Goal: Task Accomplishment & Management: Use online tool/utility

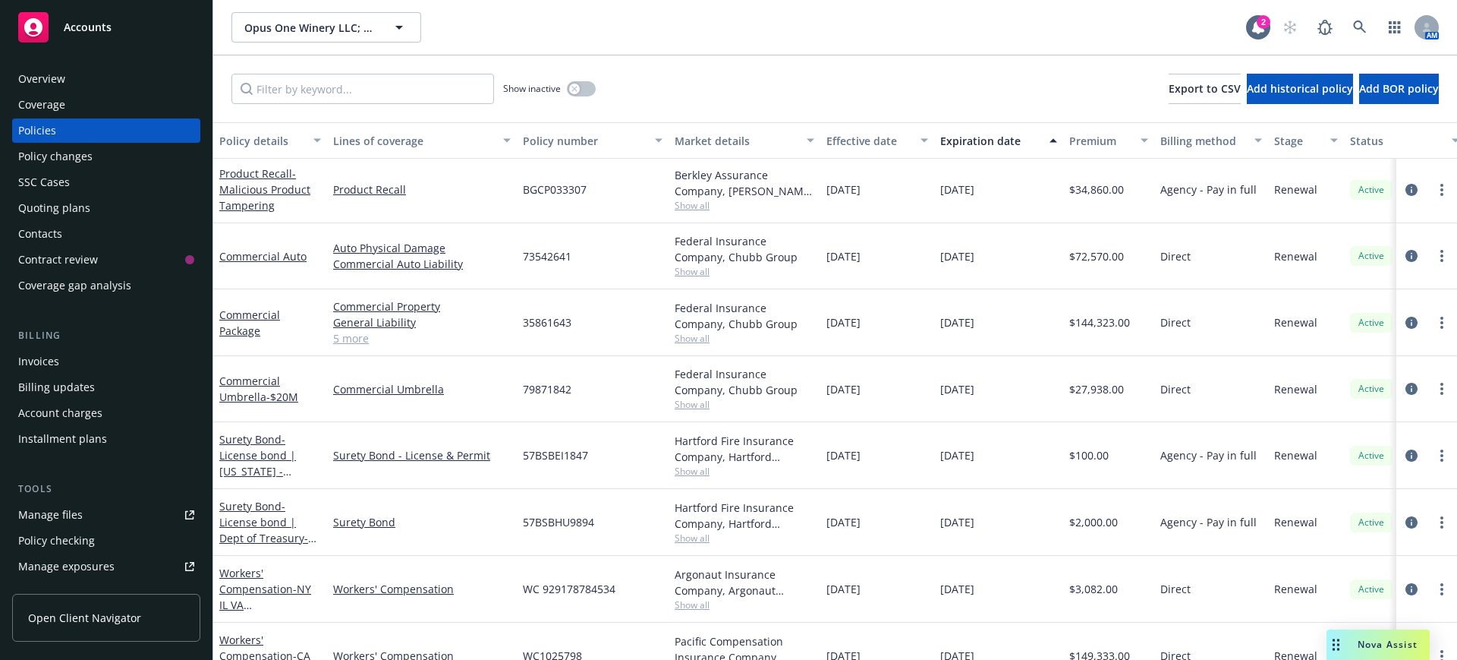
click at [29, 128] on div "Policies" at bounding box center [37, 130] width 38 height 24
click at [287, 90] on input "Filter by keyword..." at bounding box center [362, 89] width 263 height 30
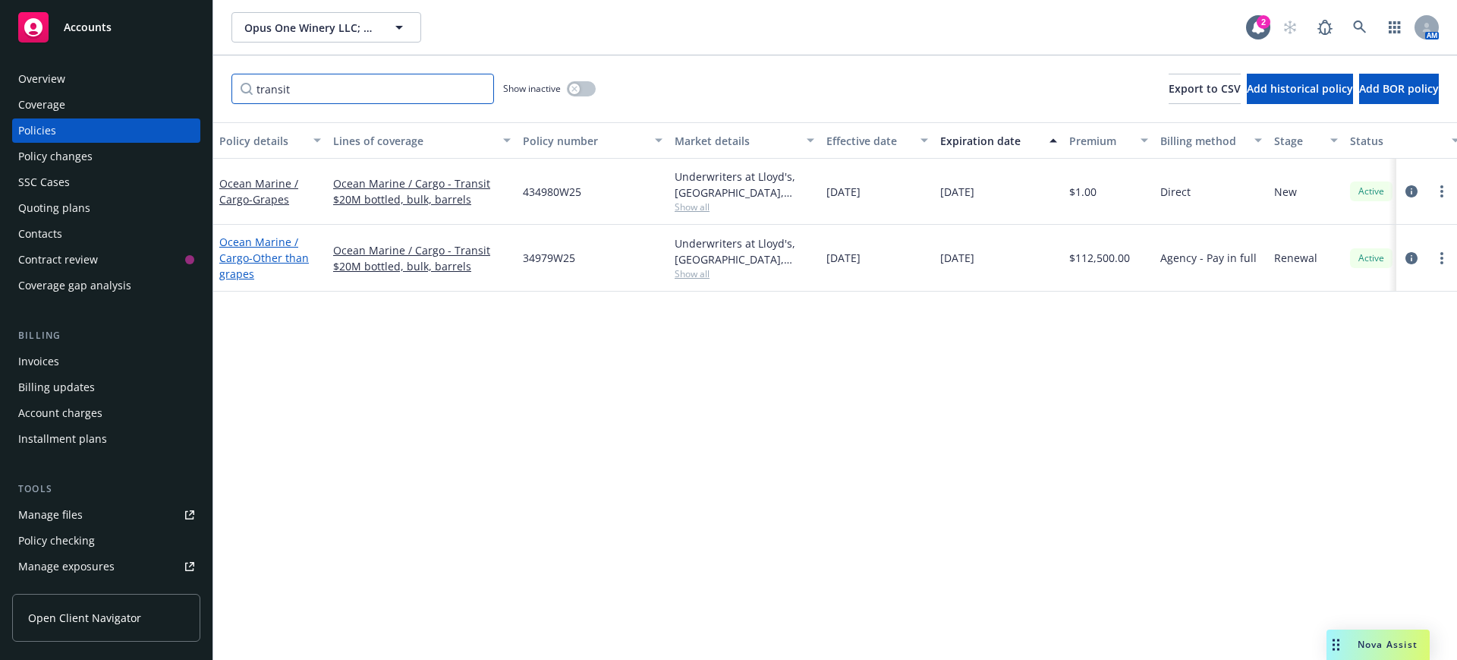
type input "transit"
click at [250, 241] on link "Ocean Marine / Cargo - Other than grapes" at bounding box center [264, 258] width 90 height 46
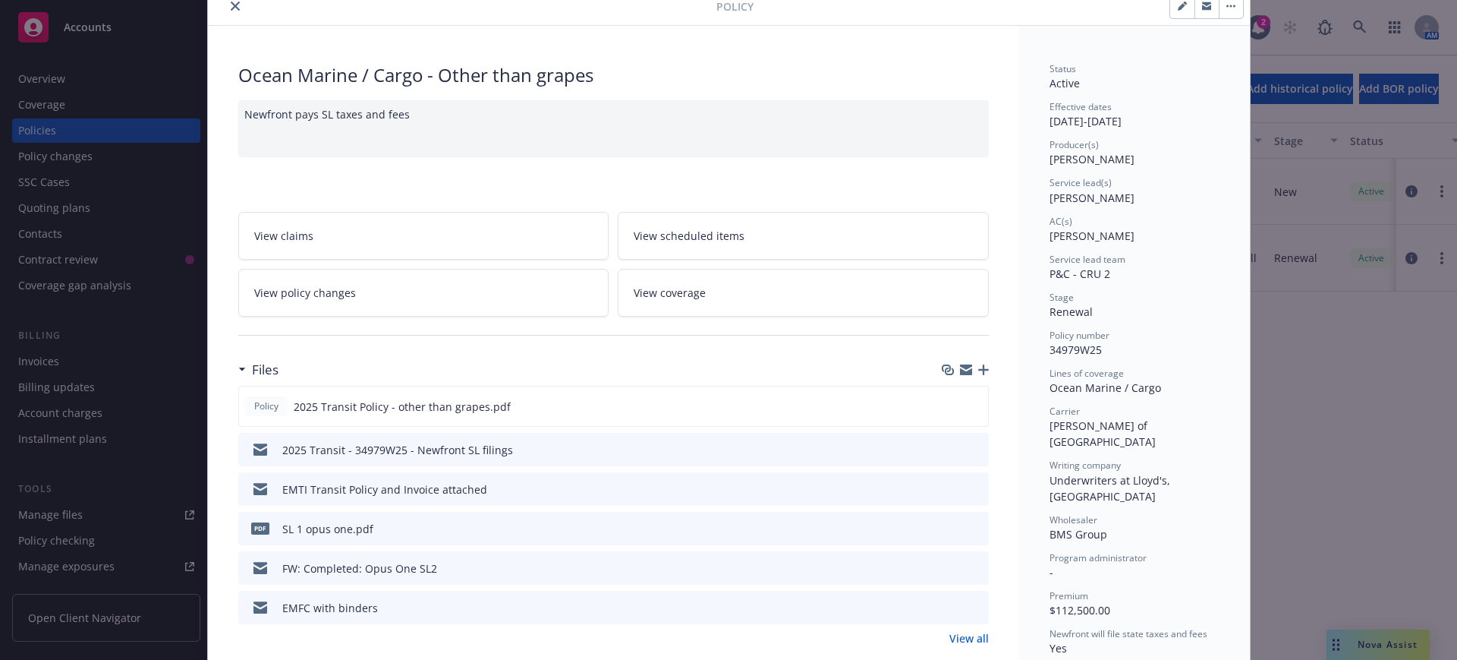
scroll to position [95, 0]
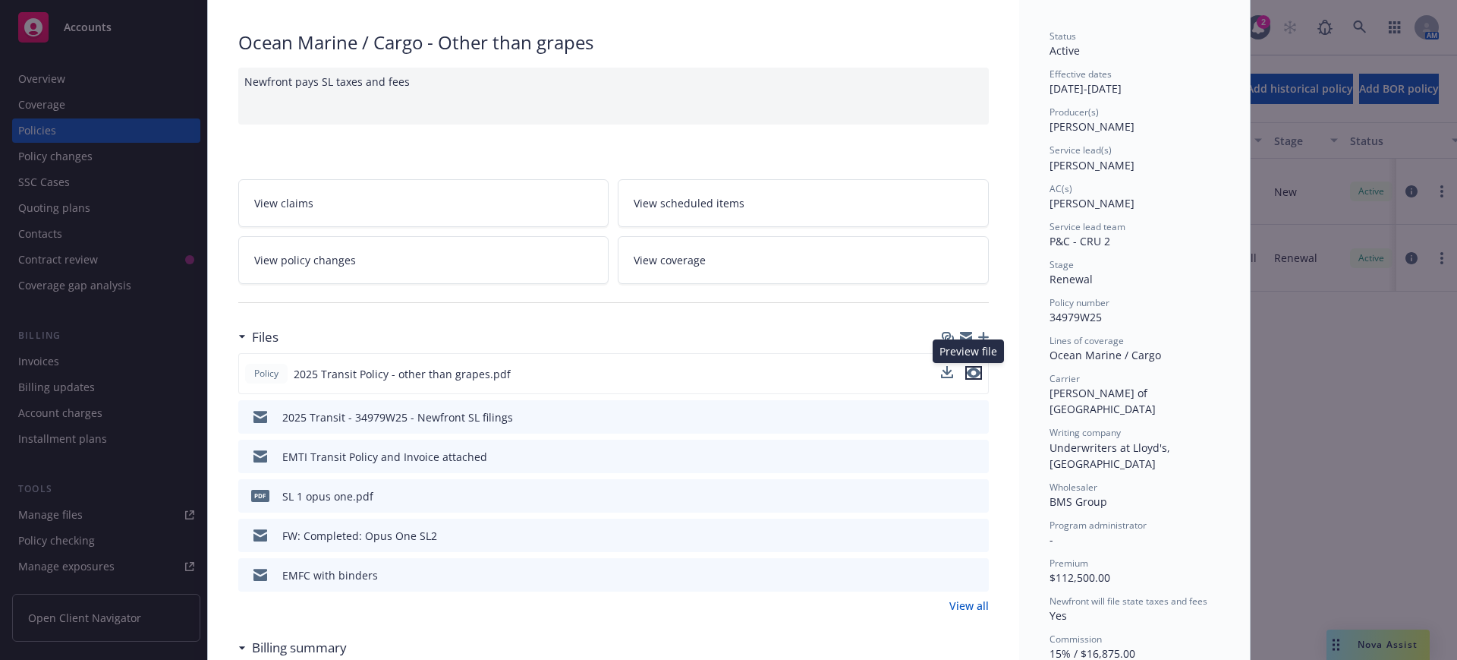
click at [968, 370] on icon "preview file" at bounding box center [974, 372] width 14 height 11
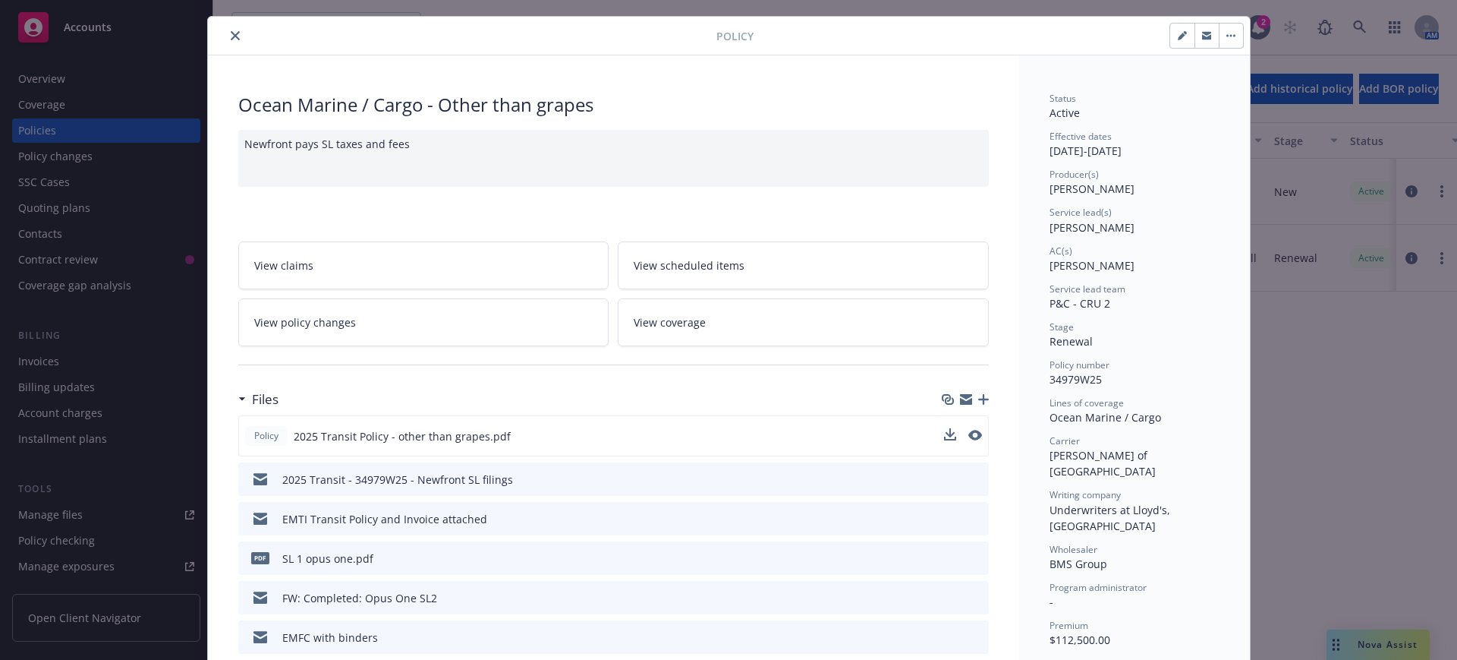
scroll to position [0, 0]
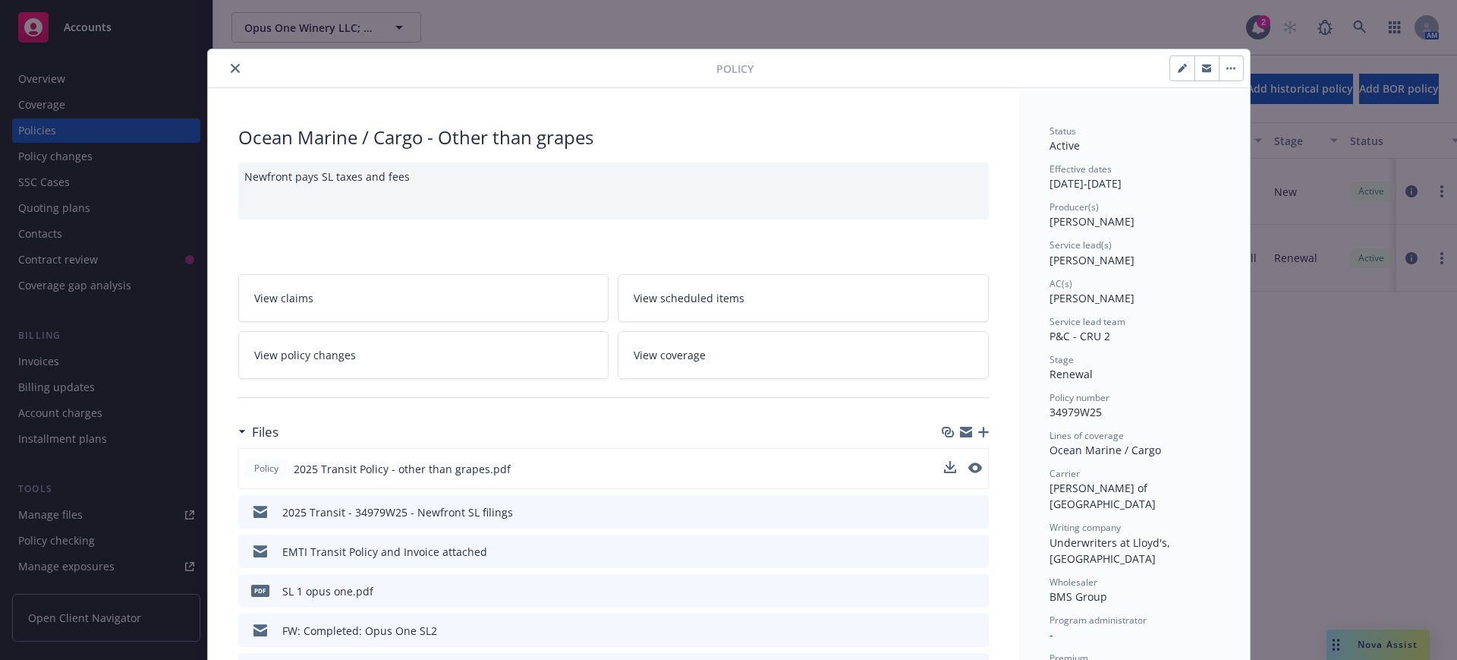
click at [231, 68] on icon "close" at bounding box center [235, 68] width 9 height 9
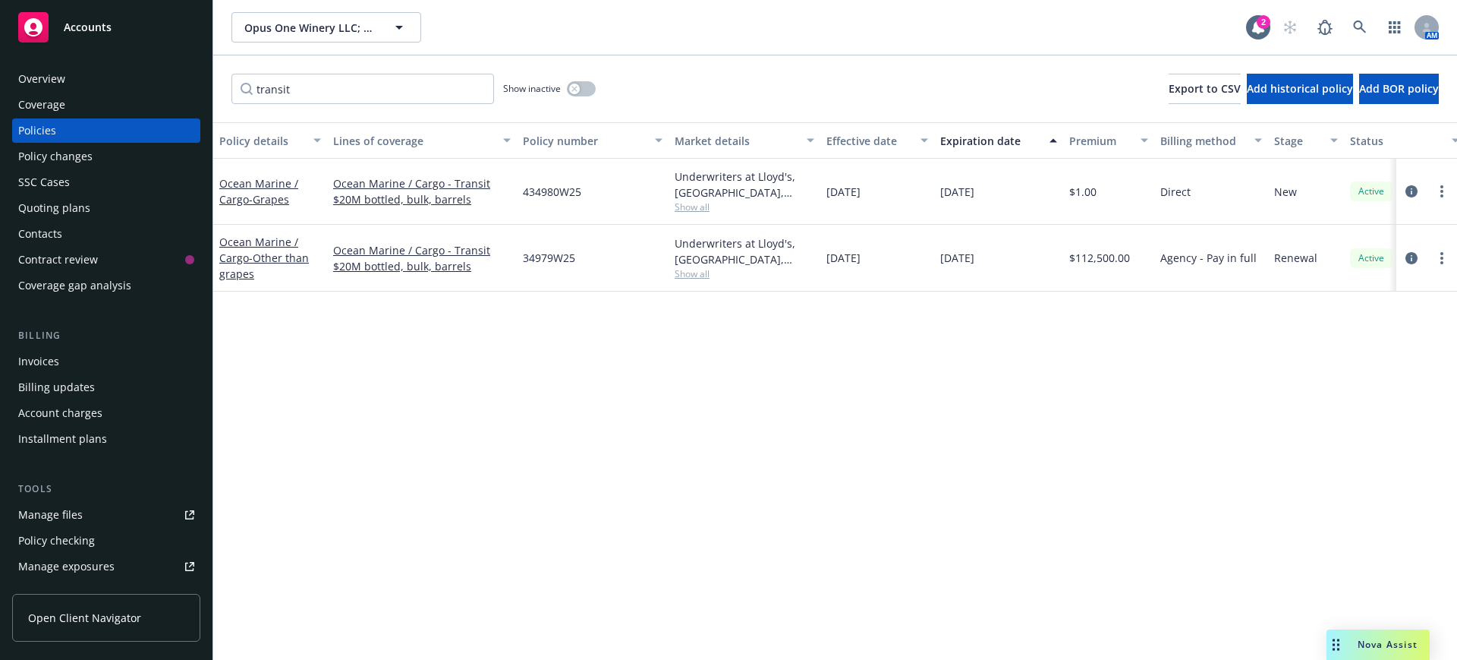
click at [84, 25] on span "Accounts" at bounding box center [88, 27] width 48 height 12
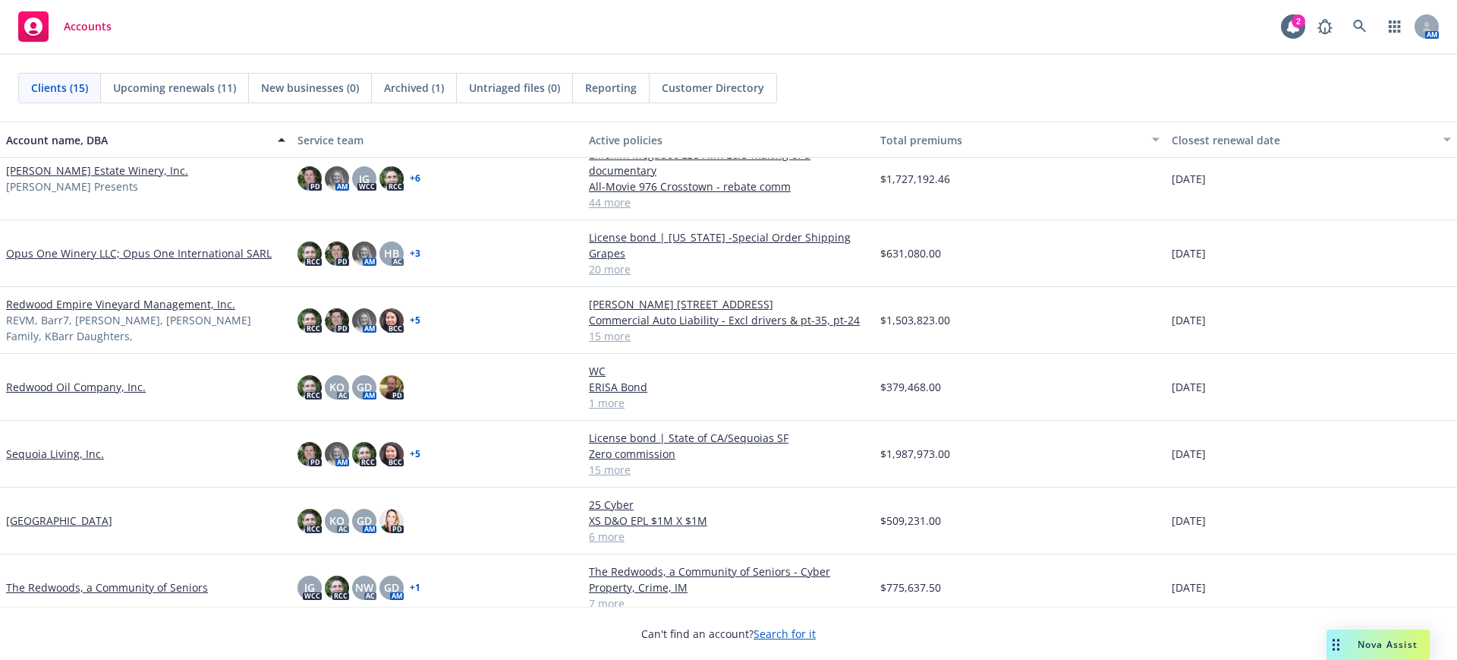
scroll to position [521, 0]
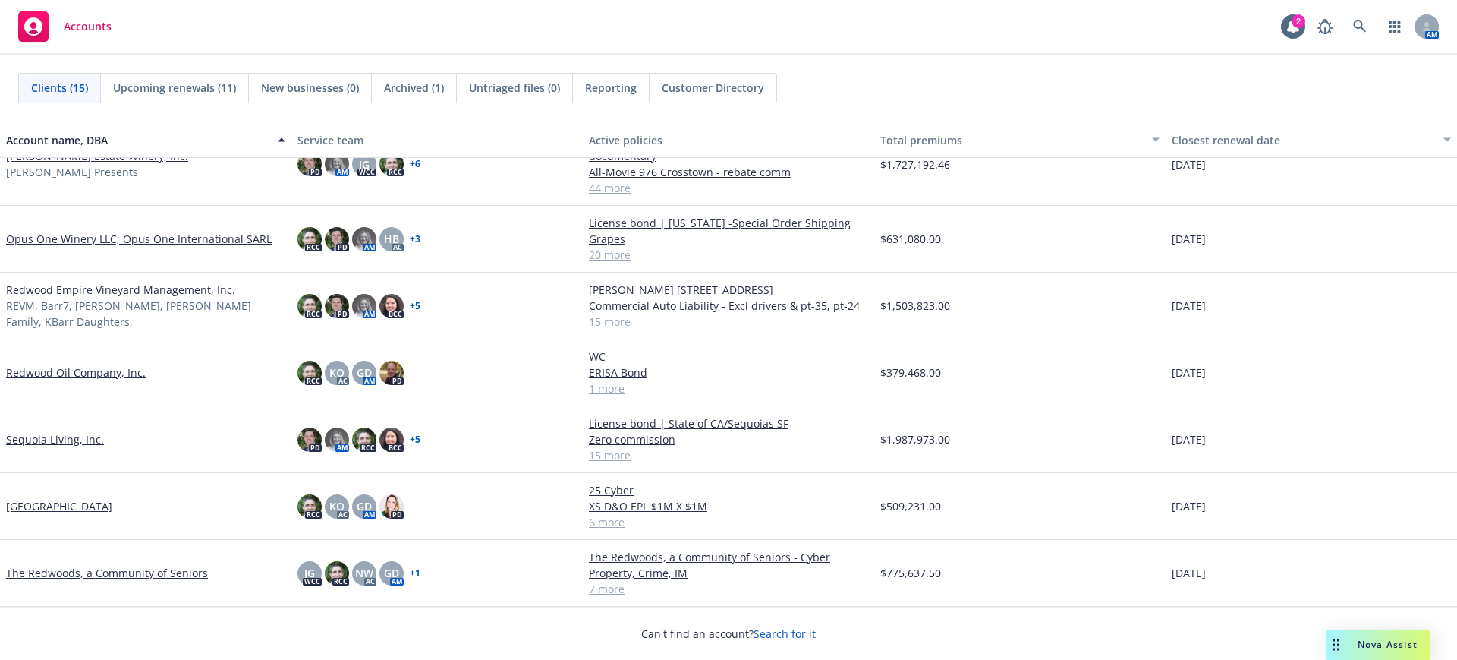
click at [71, 572] on link "The Redwoods, a Community of Seniors" at bounding box center [107, 573] width 202 height 16
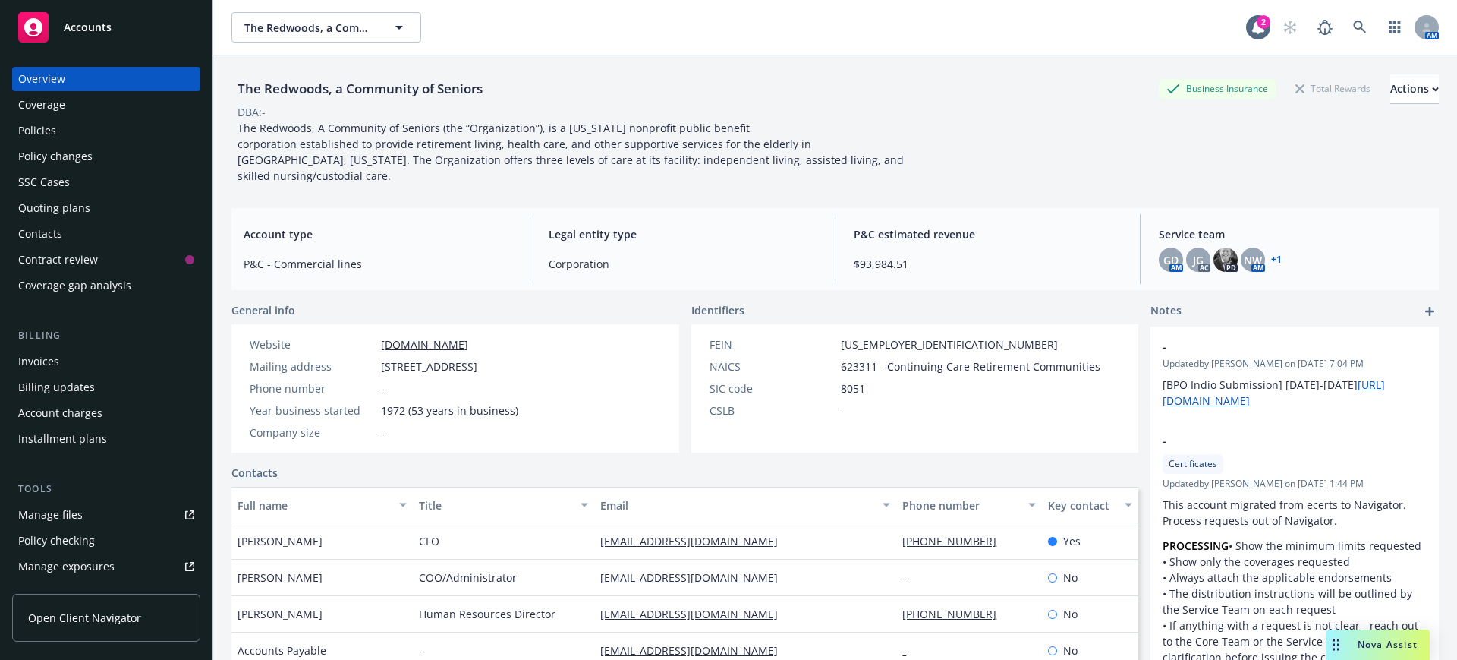
click at [23, 124] on div "Policies" at bounding box center [37, 130] width 38 height 24
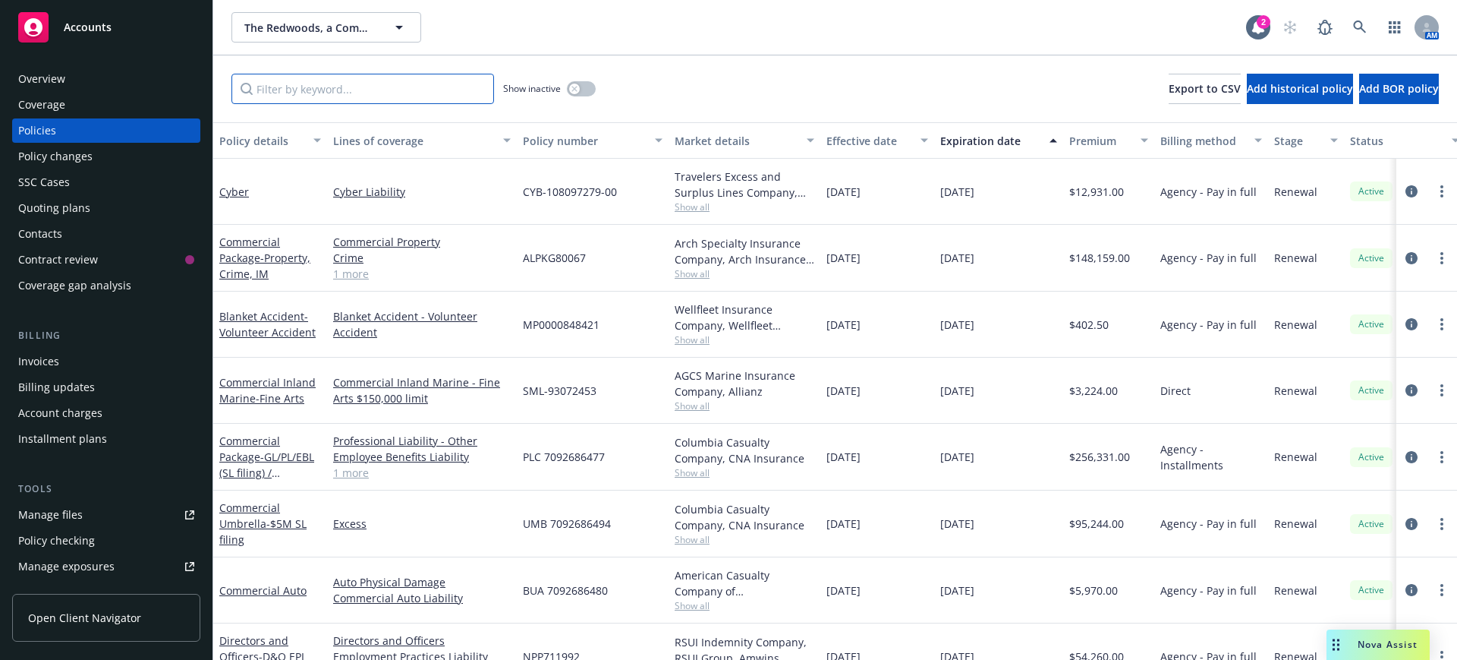
click at [288, 86] on input "Filter by keyword..." at bounding box center [362, 89] width 263 height 30
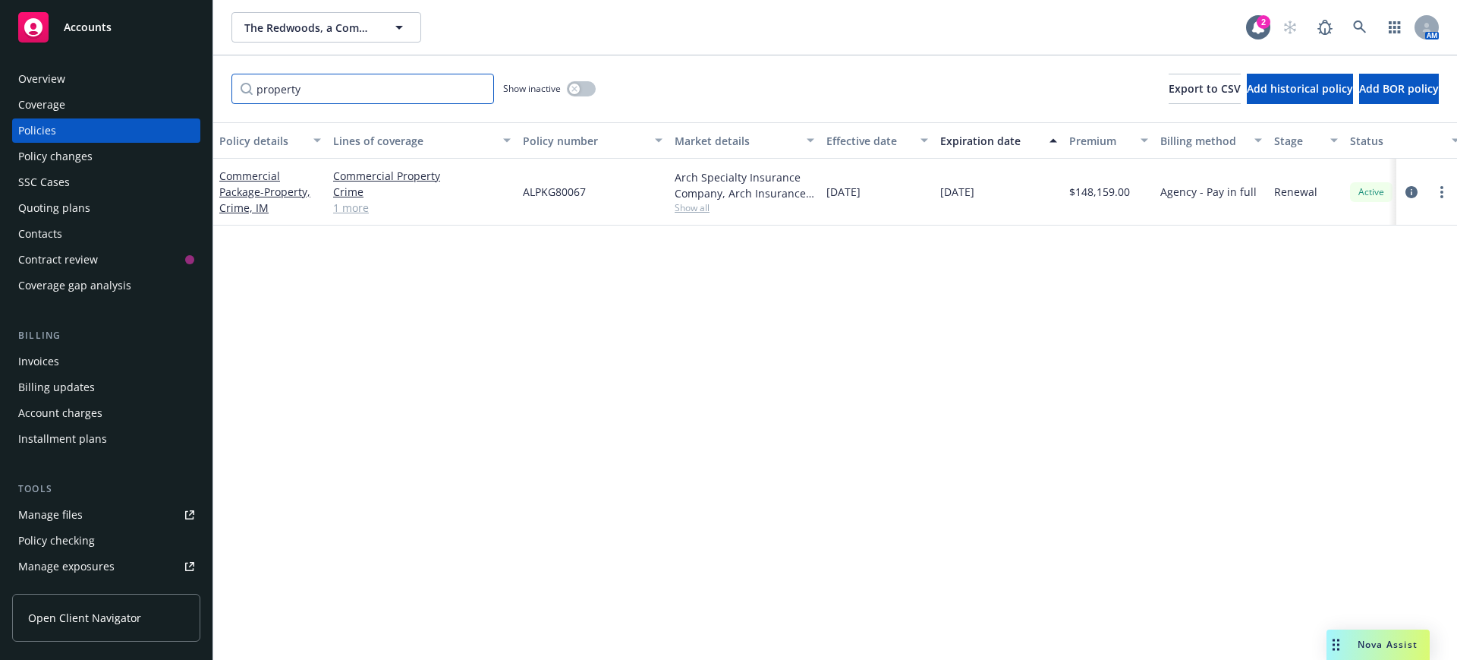
type input "property"
click at [261, 165] on div "Commercial Package - Property, Crime, IM" at bounding box center [270, 192] width 114 height 67
click at [257, 176] on link "Commercial Package - Property, Crime, IM" at bounding box center [264, 191] width 91 height 46
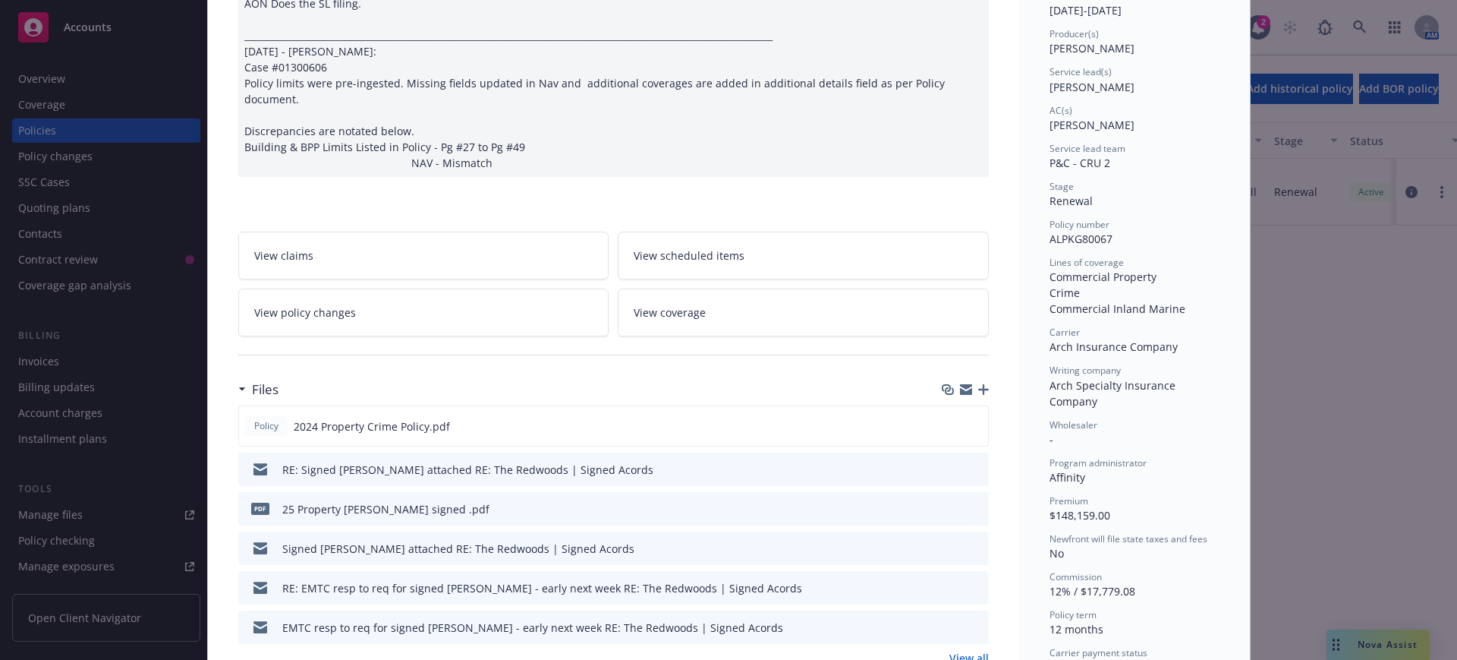
scroll to position [285, 0]
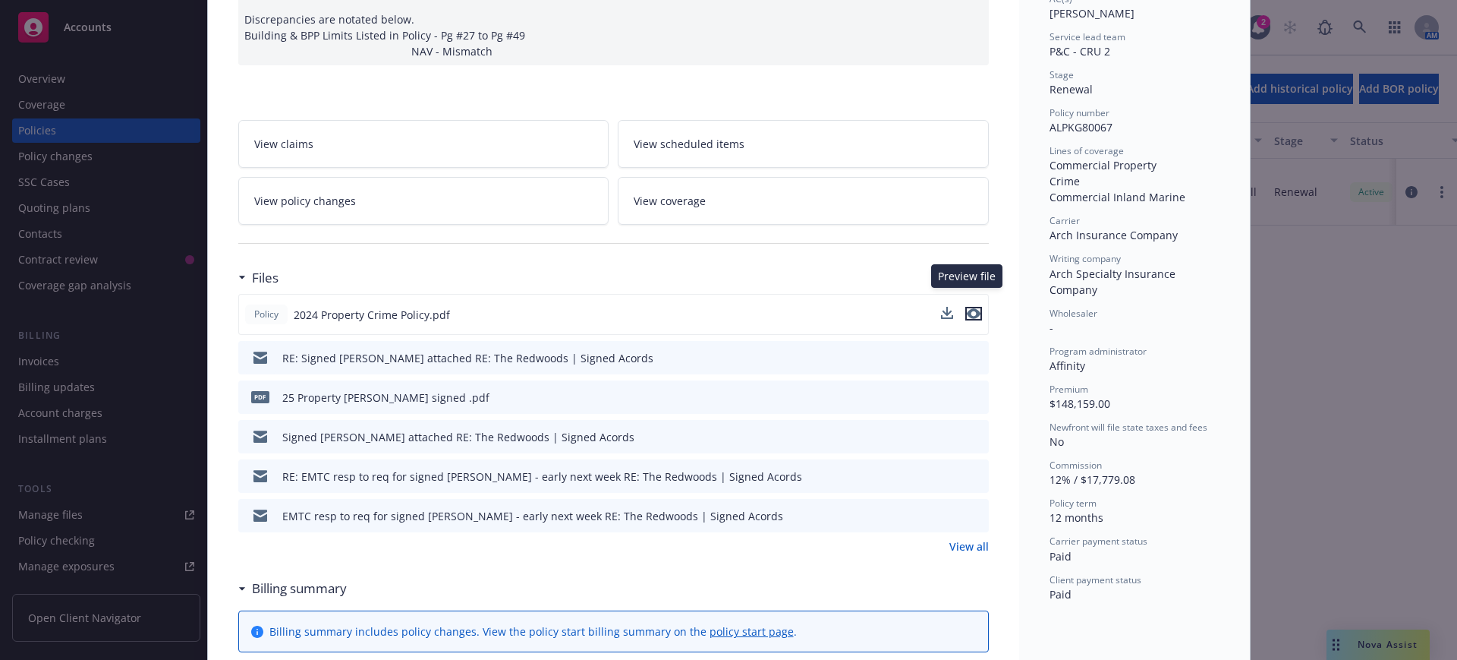
click at [969, 308] on icon "preview file" at bounding box center [974, 313] width 14 height 11
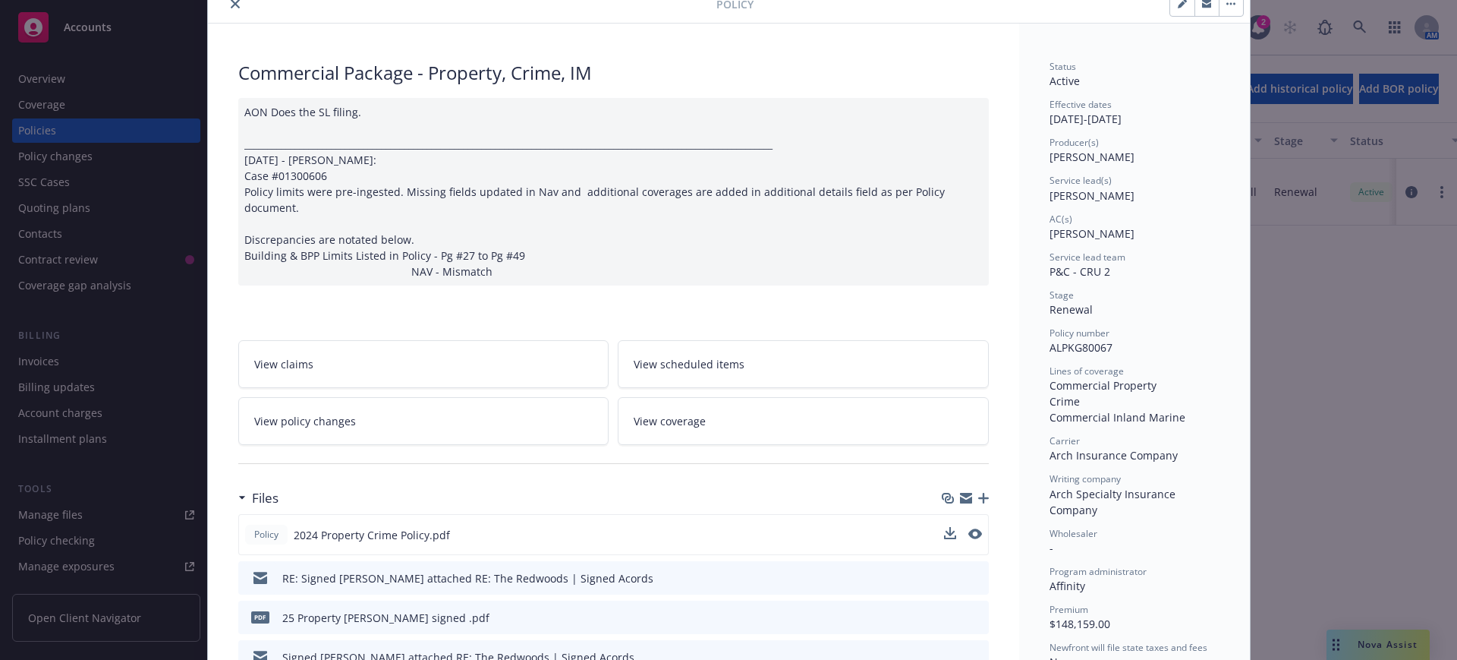
scroll to position [0, 0]
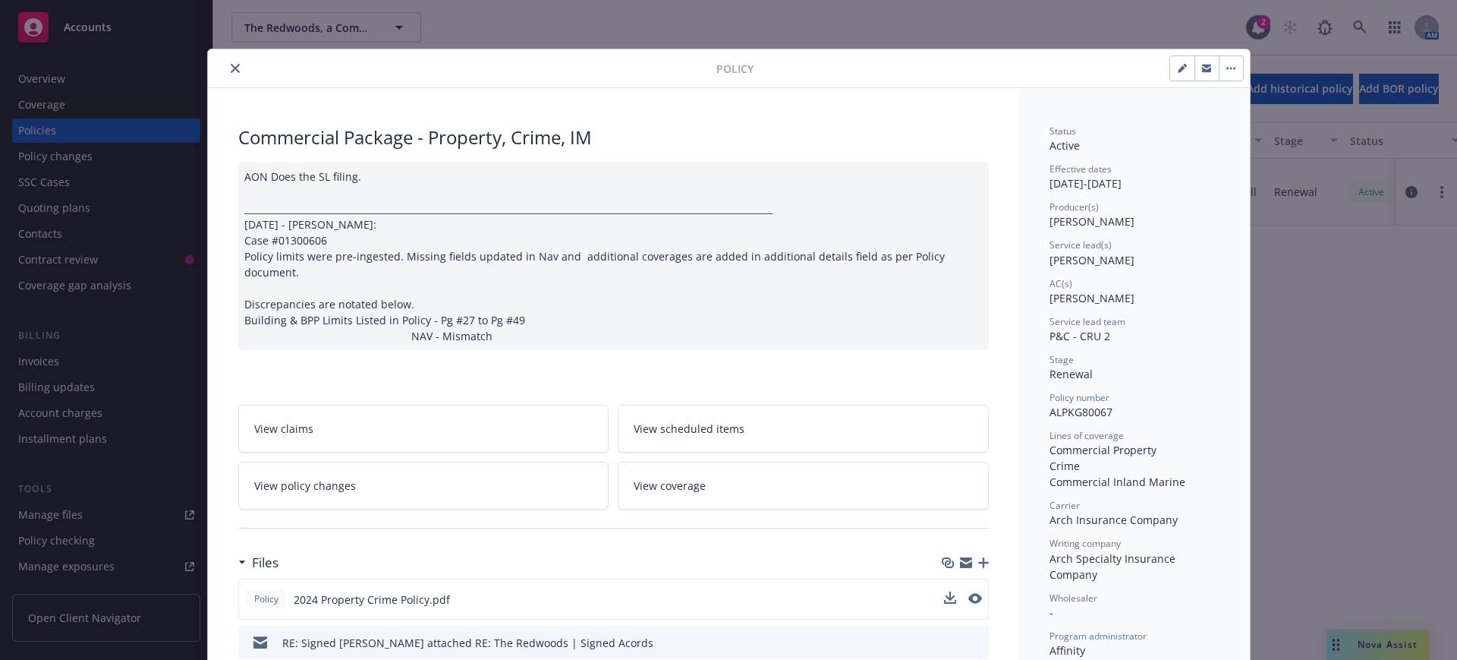
click at [226, 62] on button "close" at bounding box center [235, 68] width 18 height 18
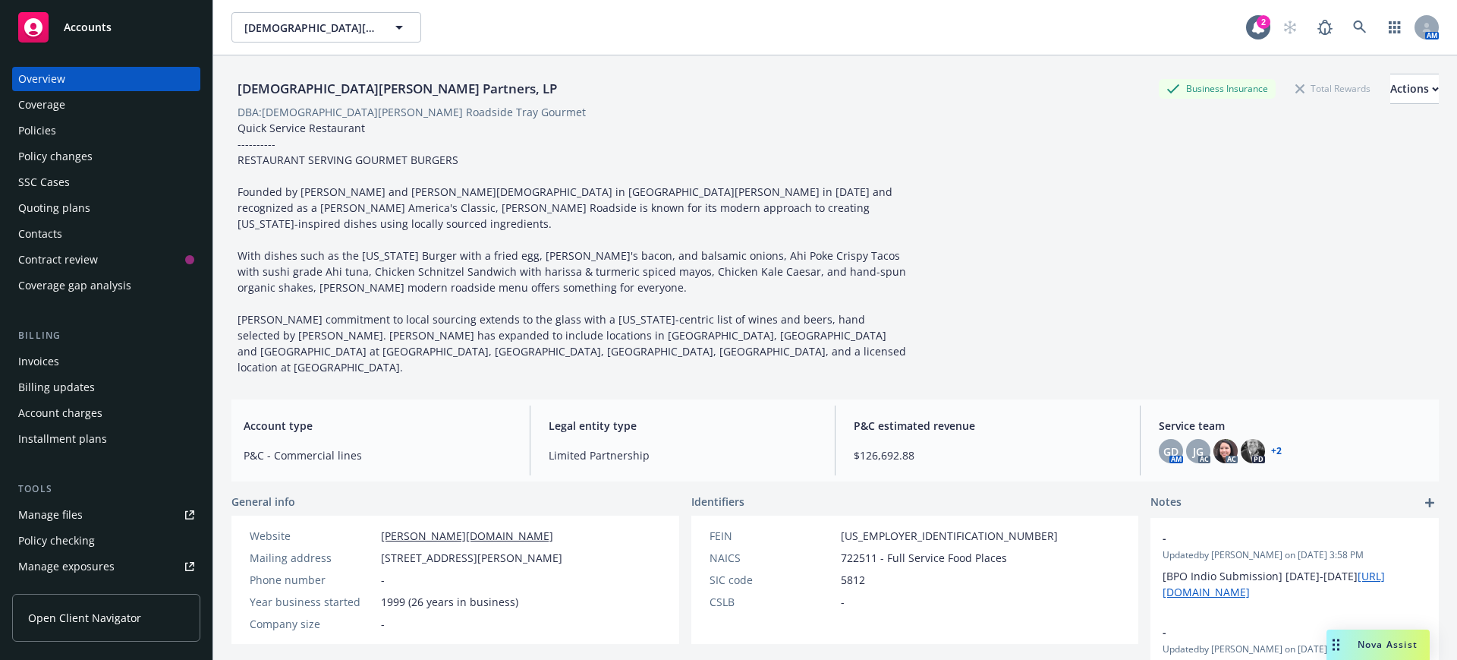
click at [37, 150] on div "Policy changes" at bounding box center [55, 156] width 74 height 24
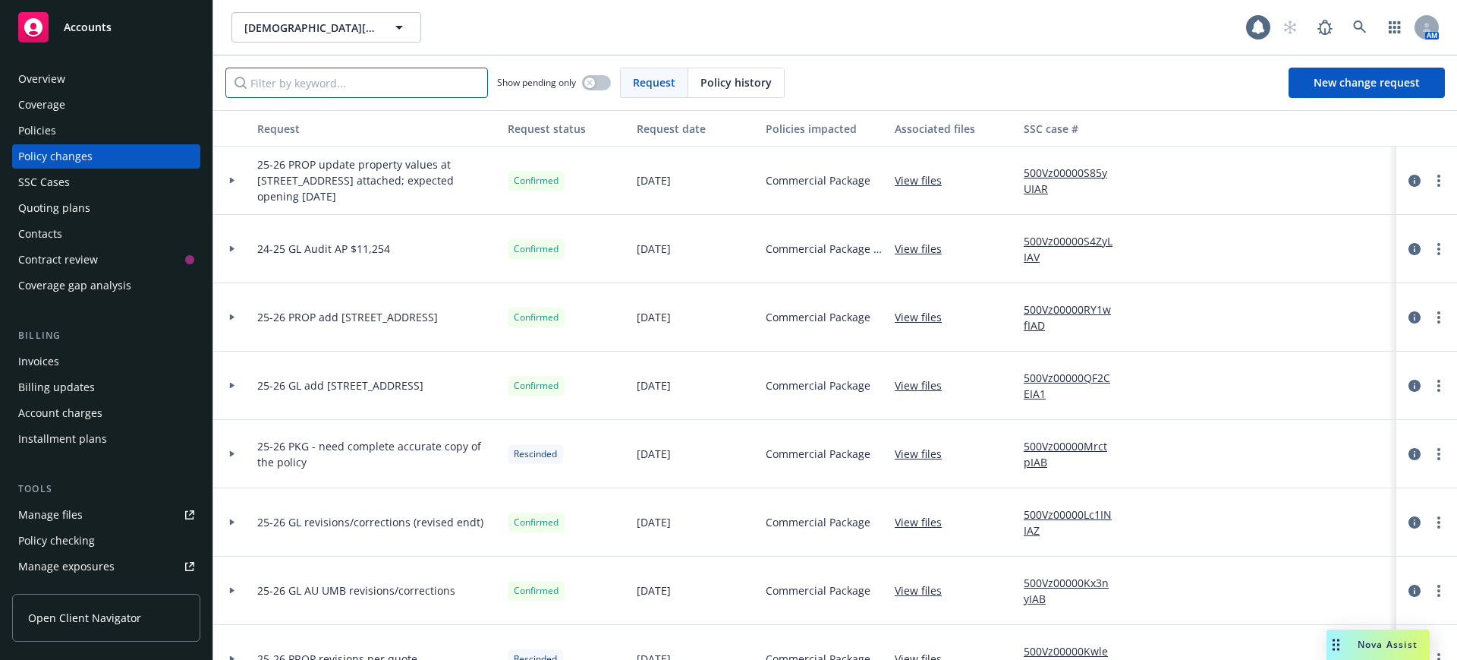
click at [256, 83] on input "Filter by keyword..." at bounding box center [356, 83] width 263 height 30
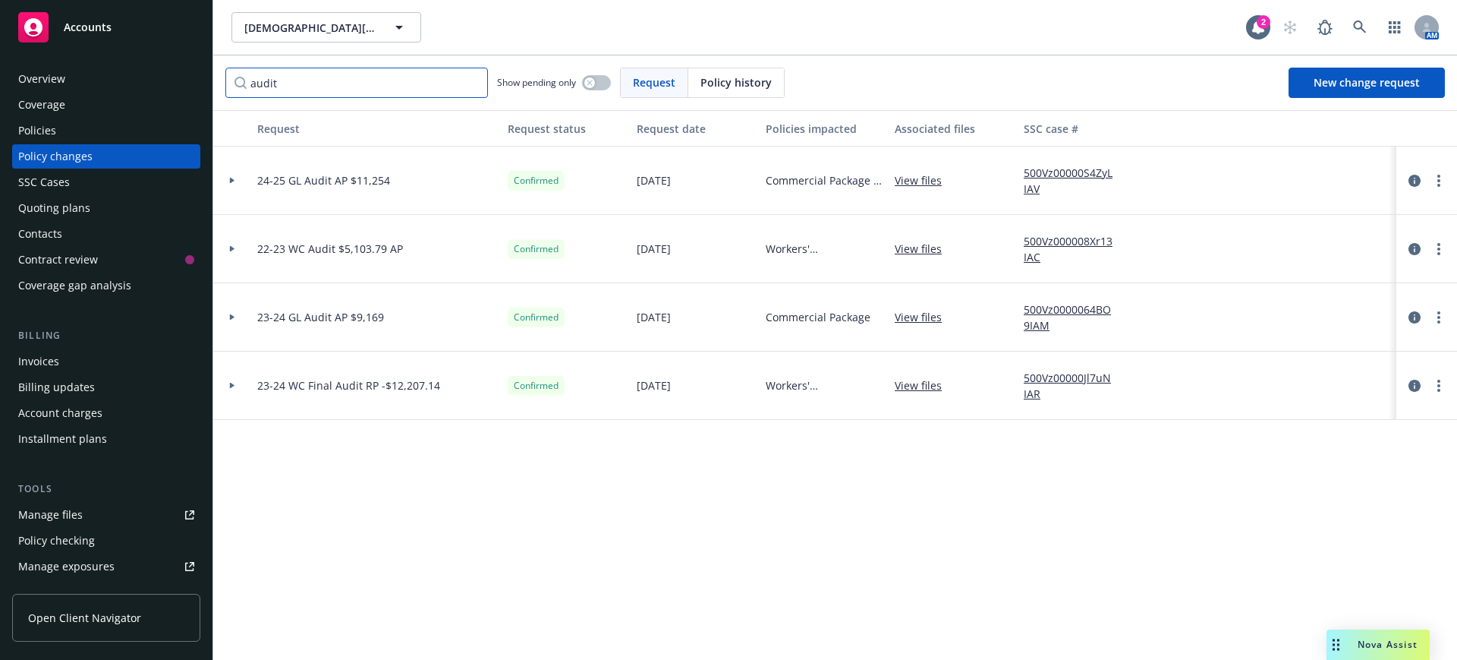
type input "audit"
click at [927, 383] on link "View files" at bounding box center [924, 385] width 59 height 16
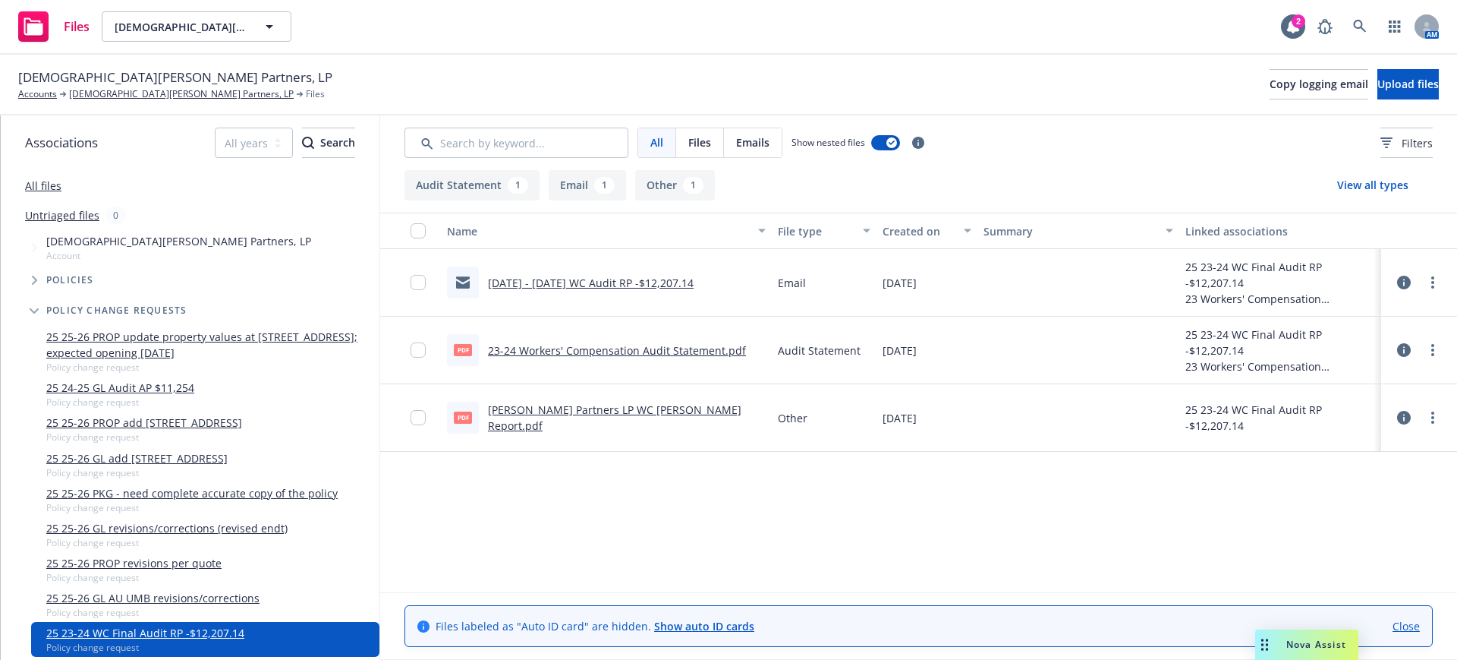
click at [665, 281] on link "[DATE] - [DATE] WC Audit RP -$12,207.14" at bounding box center [591, 283] width 206 height 14
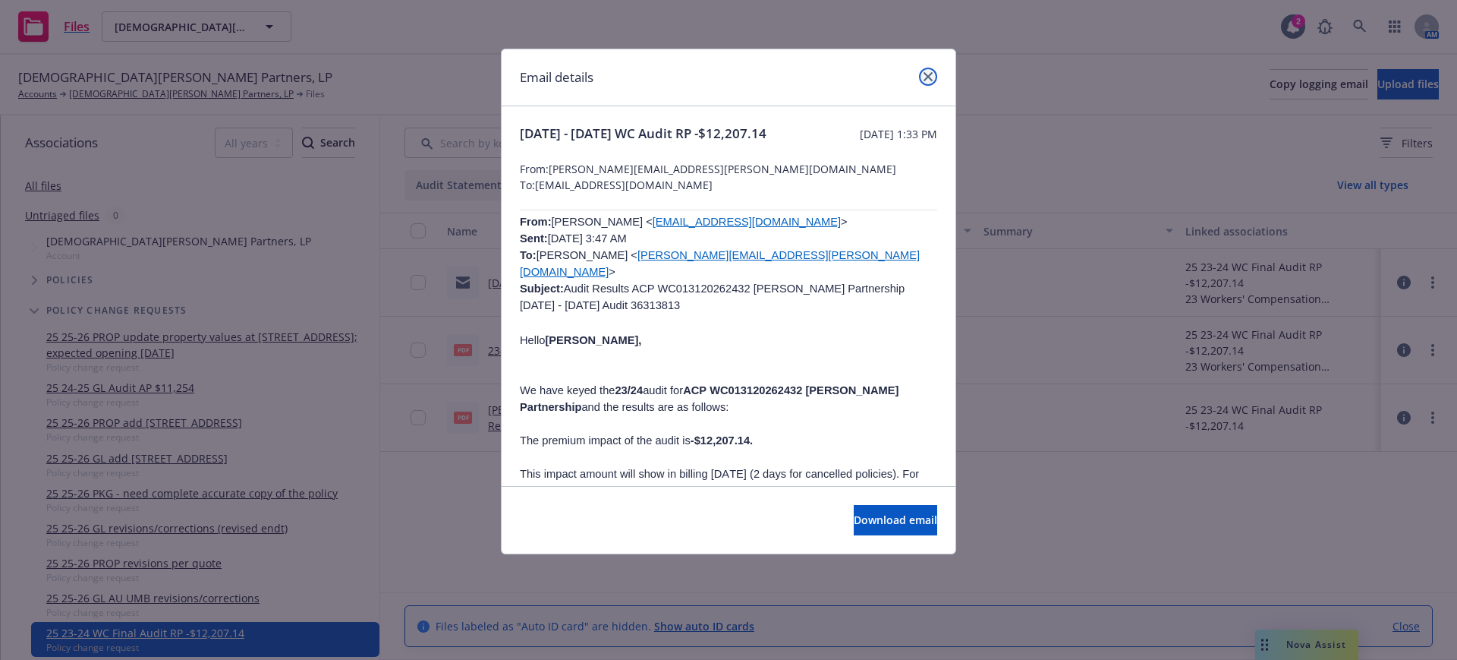
click at [929, 70] on link "close" at bounding box center [928, 77] width 18 height 18
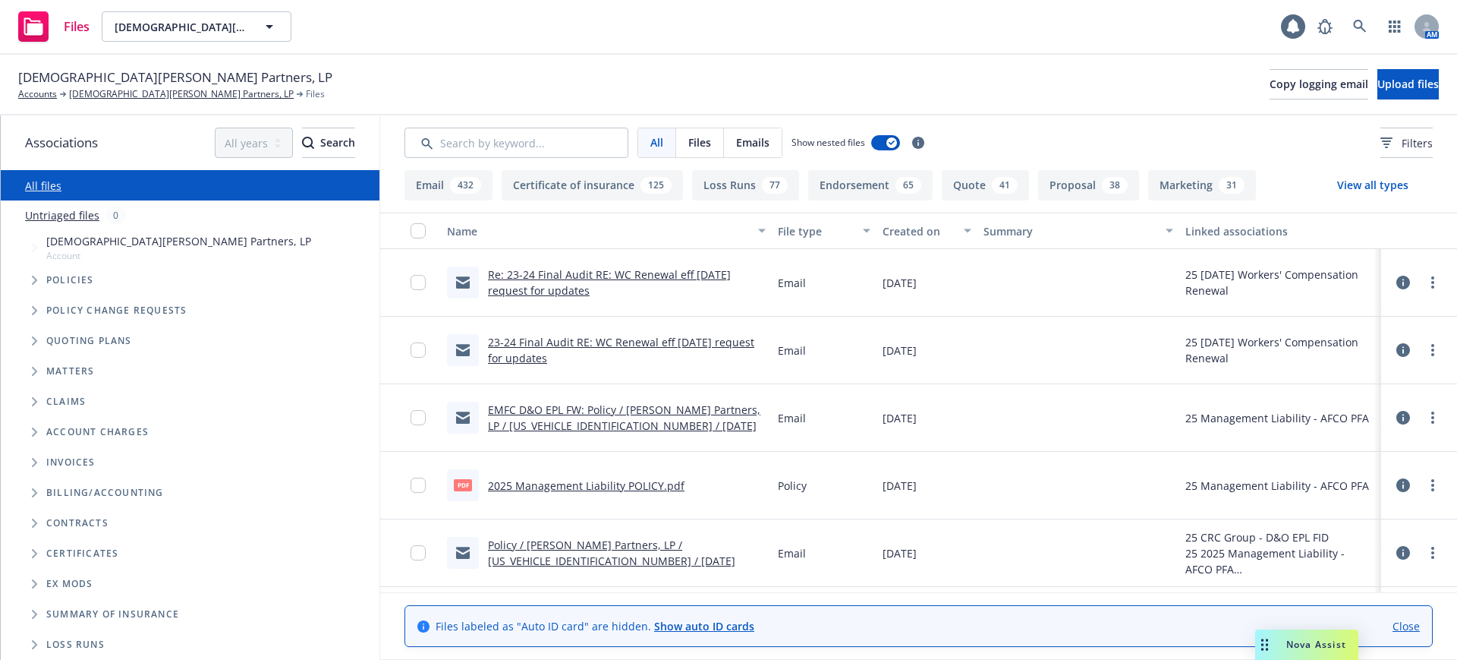
scroll to position [30, 0]
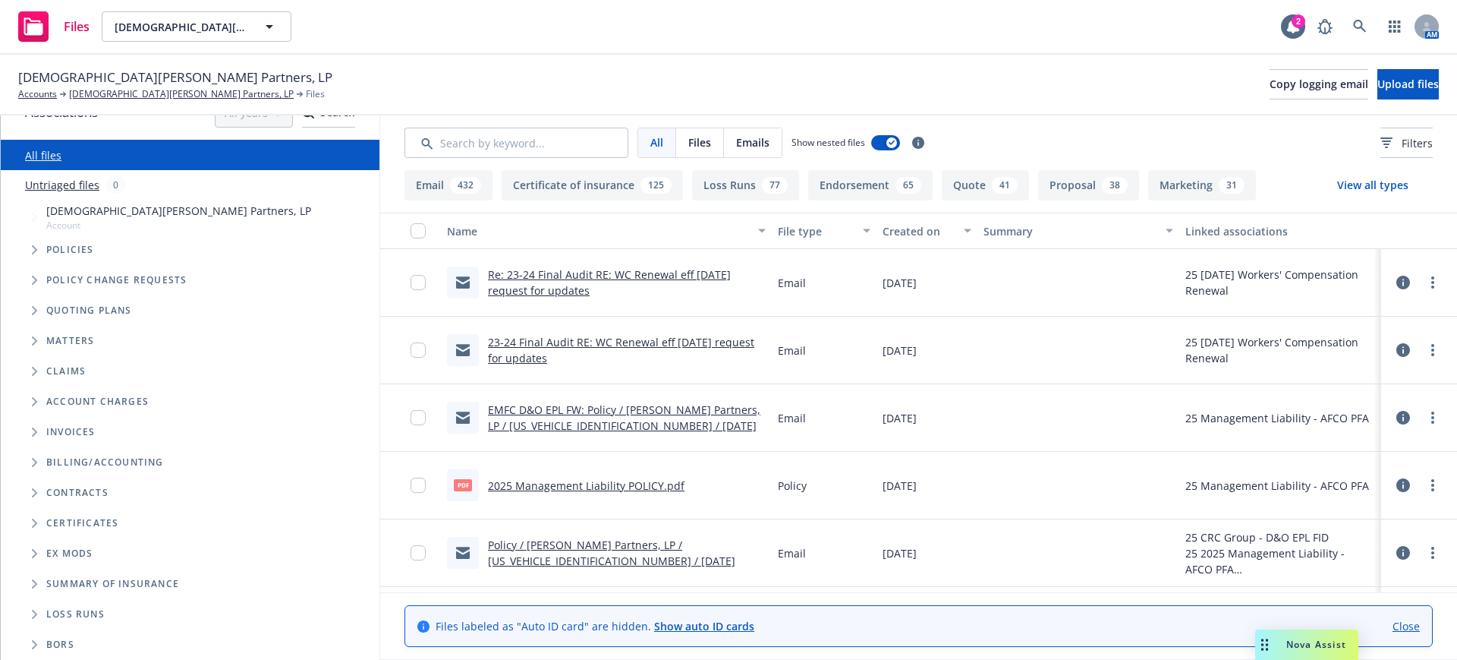
click at [32, 554] on icon "Folder Tree Example" at bounding box center [35, 553] width 6 height 9
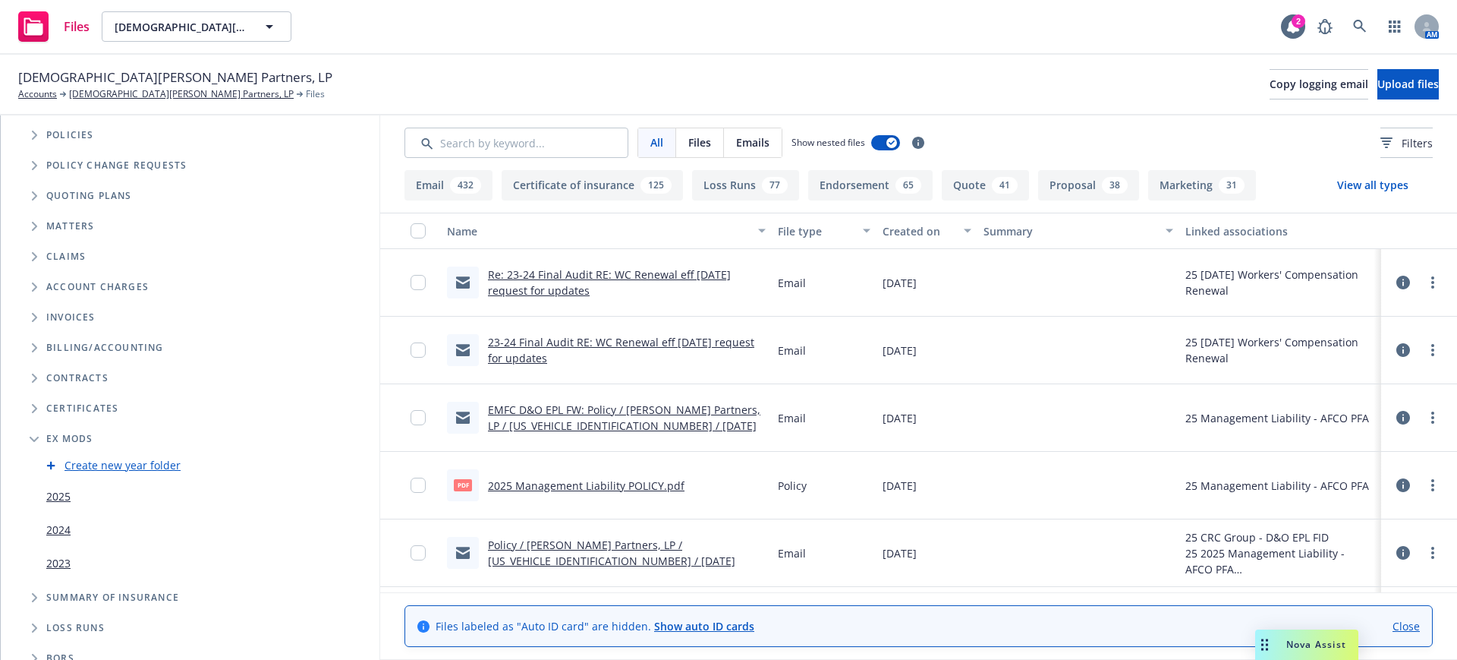
scroll to position [159, 0]
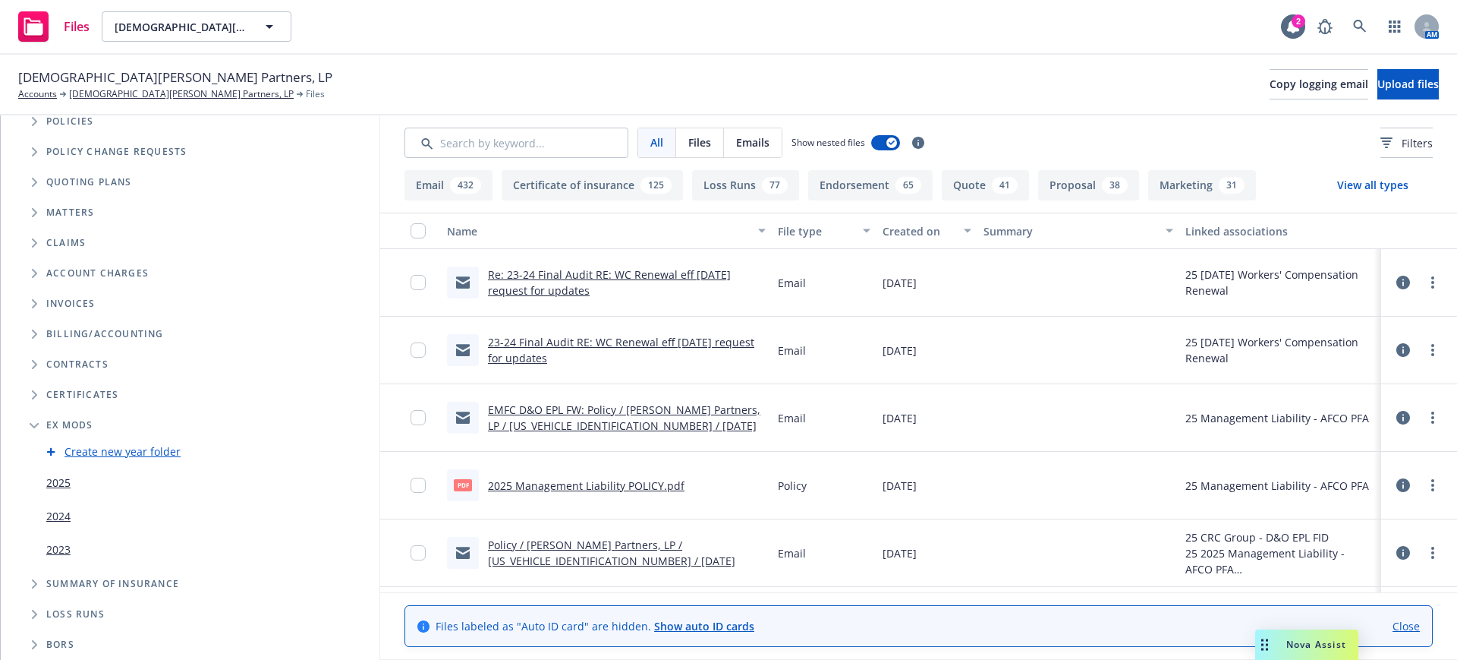
click at [61, 482] on link "2025" at bounding box center [58, 482] width 24 height 16
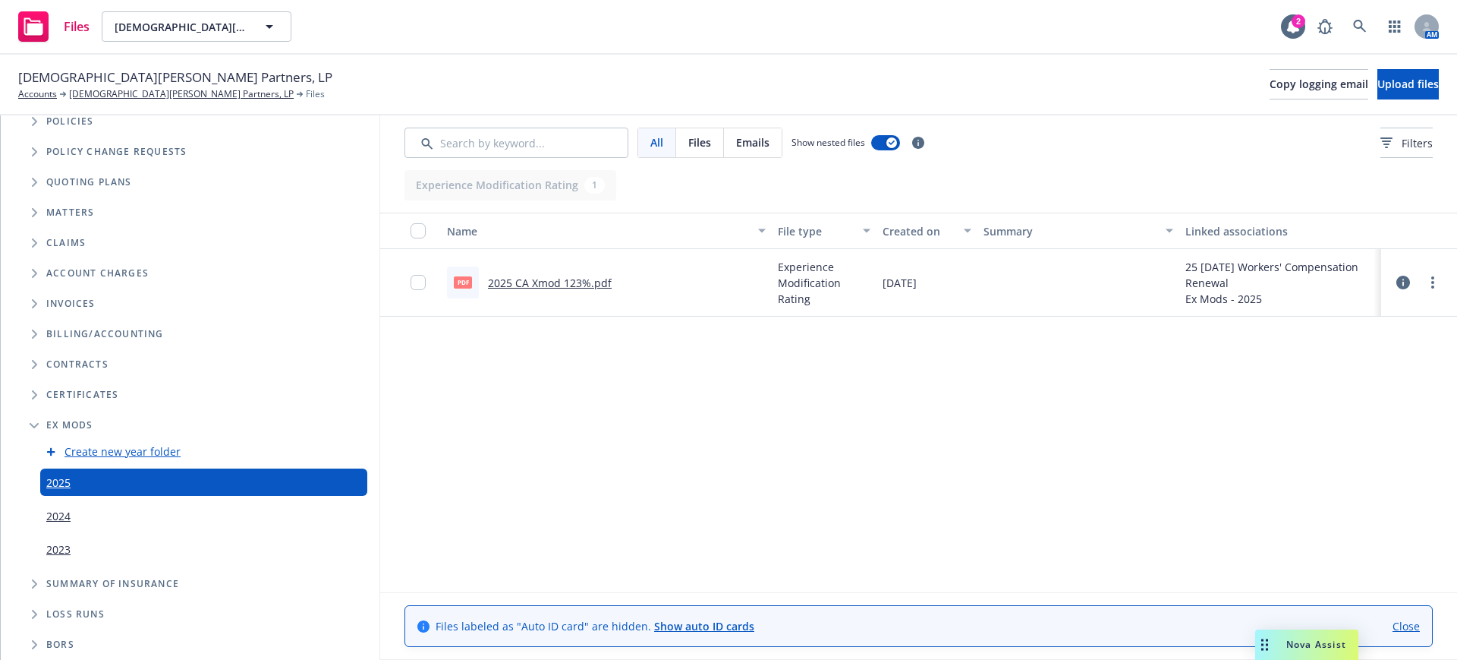
click at [559, 279] on link "2025 CA Xmod 123%.pdf" at bounding box center [550, 283] width 124 height 14
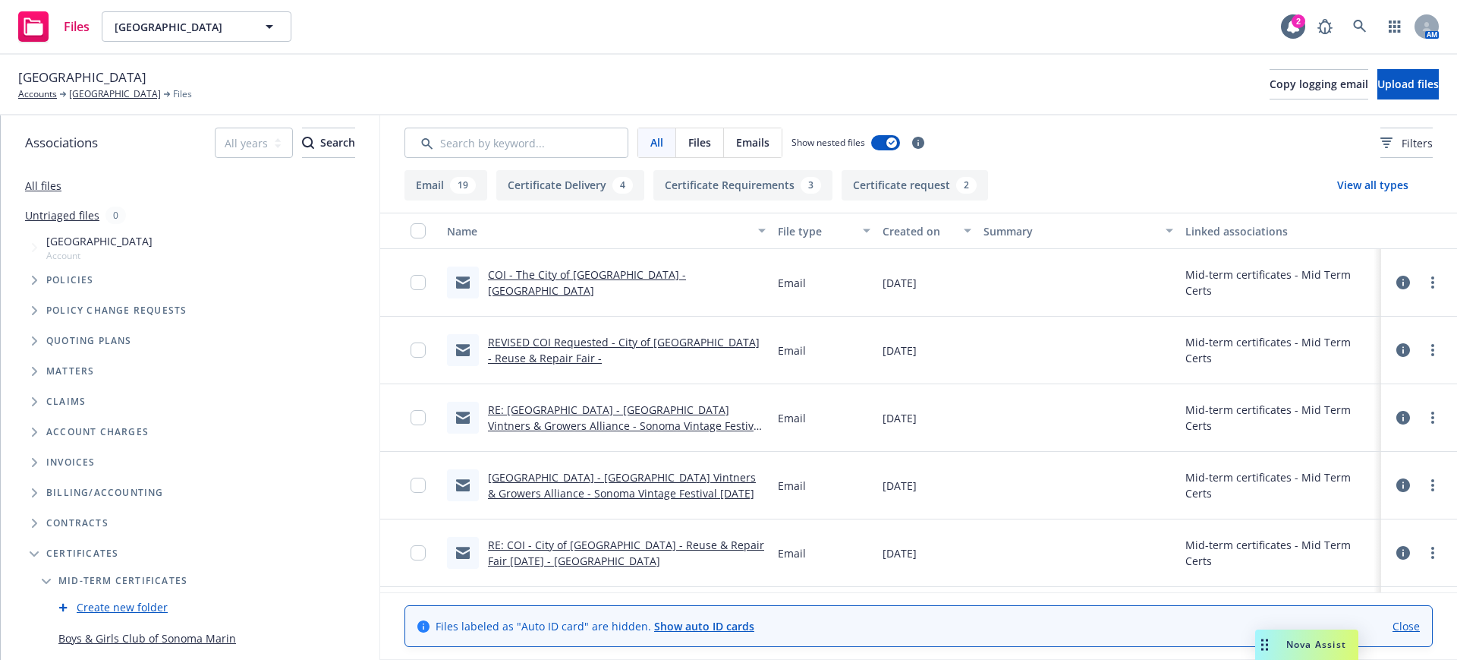
scroll to position [186, 0]
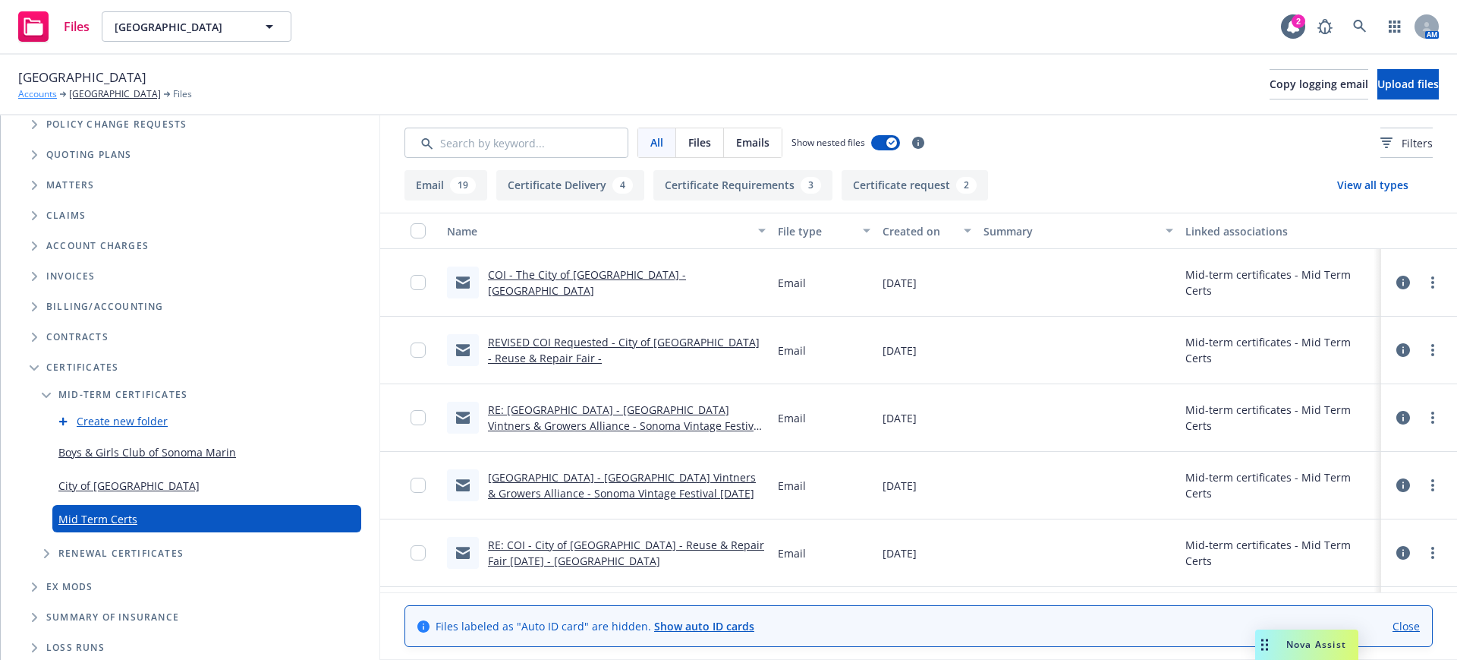
click at [47, 90] on link "Accounts" at bounding box center [37, 94] width 39 height 14
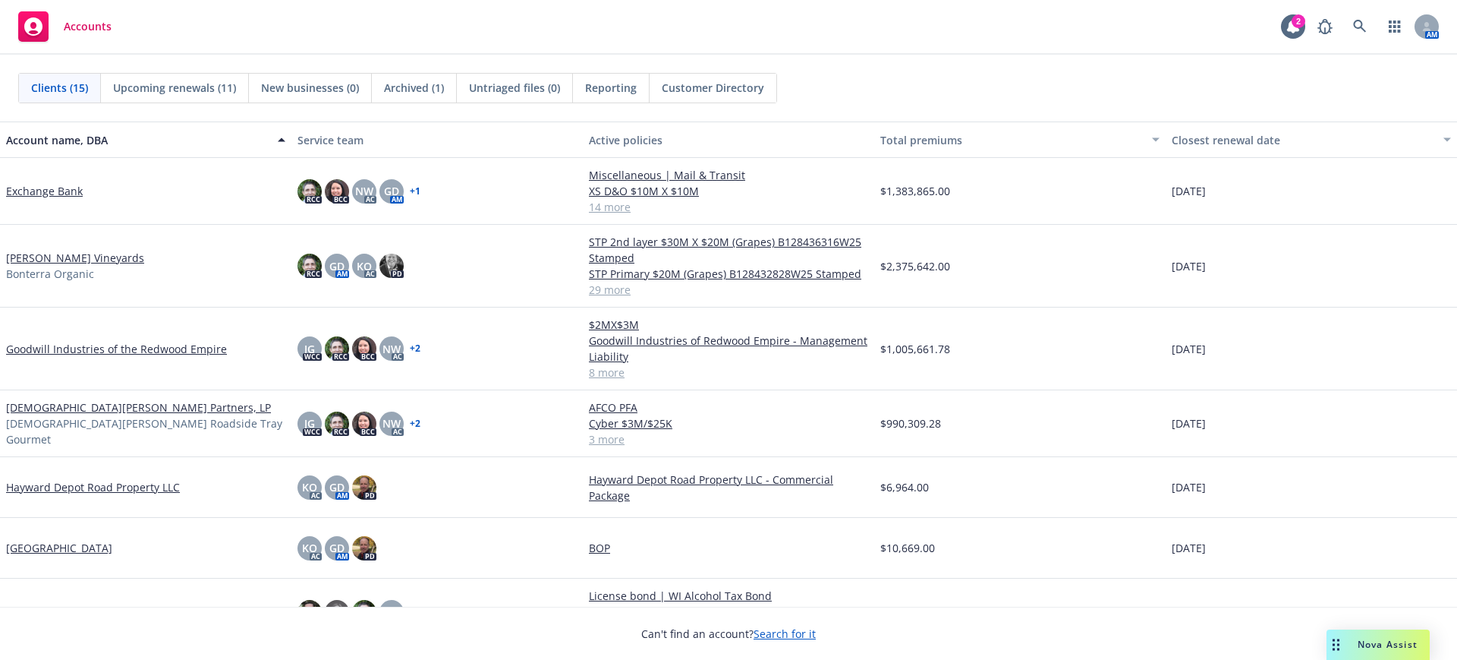
scroll to position [190, 0]
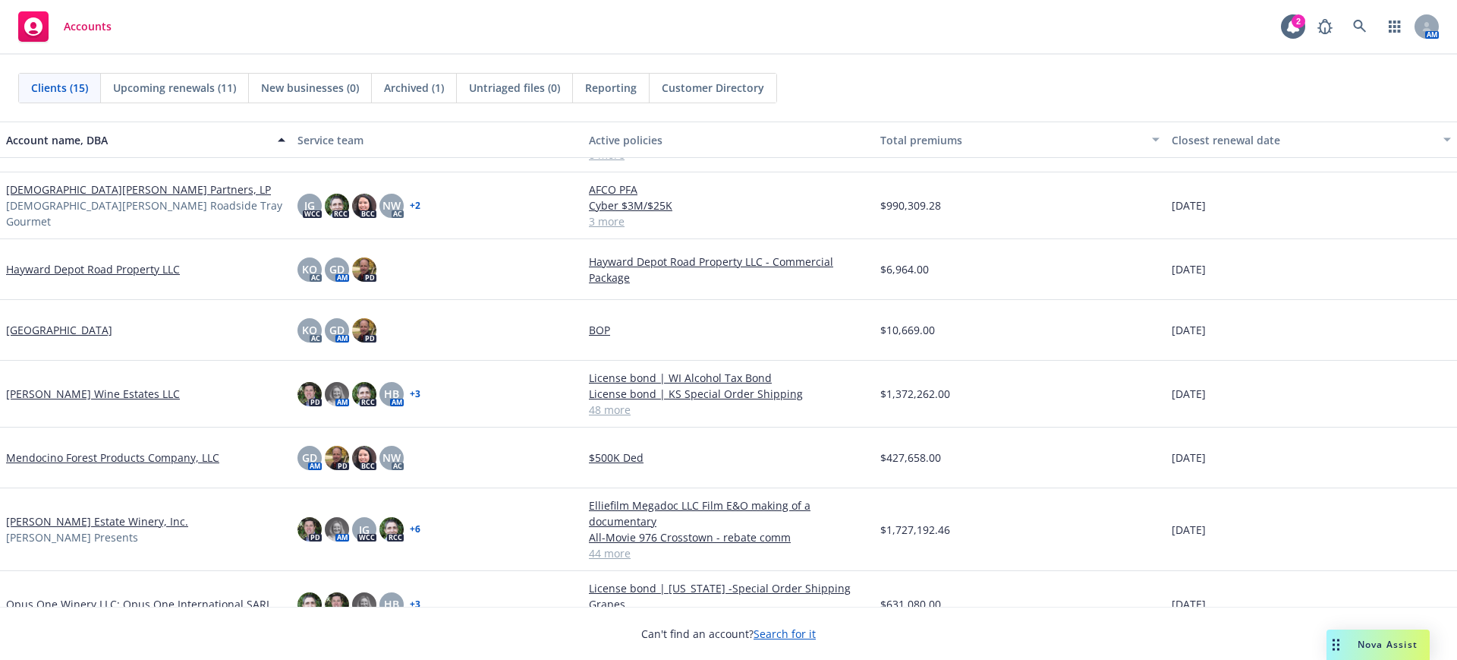
click at [62, 266] on link "Hayward Depot Road Property LLC" at bounding box center [93, 269] width 174 height 16
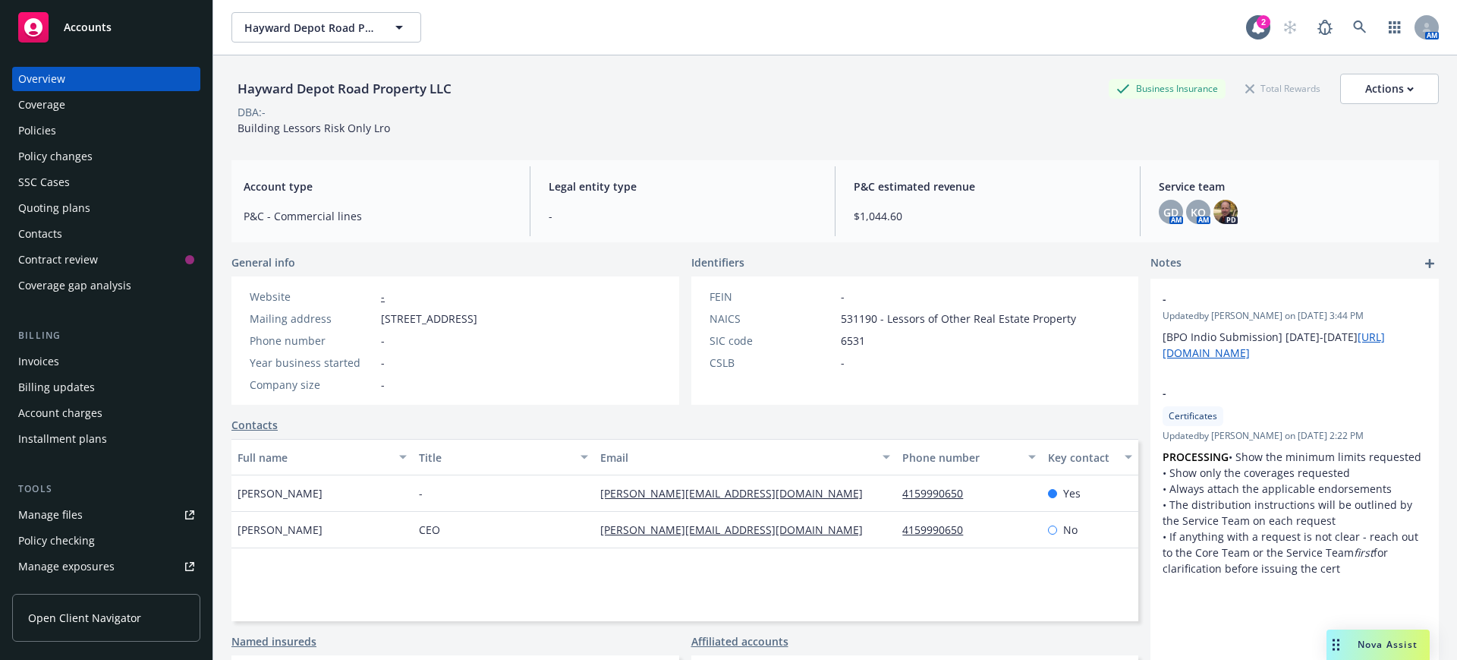
click at [36, 128] on div "Policies" at bounding box center [37, 130] width 38 height 24
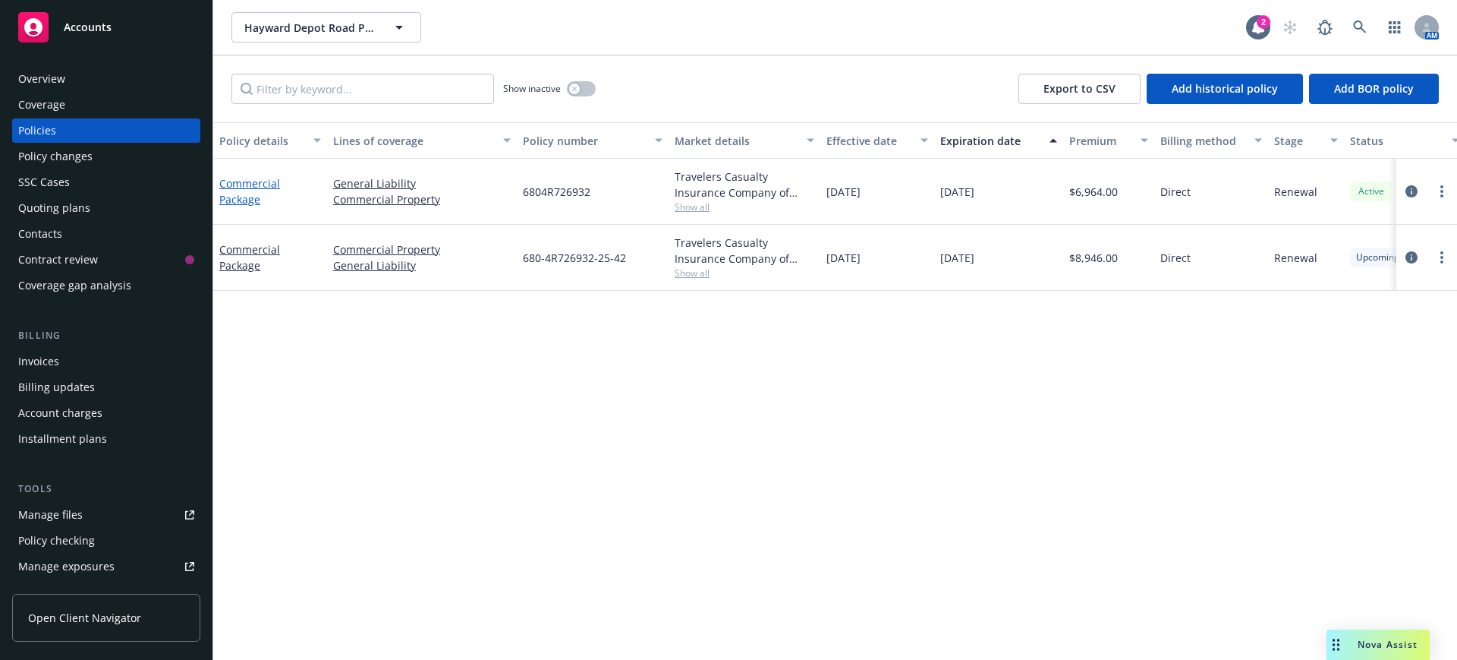
click at [250, 186] on link "Commercial Package" at bounding box center [249, 191] width 61 height 30
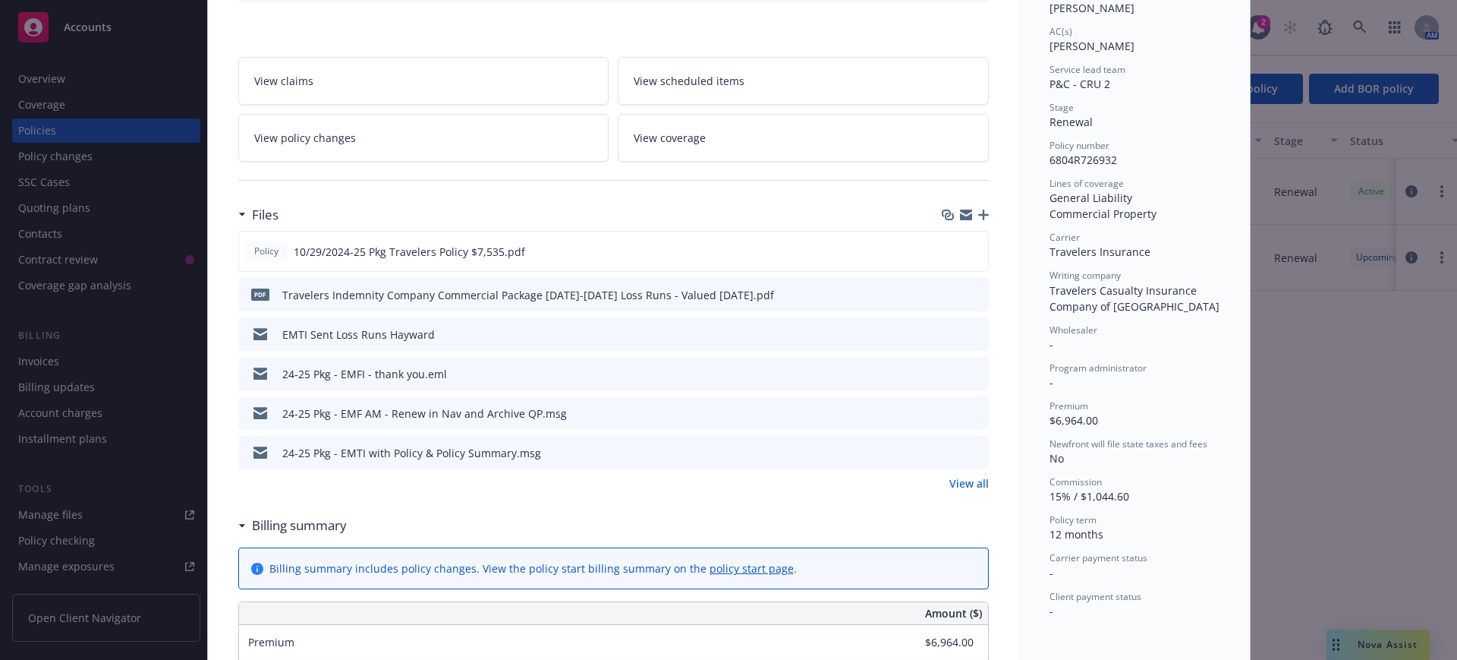
scroll to position [285, 0]
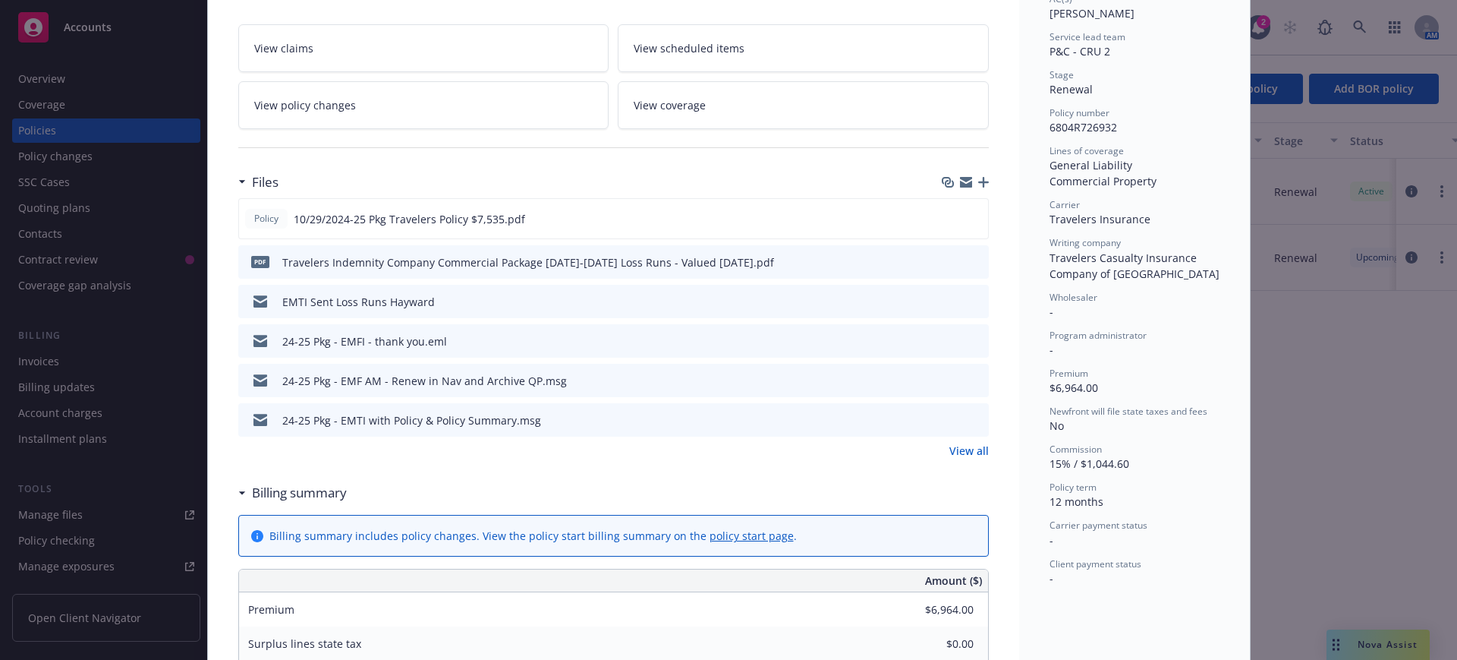
click at [967, 448] on link "View all" at bounding box center [969, 450] width 39 height 16
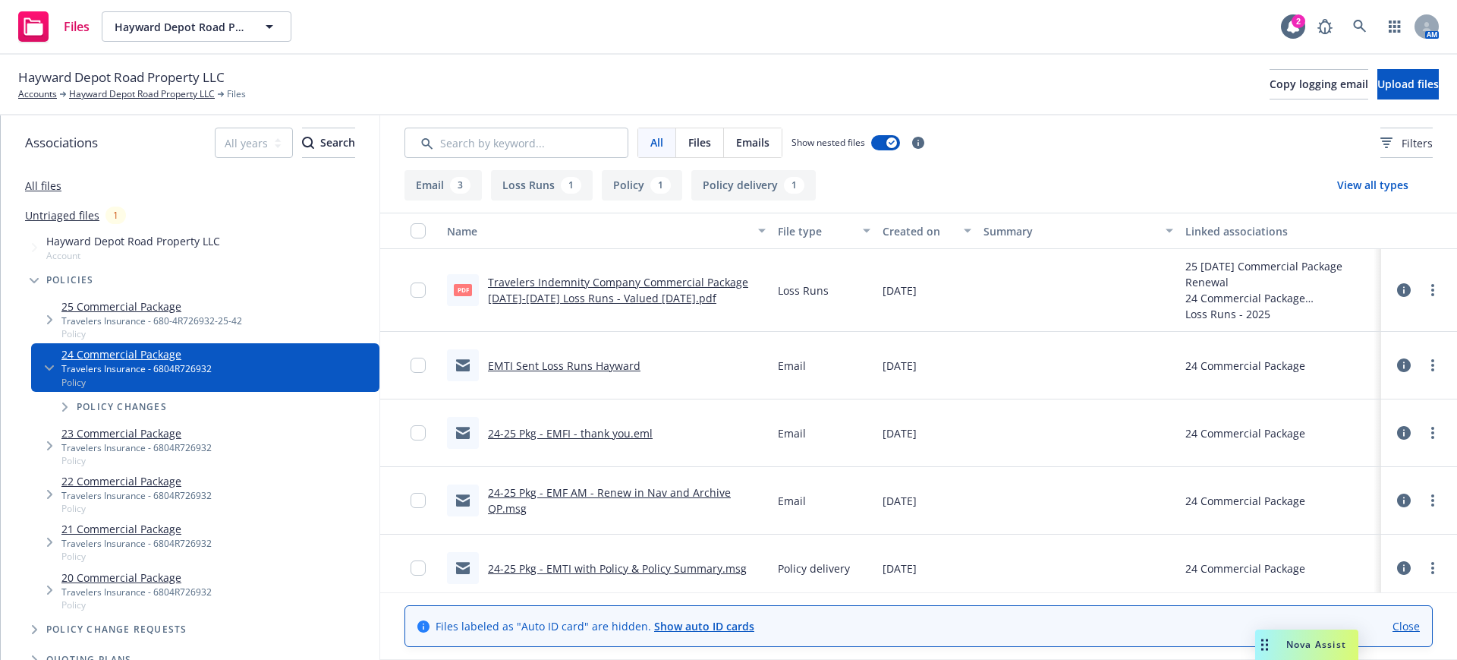
scroll to position [77, 0]
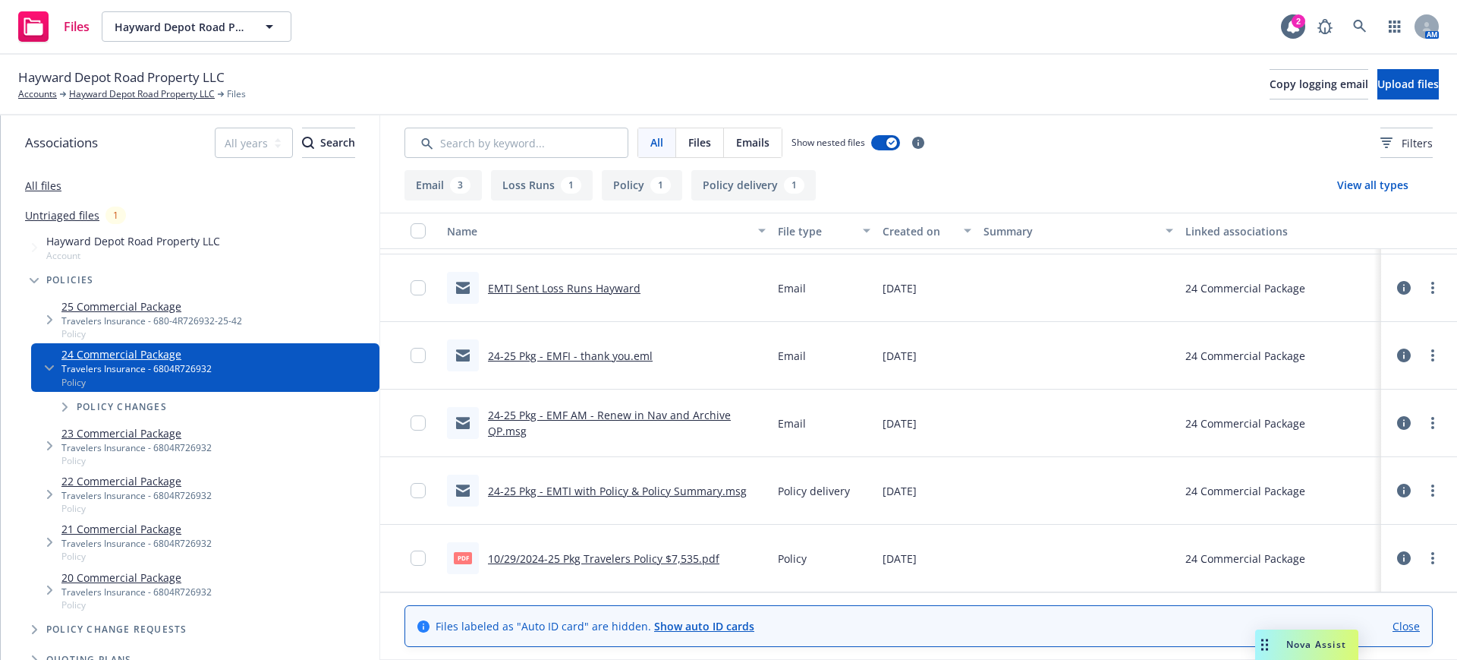
click at [723, 489] on link "24-25 Pkg - EMTI with Policy & Policy Summary.msg" at bounding box center [617, 490] width 259 height 14
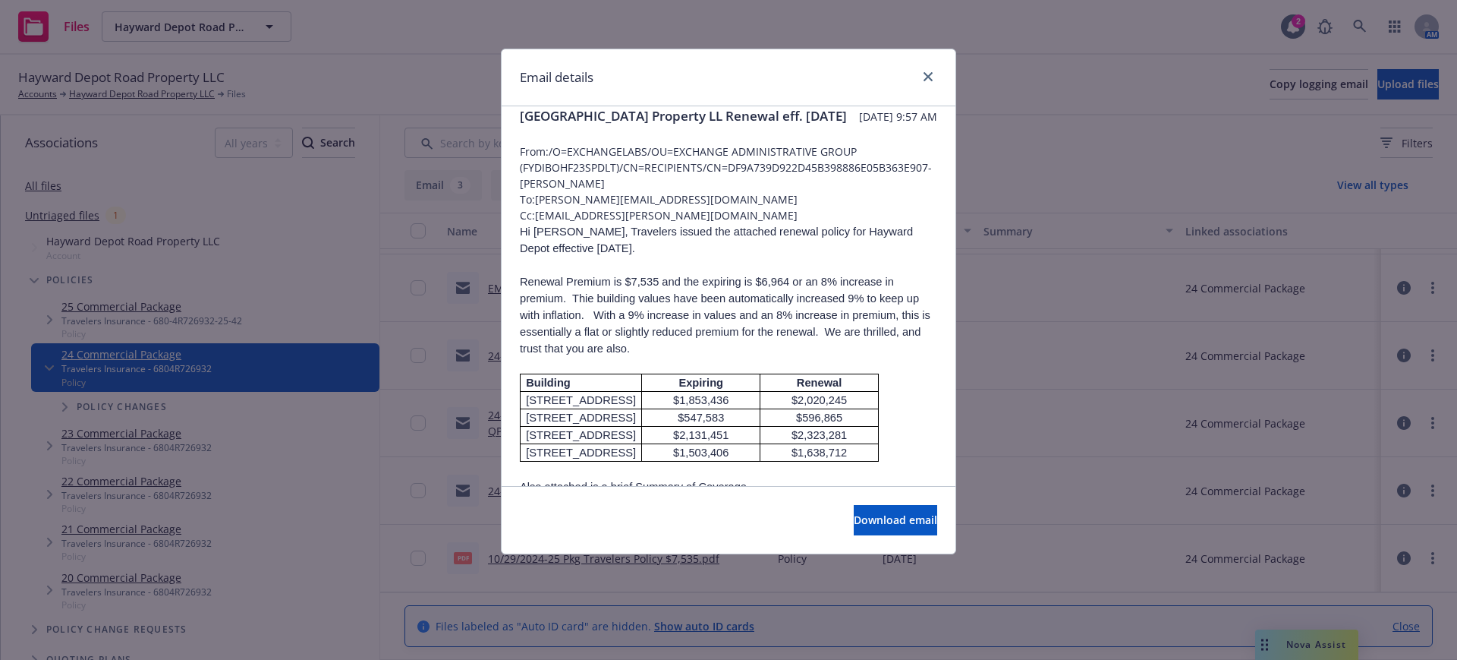
scroll to position [0, 0]
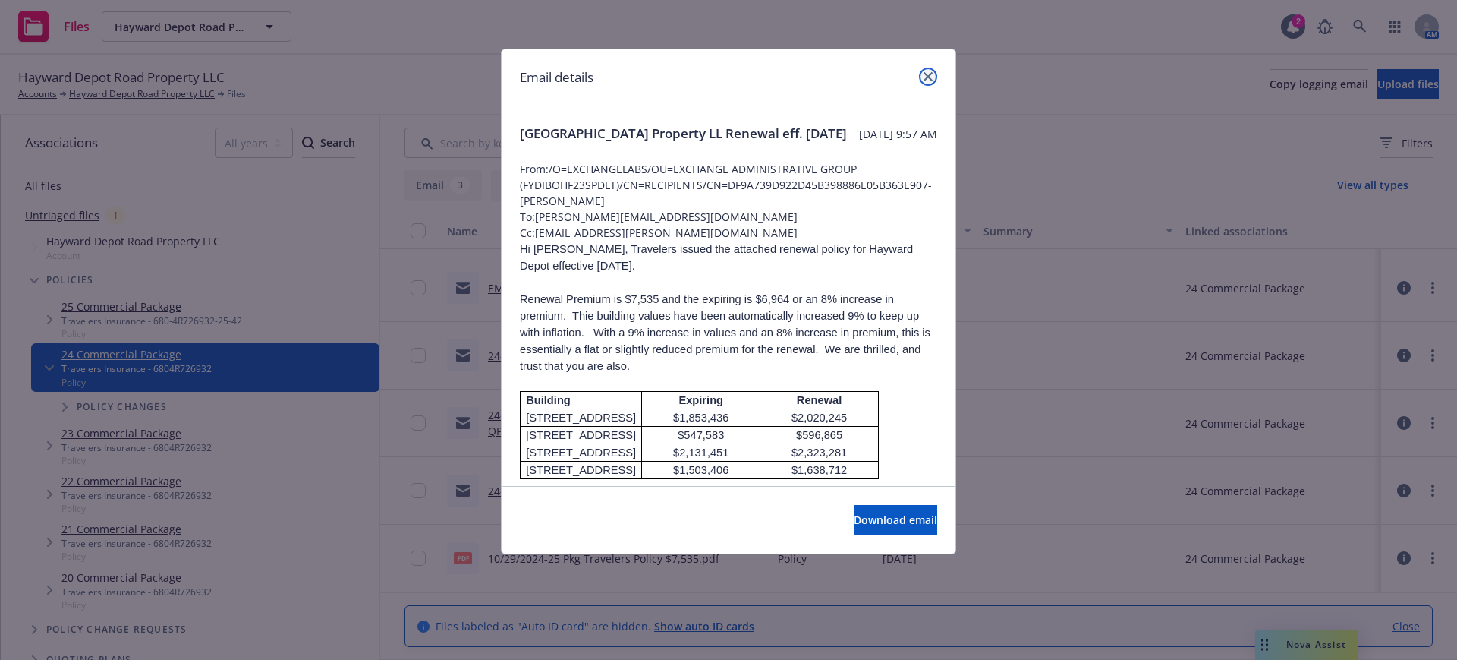
click at [928, 72] on icon "close" at bounding box center [928, 76] width 9 height 9
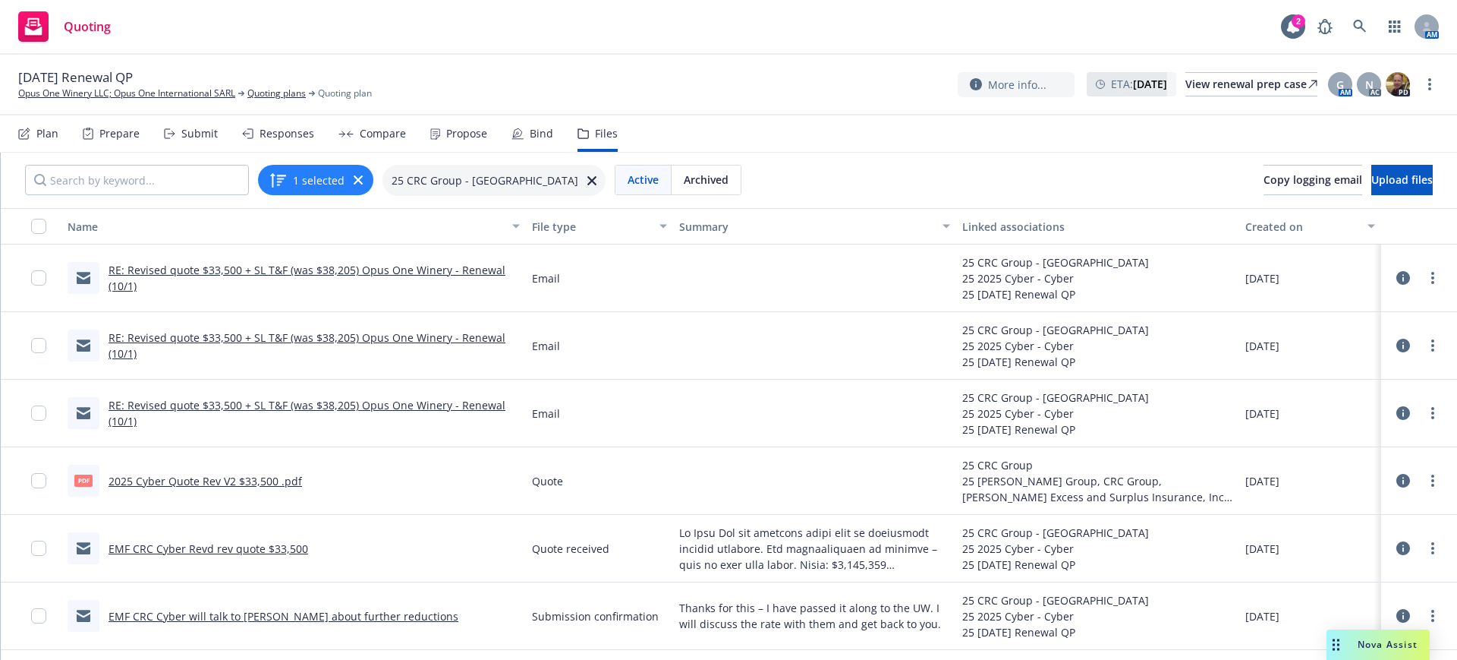
click at [356, 260] on div "RE: Revised quote $33,500 + SL T&F (was $38,205) Opus One Winery - Renewal (10/…" at bounding box center [293, 278] width 465 height 68
click at [370, 269] on link "RE: Revised quote $33,500 + SL T&F (was $38,205) Opus One Winery - Renewal (10/…" at bounding box center [307, 278] width 397 height 30
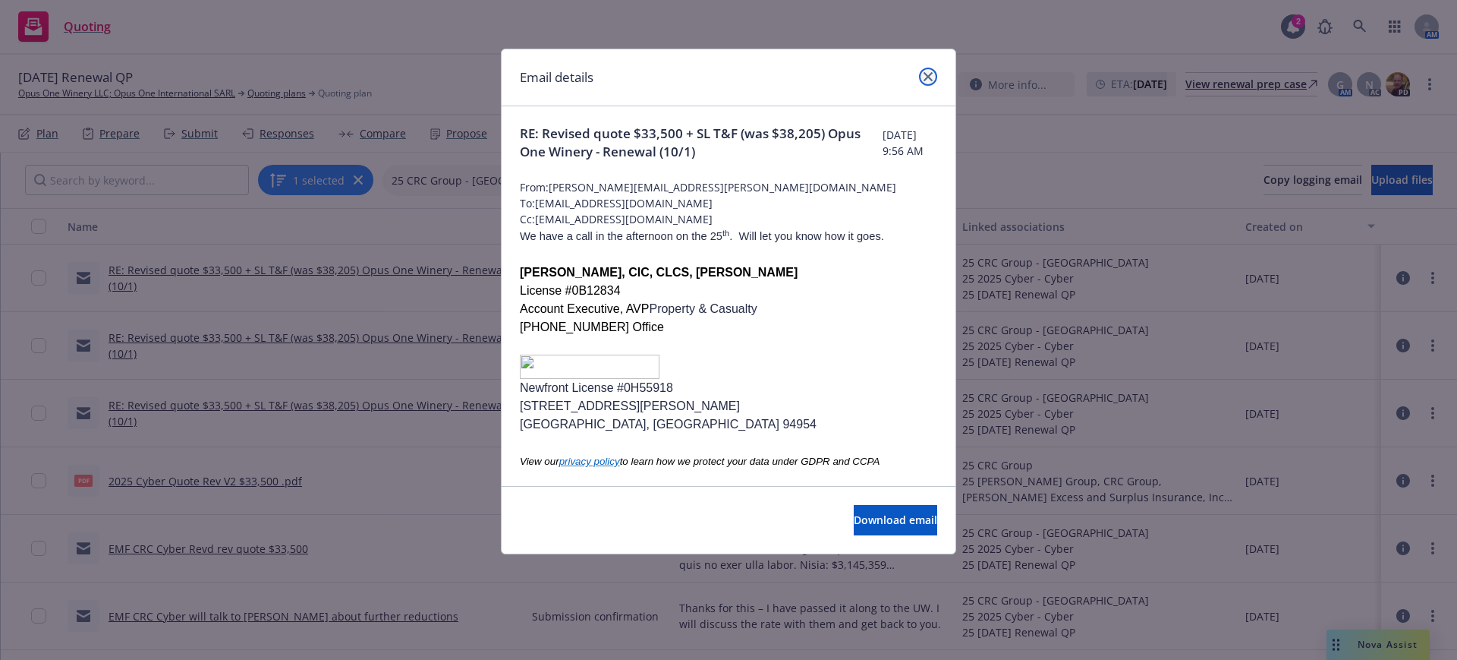
click at [930, 70] on link "close" at bounding box center [928, 77] width 18 height 18
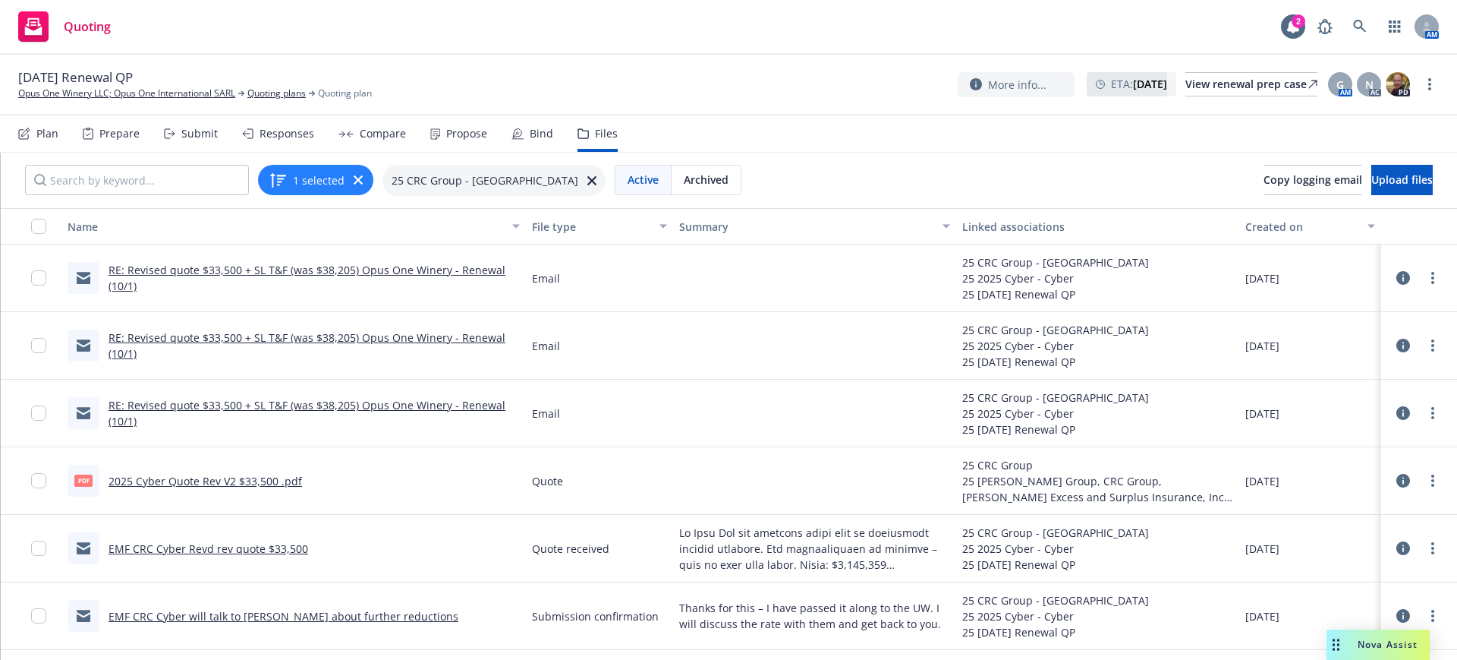
click at [196, 129] on div "Submit" at bounding box center [199, 134] width 36 height 12
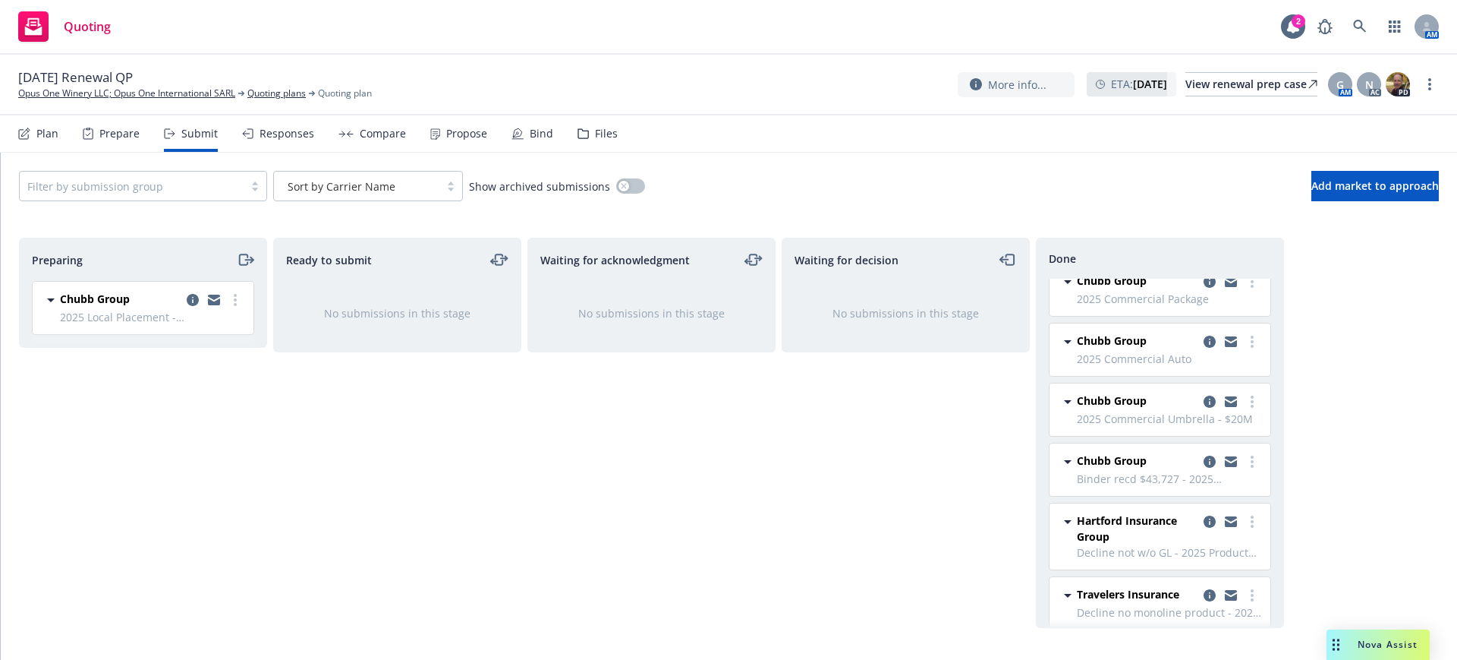
scroll to position [211, 0]
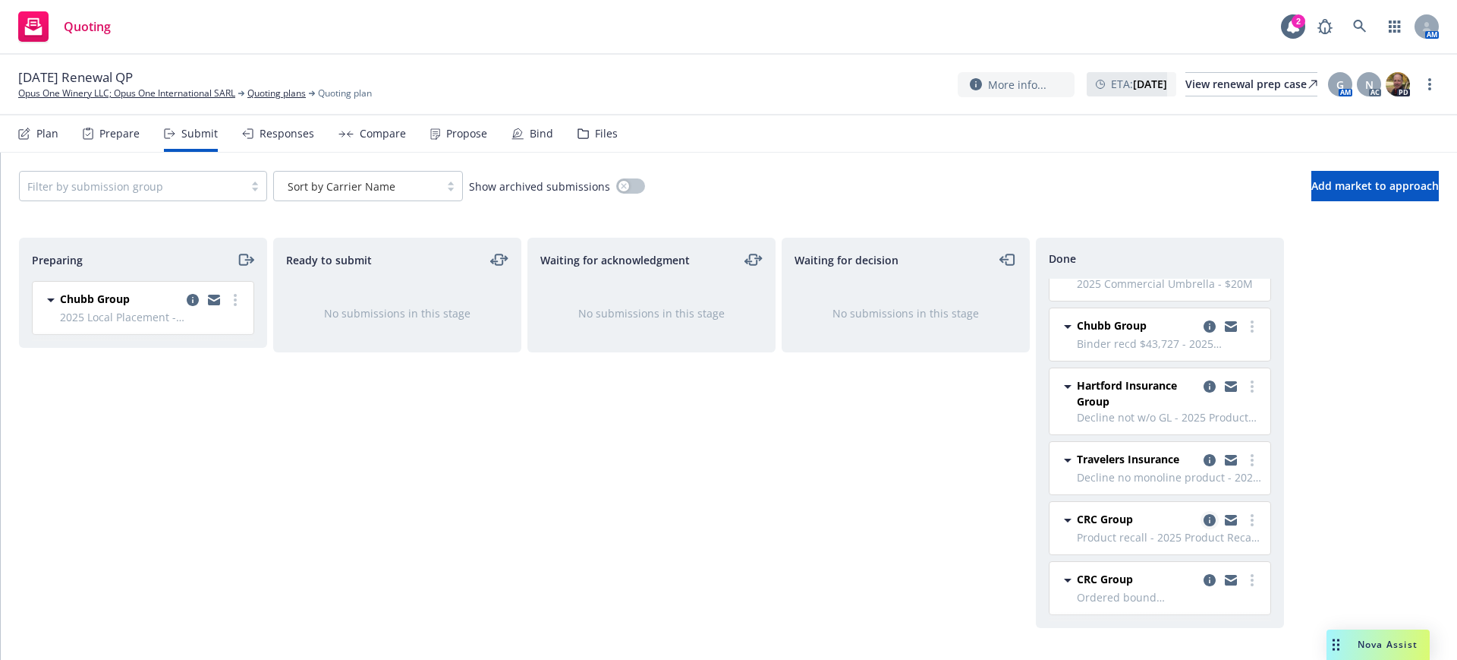
click at [1204, 515] on icon "copy logging email" at bounding box center [1210, 520] width 12 height 12
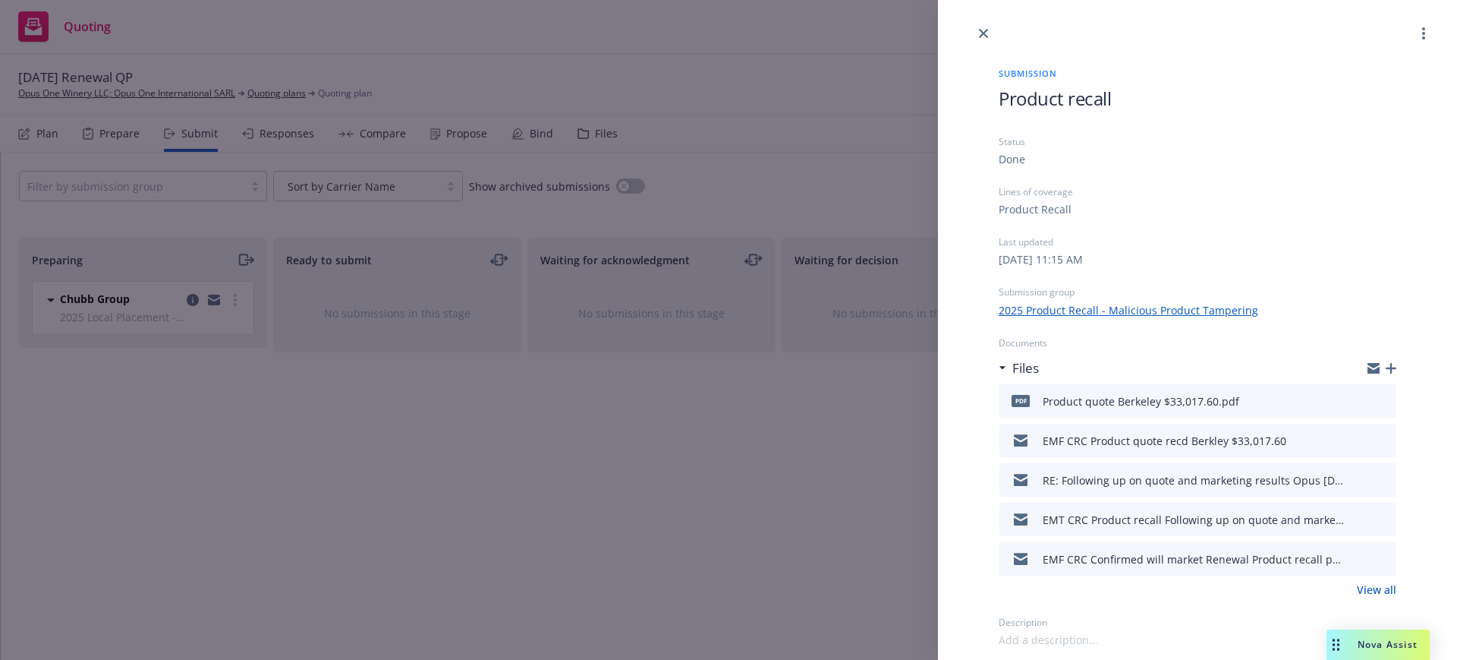
click at [1383, 587] on link "View all" at bounding box center [1376, 589] width 39 height 16
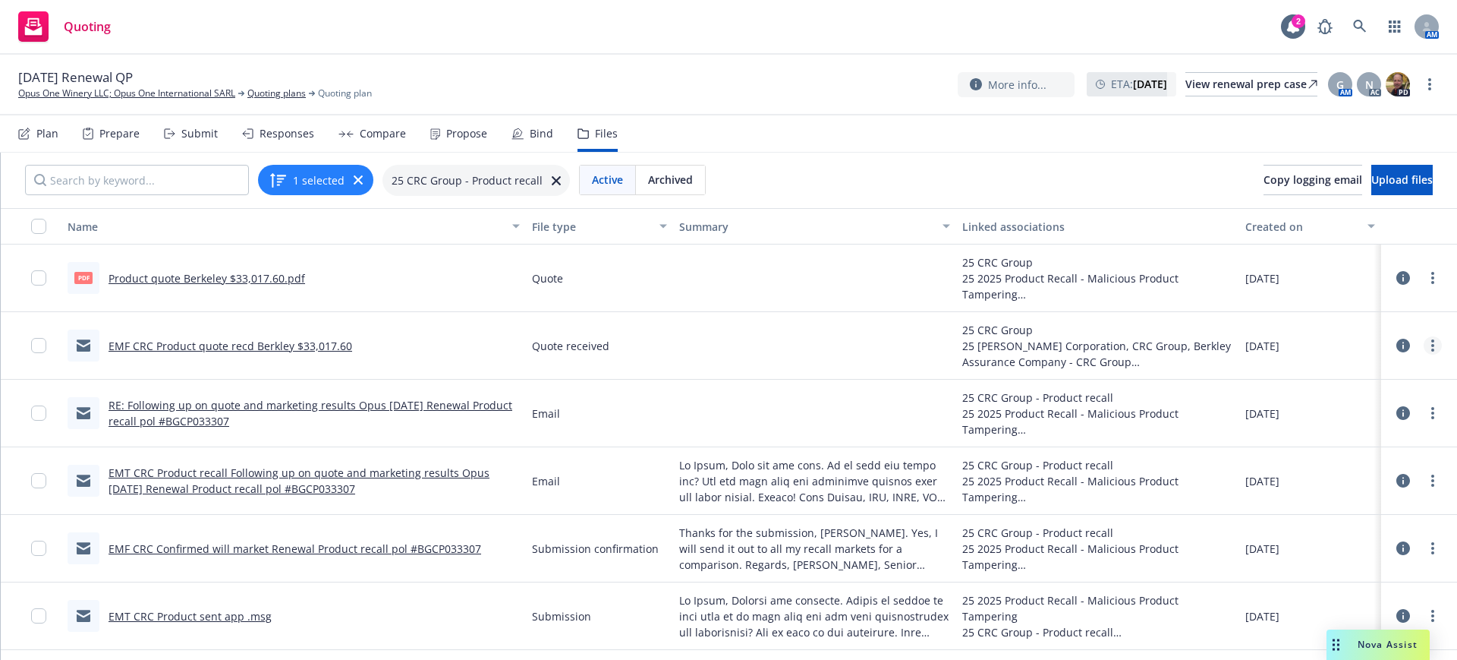
click at [1431, 344] on icon "more" at bounding box center [1432, 345] width 3 height 12
click at [1326, 405] on link "Download" at bounding box center [1336, 407] width 151 height 30
click at [1264, 176] on span "Copy logging email" at bounding box center [1313, 179] width 99 height 14
click at [202, 128] on div "Submit" at bounding box center [199, 134] width 36 height 12
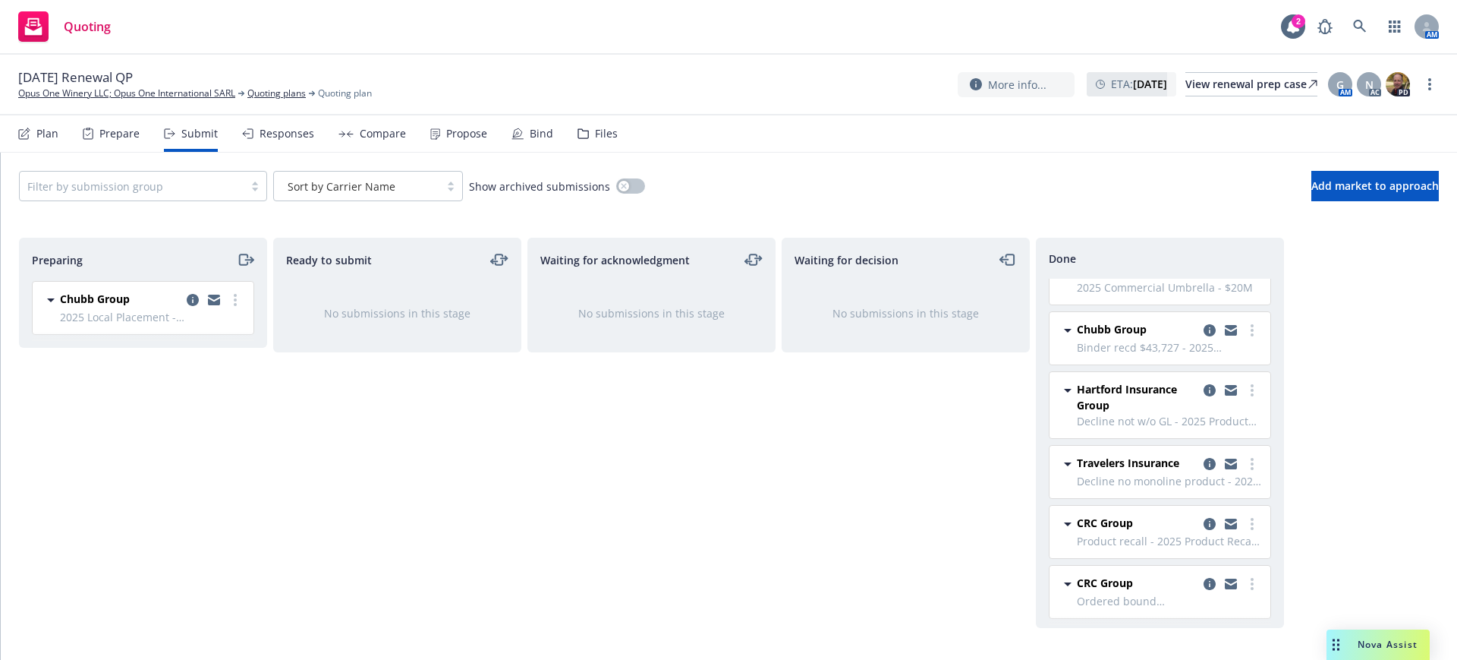
scroll to position [211, 0]
click at [1204, 517] on icon "copy logging email" at bounding box center [1210, 520] width 12 height 12
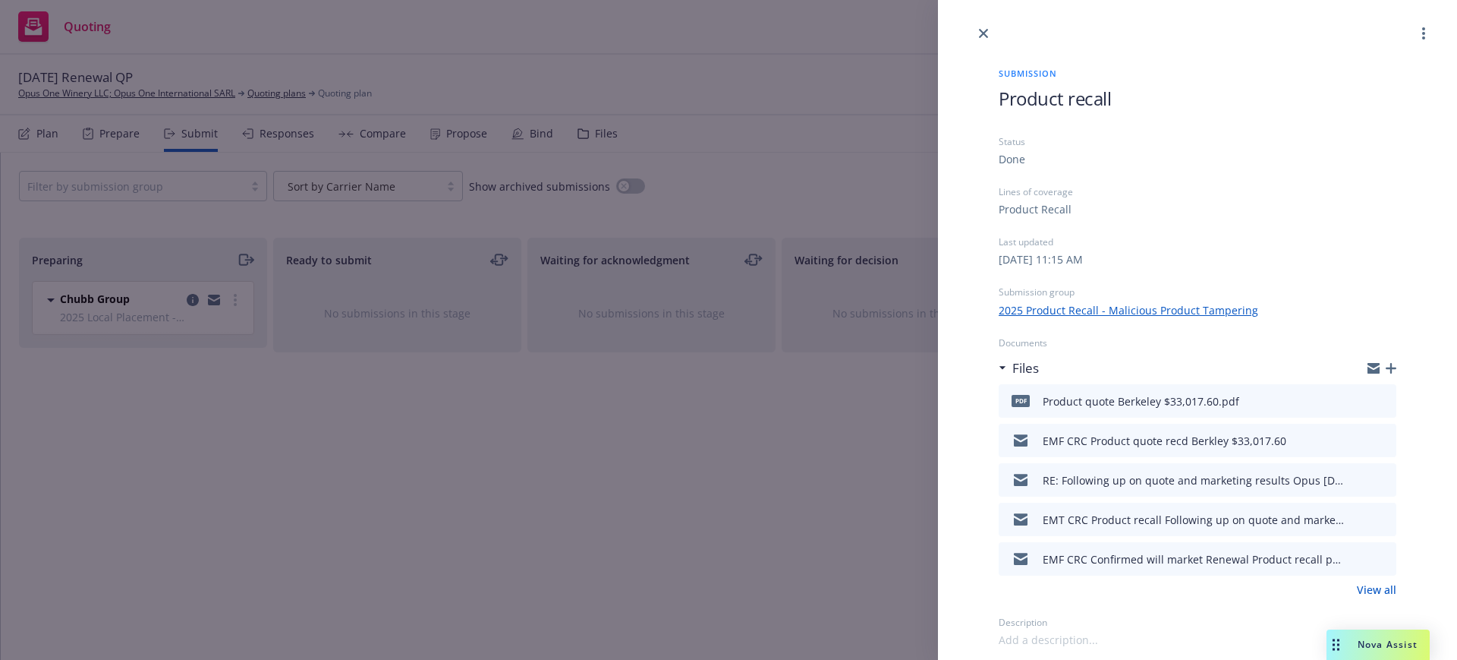
click at [999, 95] on span "Product recall" at bounding box center [1055, 98] width 112 height 25
click at [984, 29] on icon "close" at bounding box center [983, 33] width 9 height 9
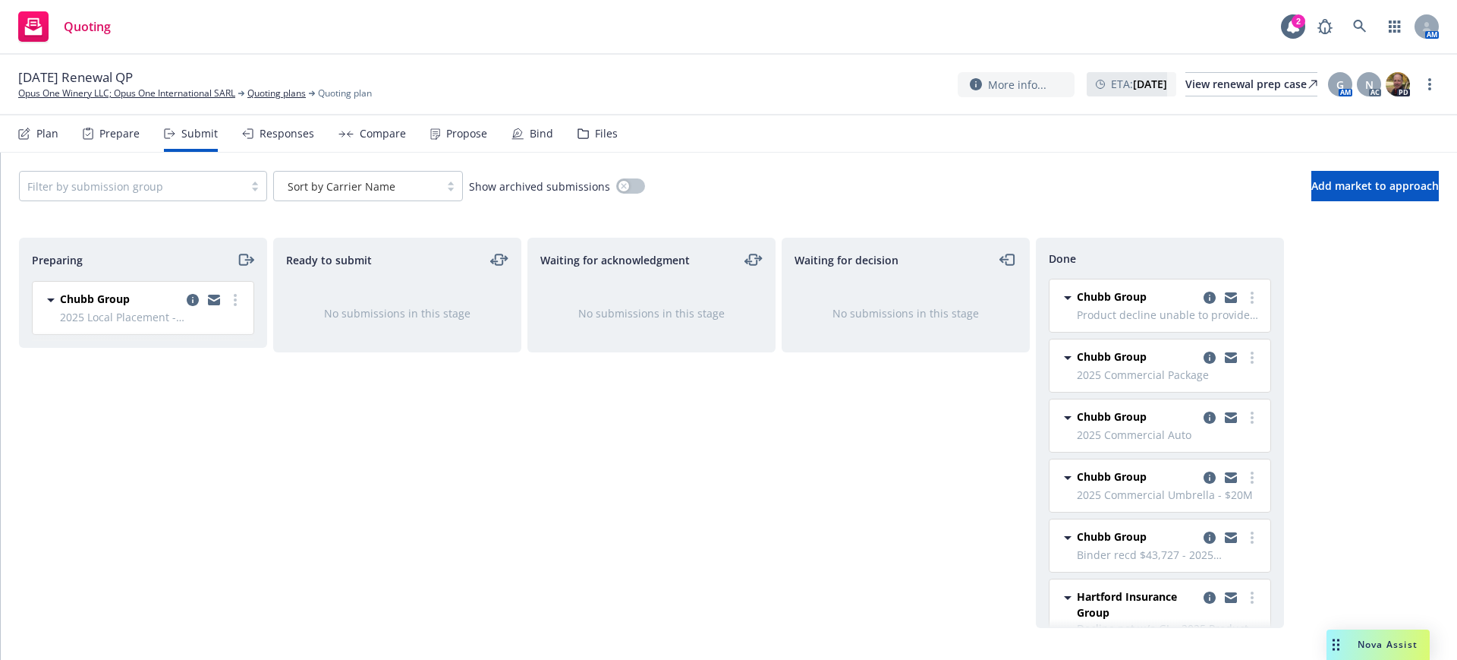
click at [598, 133] on div "Files" at bounding box center [606, 134] width 23 height 12
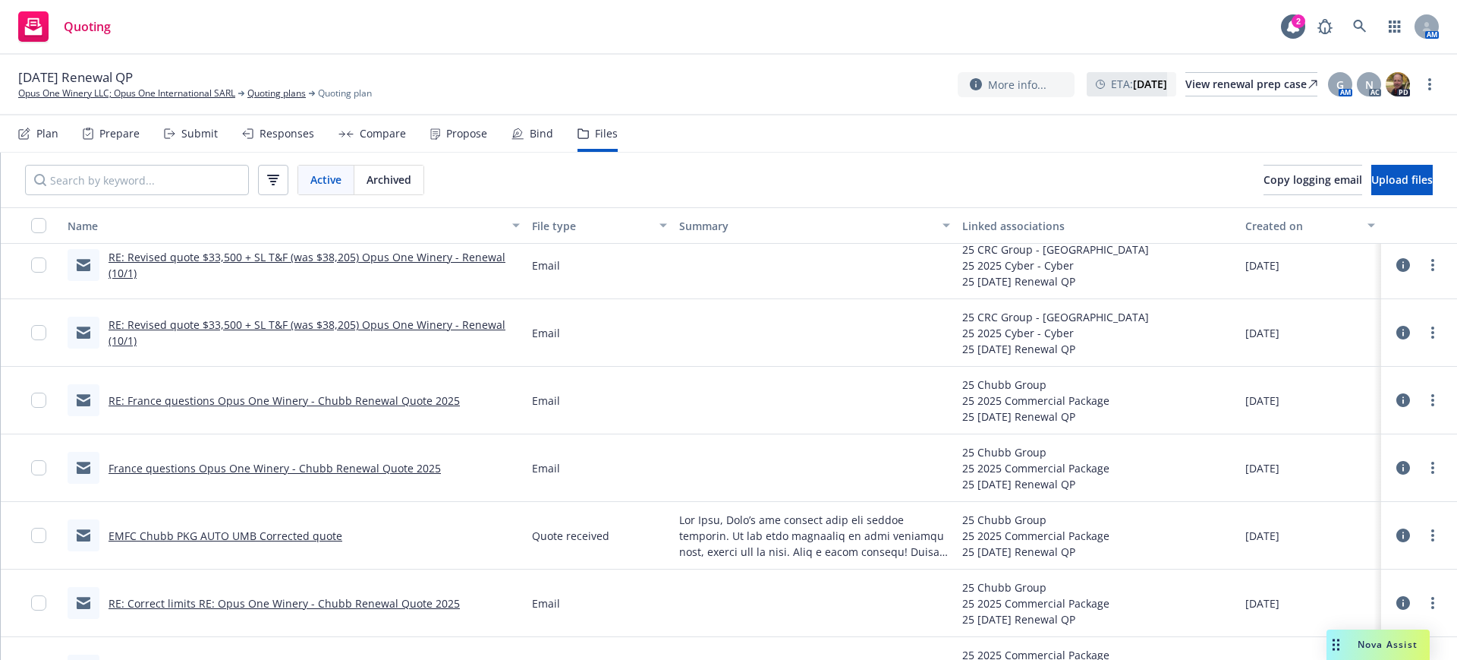
scroll to position [379, 0]
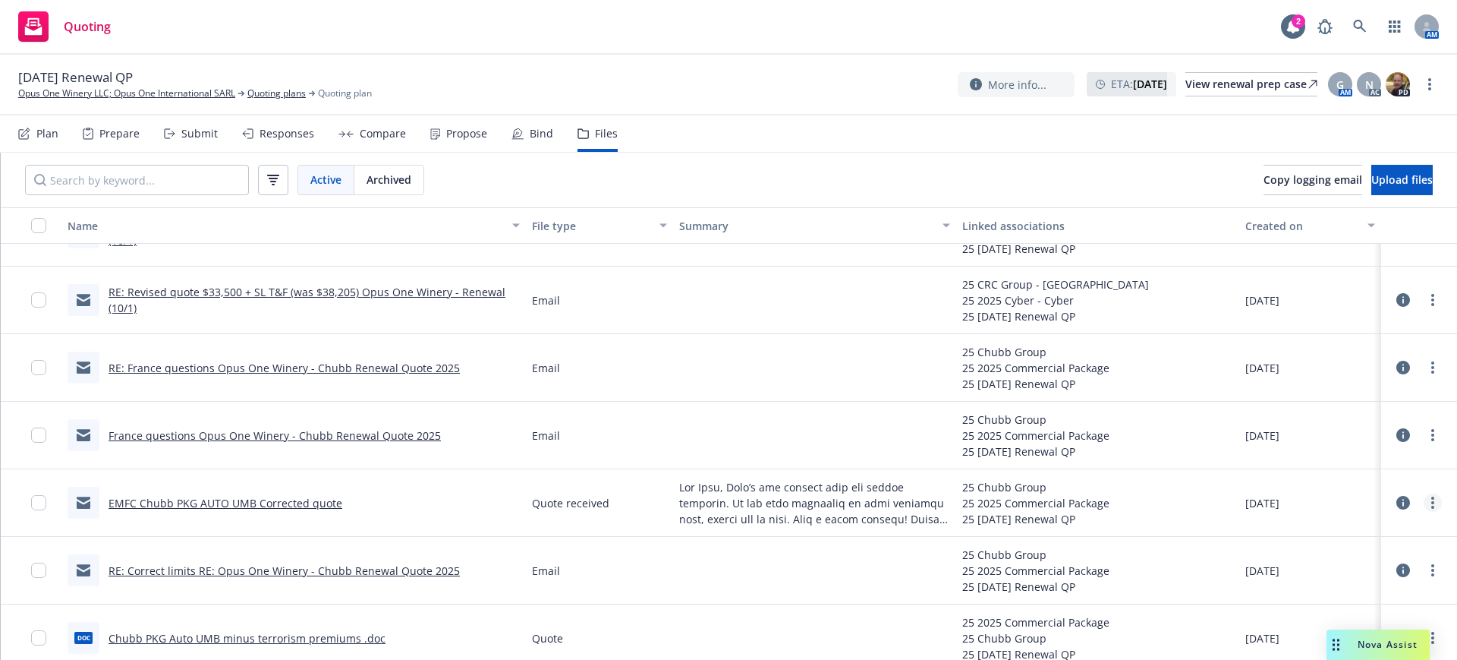
click at [1424, 499] on link "more" at bounding box center [1433, 502] width 18 height 18
click at [1335, 560] on link "Download" at bounding box center [1351, 564] width 151 height 30
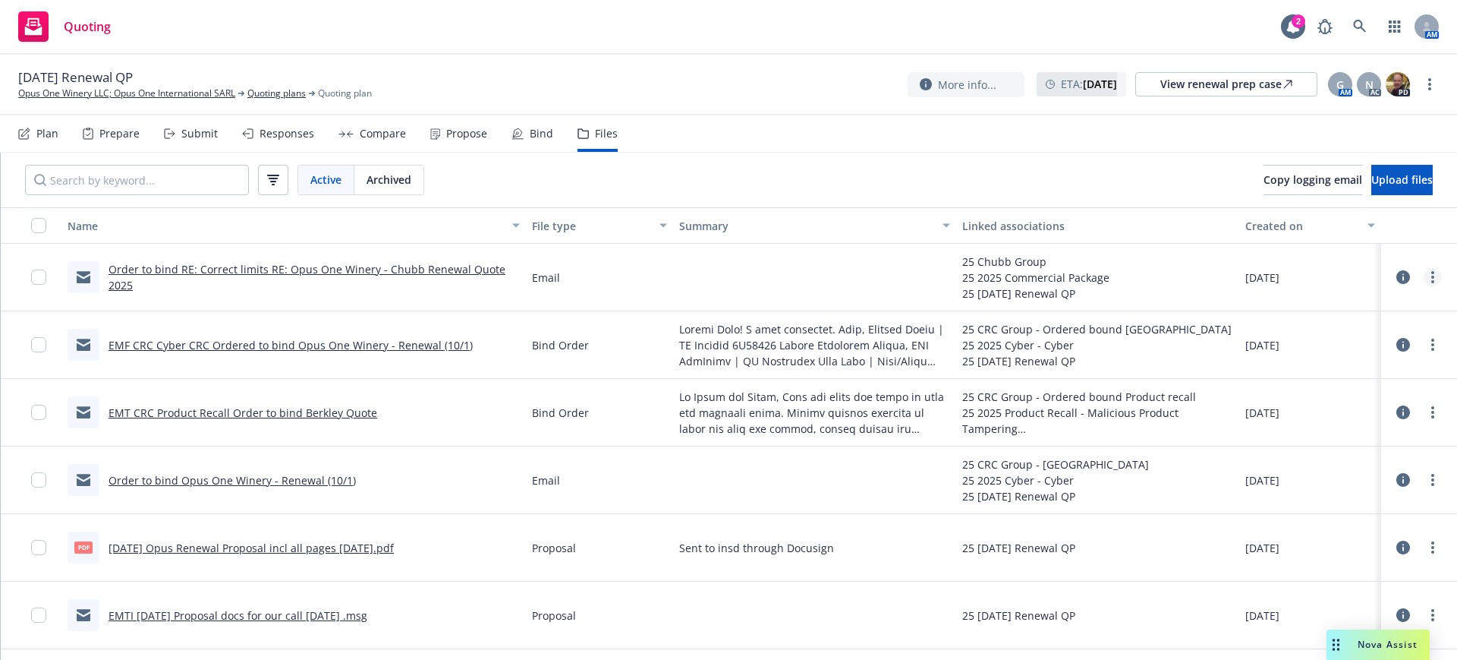
click at [1424, 275] on link "more" at bounding box center [1433, 277] width 18 height 18
click at [1309, 368] on link "Edit" at bounding box center [1351, 369] width 151 height 30
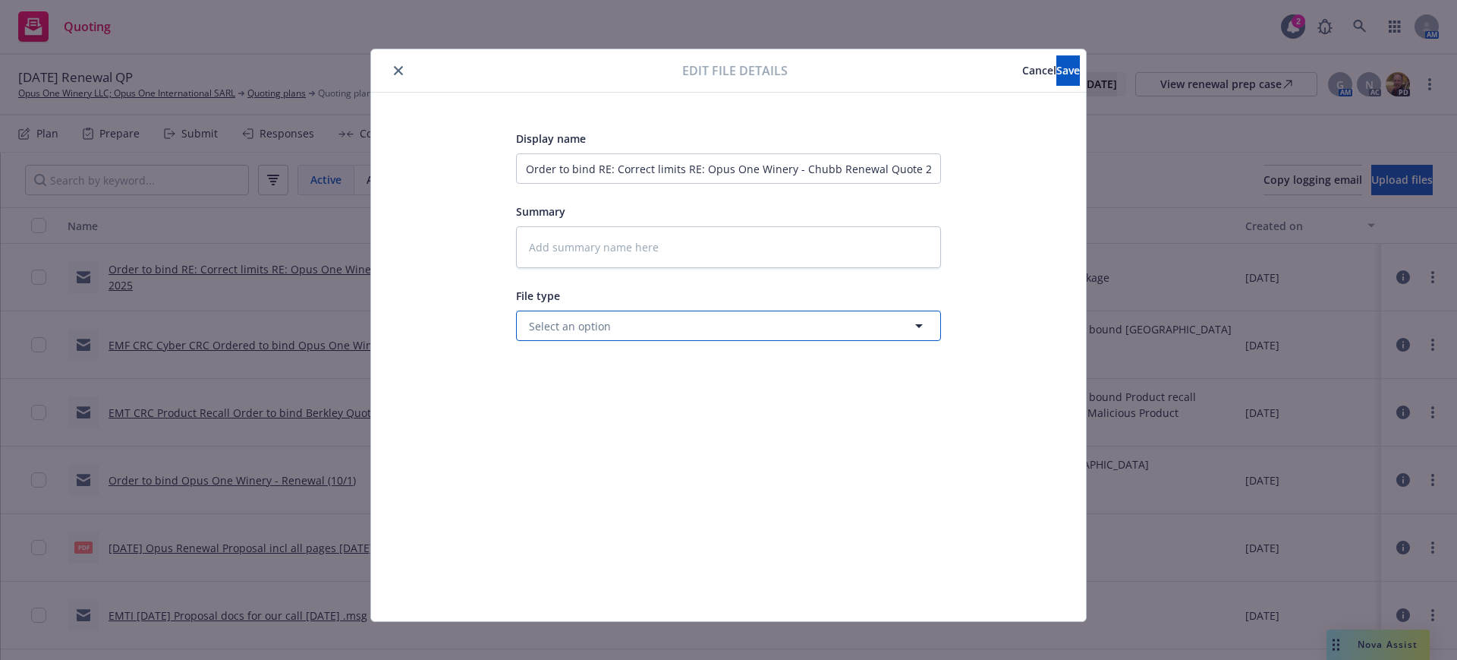
click at [541, 323] on span "Select an option" at bounding box center [570, 326] width 82 height 16
type input "bind"
click at [568, 406] on span "Bind Order" at bounding box center [560, 408] width 57 height 16
click at [517, 162] on input "Order to bind RE: Correct limits RE: Opus One Winery - Chubb Renewal Quote 2025" at bounding box center [728, 168] width 425 height 30
type textarea "x"
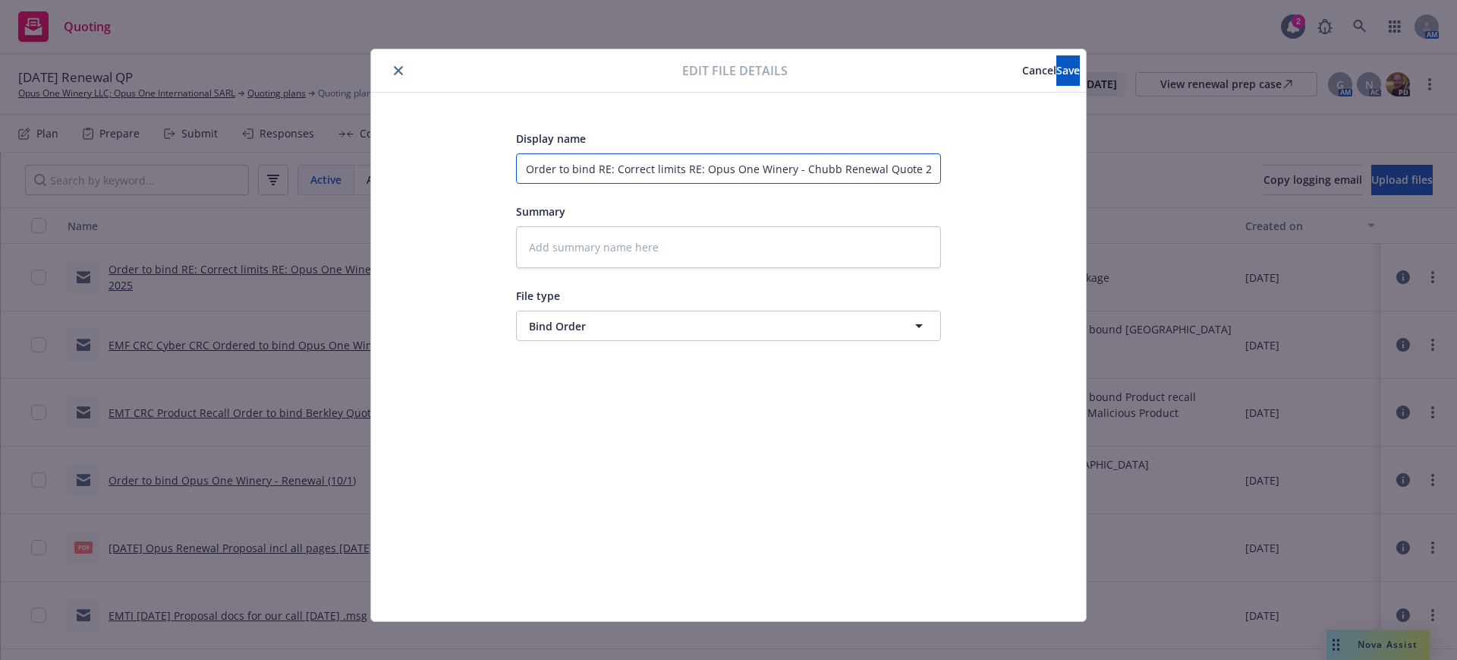
type input "EOrder to bind RE: Correct limits RE: Opus One Winery - Chubb Renewal Quote 2025"
type textarea "x"
type input "ENOrder to bind RE: Correct limits RE: Opus One Winery - Chubb Renewal Quote 20…"
type textarea "x"
type input "EOrder to bind RE: Correct limits RE: Opus One Winery - Chubb Renewal Quote 2025"
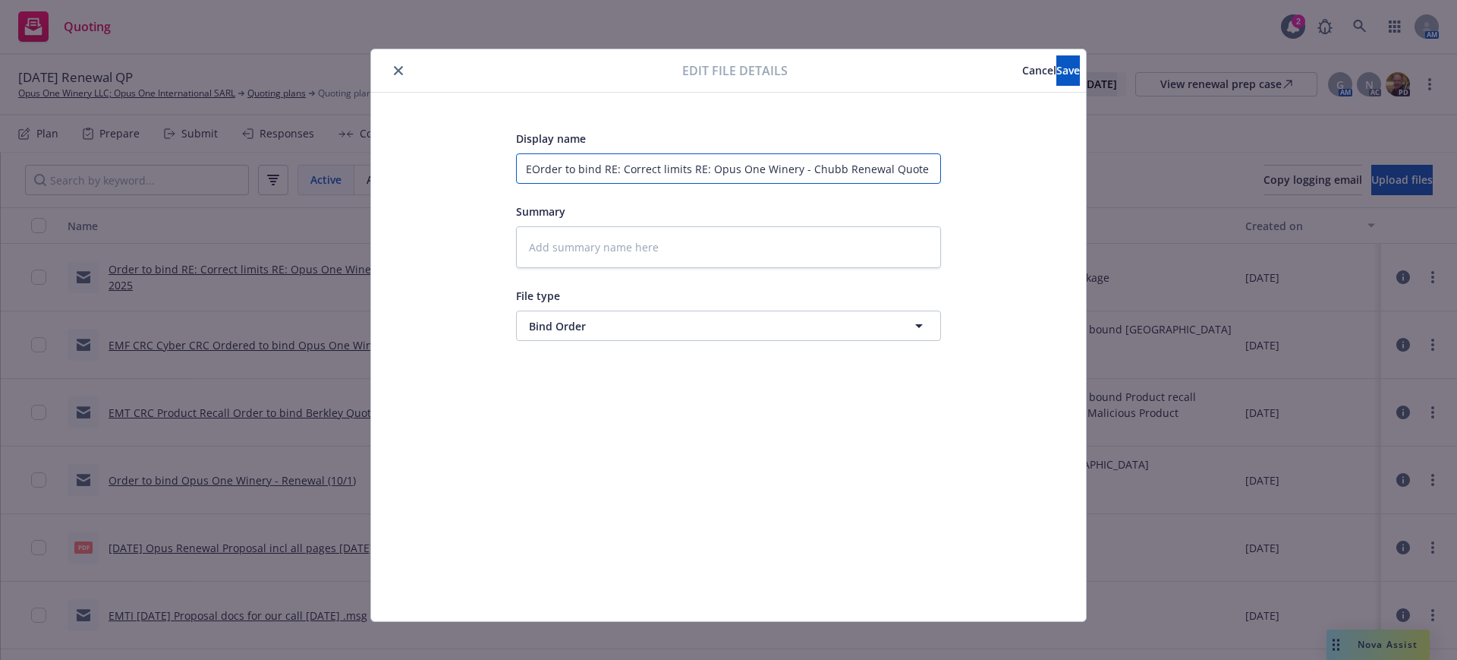
type textarea "x"
type input "EMOrder to bind RE: Correct limits RE: Opus One Winery - Chubb Renewal Quote 20…"
type textarea "x"
type input "EMTOrder to bind RE: Correct limits RE: Opus One Winery - Chubb Renewal Quote 2…"
type textarea "x"
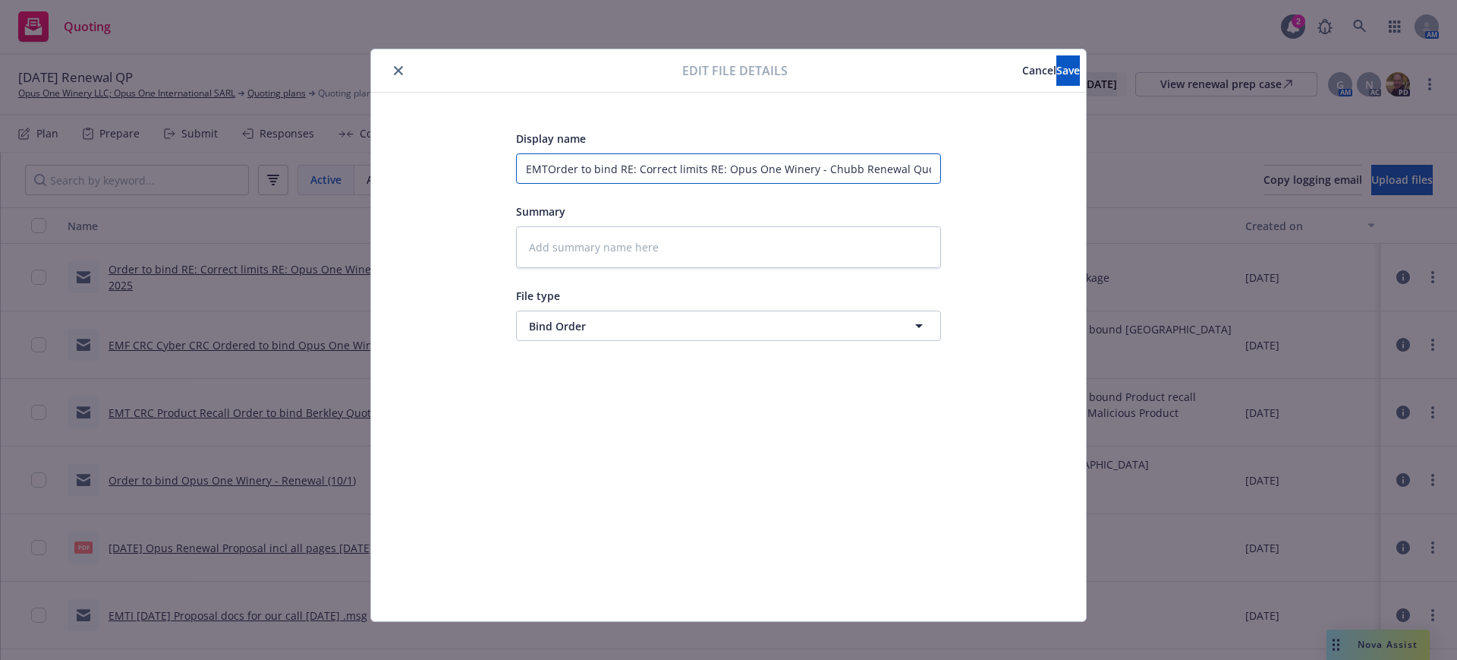
type input "EMTCOrder to bind RE: Correct limits RE: Opus One Winery - Chubb Renewal Quote …"
type textarea "x"
type input "EMTC Order to bind RE: Correct limits RE: Opus One Winery - Chubb Renewal Quote…"
type textarea "x"
type input "EMTC COrder to bind RE: Correct limits RE: Opus One Winery - Chubb Renewal Quot…"
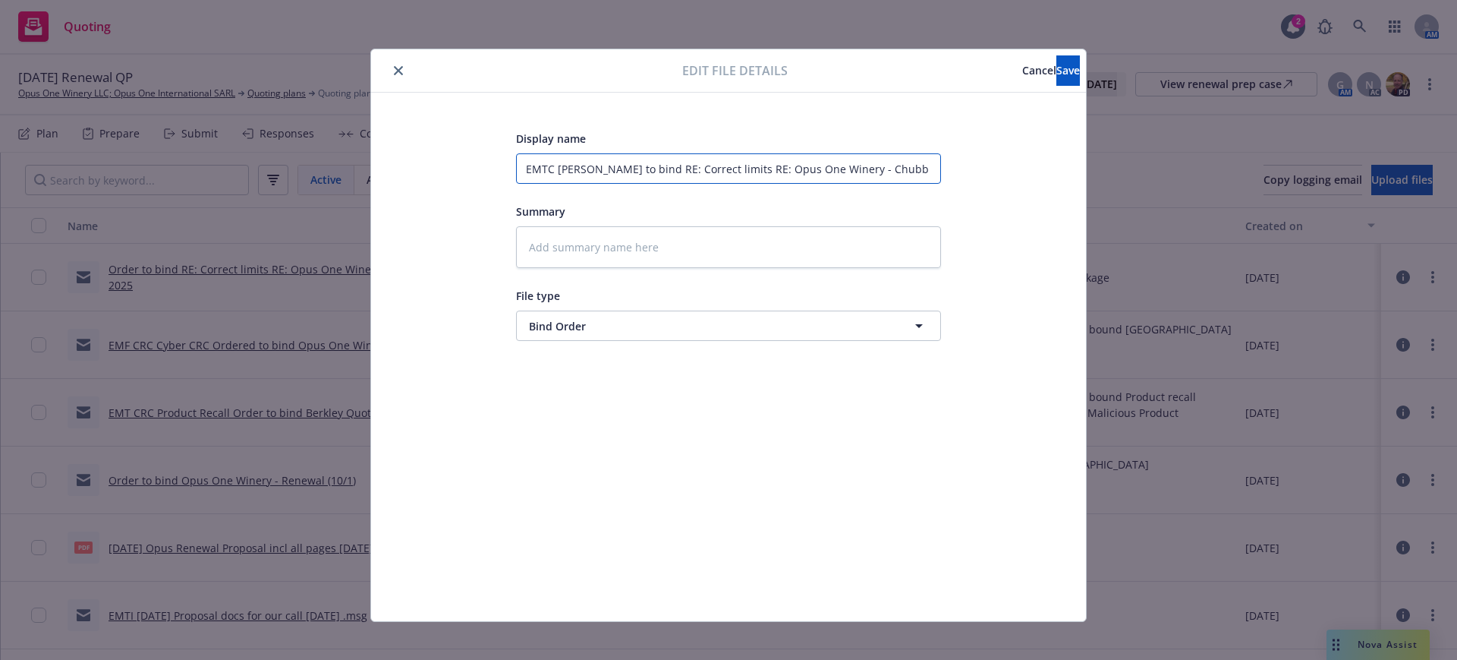
type textarea "x"
type input "EMTC ChOrder to bind RE: Correct limits RE: Opus One Winery - Chubb Renewal Quo…"
type textarea "x"
type input "EMTC ChuOrder to bind RE: Correct limits RE: Opus One Winery - Chubb Renewal Qu…"
type textarea "x"
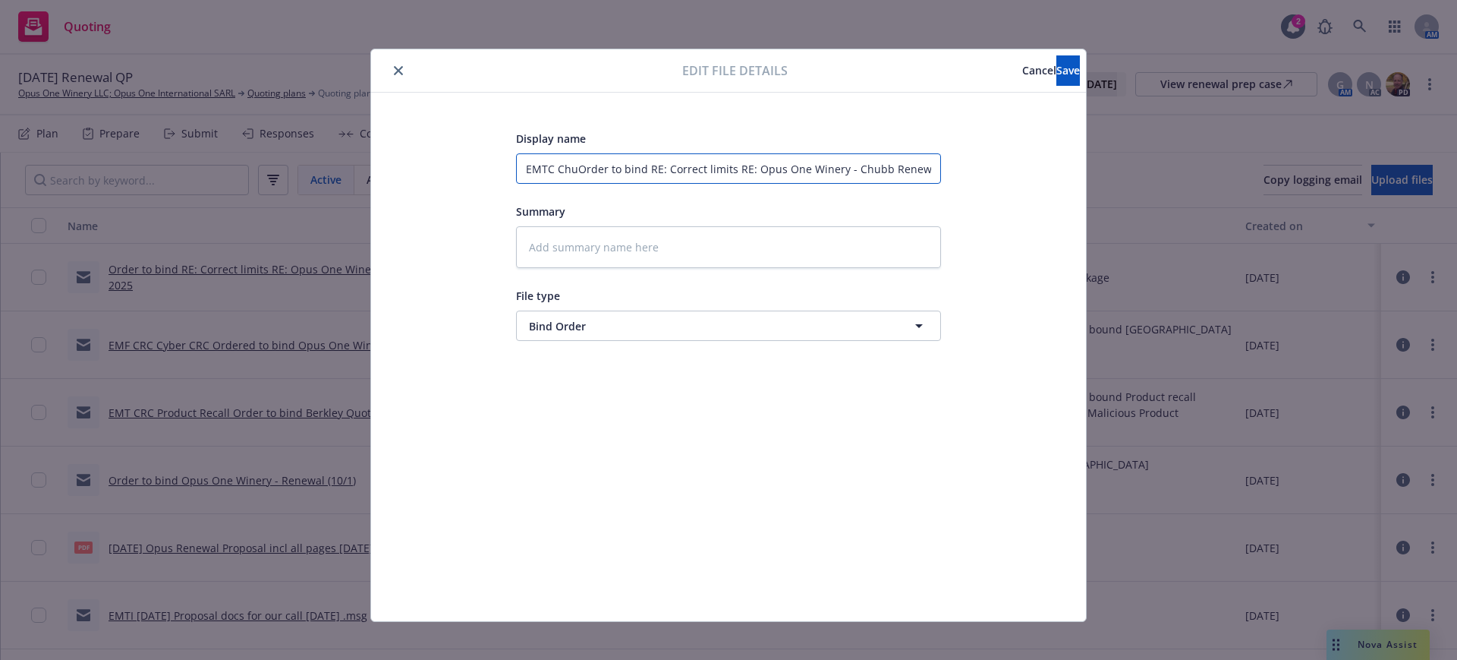
type input "EMTC ChubOrder to bind RE: Correct limits RE: Opus One Winery - Chubb Renewal Q…"
type textarea "x"
type input "EMTC ChubbOrder to bind RE: Correct limits RE: Opus One Winery - Chubb Renewal …"
type textarea "x"
type input "EMTC Chubb Order to bind RE: Correct limits RE: Opus One Winery - Chubb Renewal…"
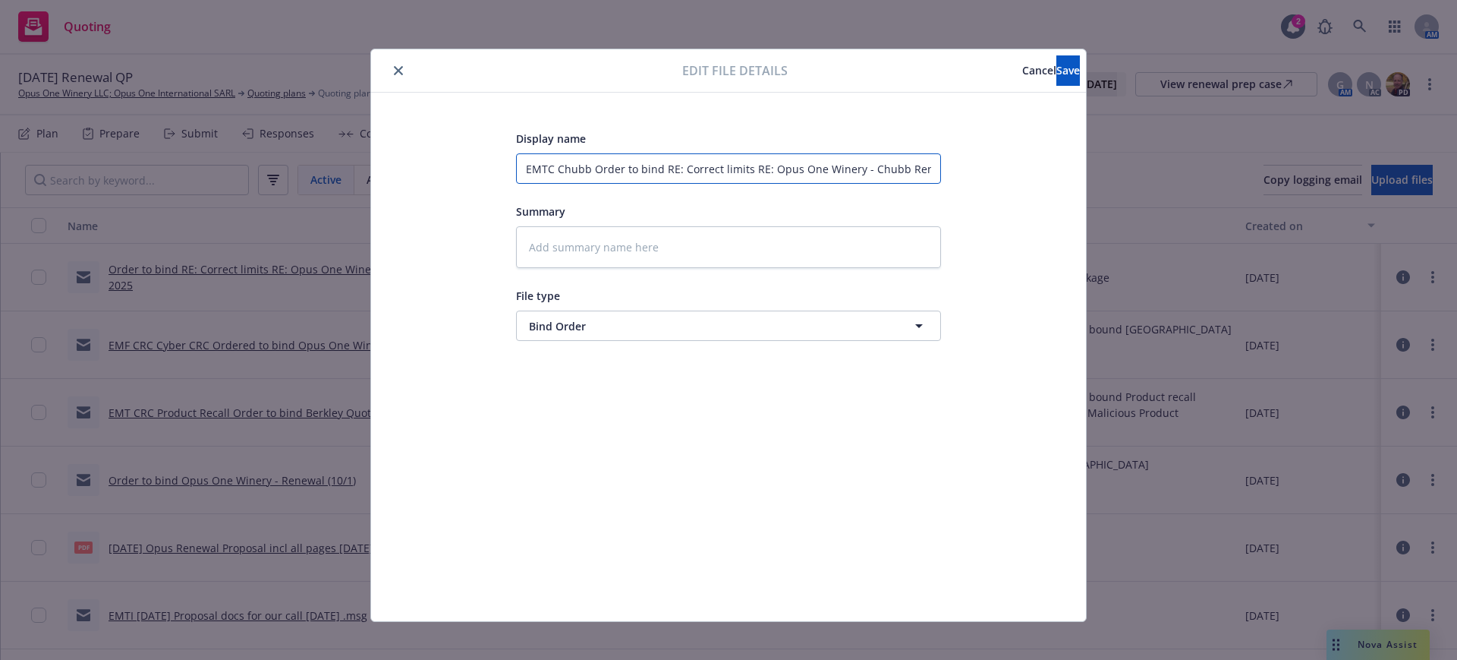
type textarea "x"
type input "EMTC Chubb POrder to bind RE: Correct limits RE: Opus One Winery - Chubb Renewa…"
type textarea "x"
type input "EMTC Chubb PKOrder to bind RE: Correct limits RE: Opus One Winery - Chubb Renew…"
type textarea "x"
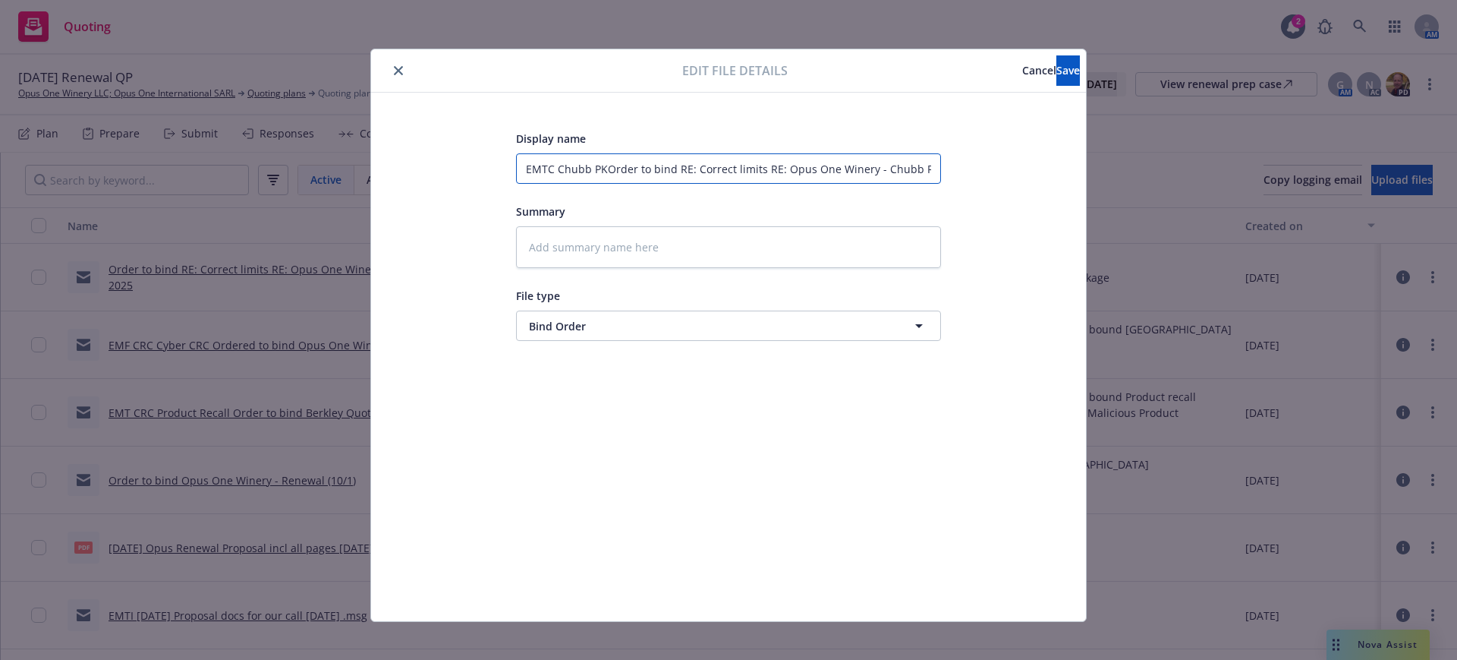
type input "EMTC Chubb PKGOrder to bind RE: Correct limits RE: Opus One Winery - Chubb Rene…"
type textarea "x"
type input "EMTC Chubb PKG Order to bind RE: Correct limits RE: Opus One Winery - Chubb Ren…"
type textarea "x"
type input "EMTC Chubb PKG AOrder to bind RE: Correct limits RE: Opus One Winery - Chubb Re…"
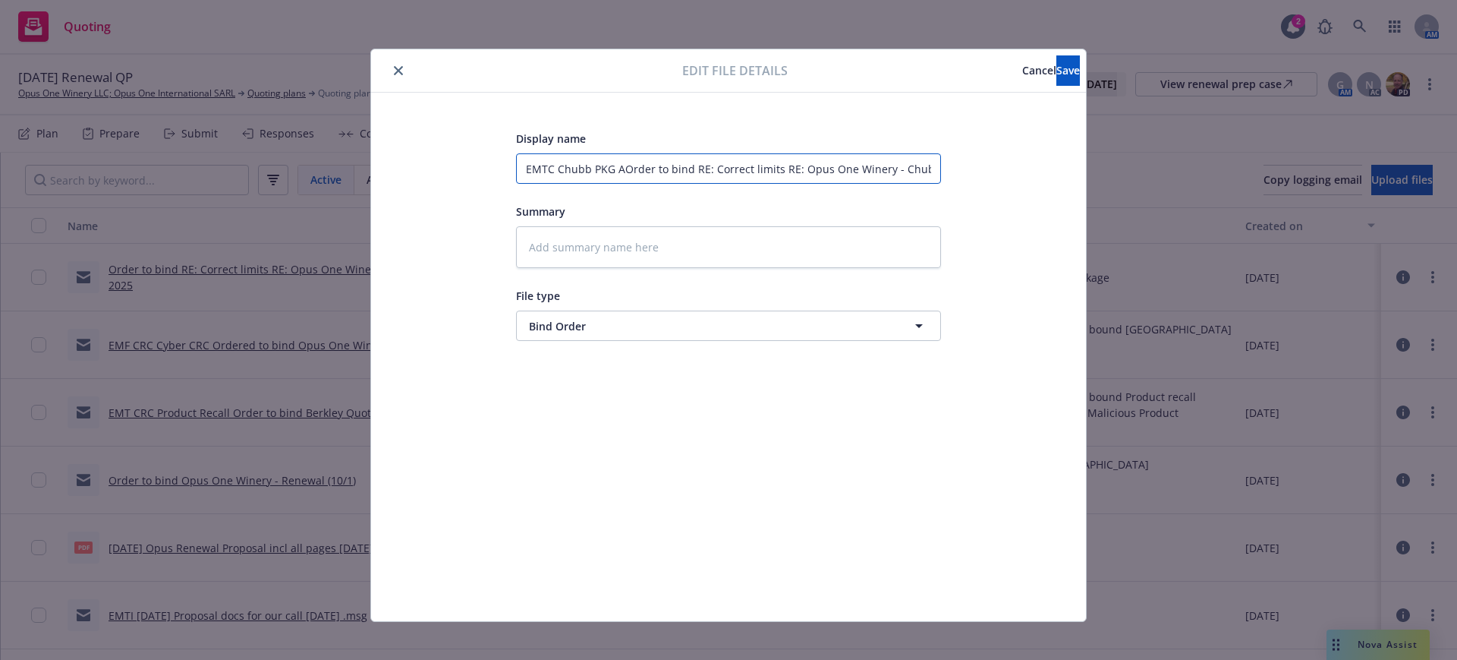
type textarea "x"
type input "EMTC Chubb PKG AUOrder to bind RE: Correct limits RE: Opus One Winery - Chubb R…"
type textarea "x"
type input "EMTC Chubb PKG AUtOrder to bind RE: Correct limits RE: Opus One Winery - Chubb …"
type textarea "x"
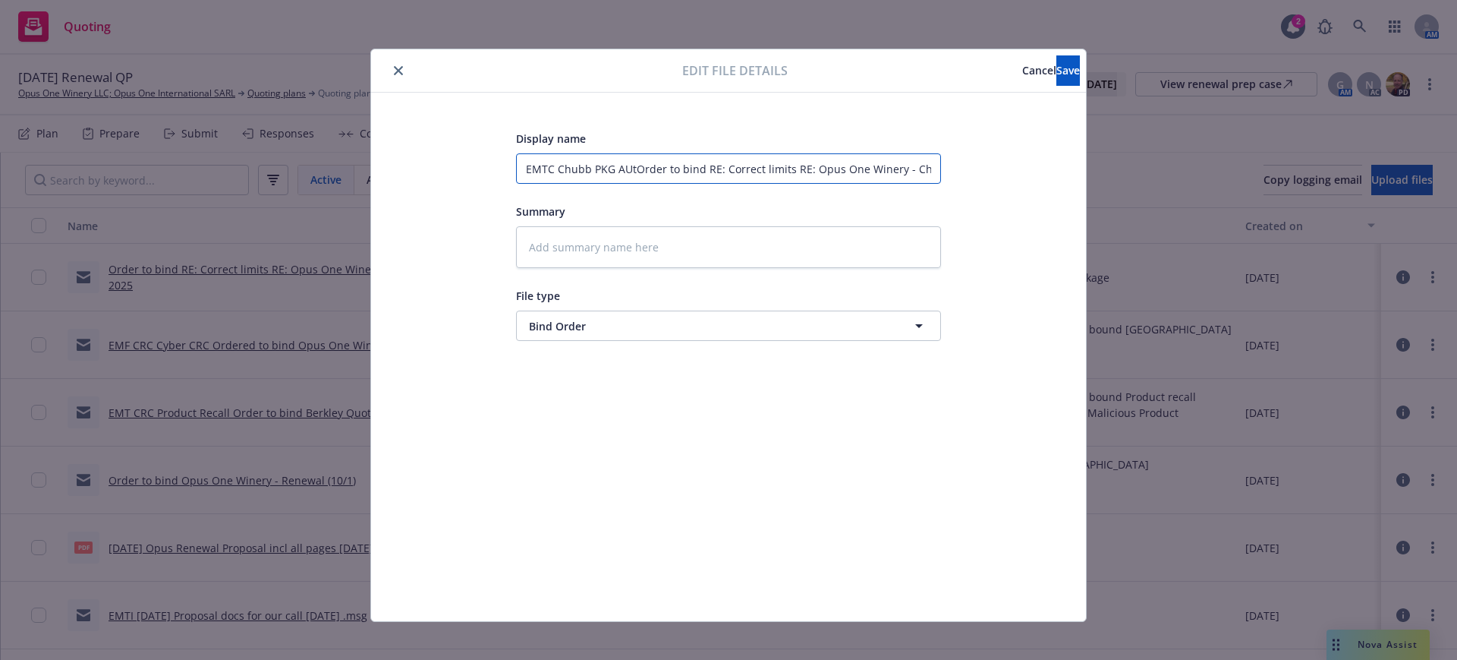
type input "EMTC Chubb PKG AUtoOrder to bind RE: Correct limits RE: Opus One Winery - Chubb…"
type textarea "x"
type input "EMTC Chubb PKG AUto Order to bind RE: Correct limits RE: Opus One Winery - Chub…"
type textarea "x"
type input "EMTC Chubb PKG AUto UOrder to bind RE: Correct limits RE: Opus One Winery - Chu…"
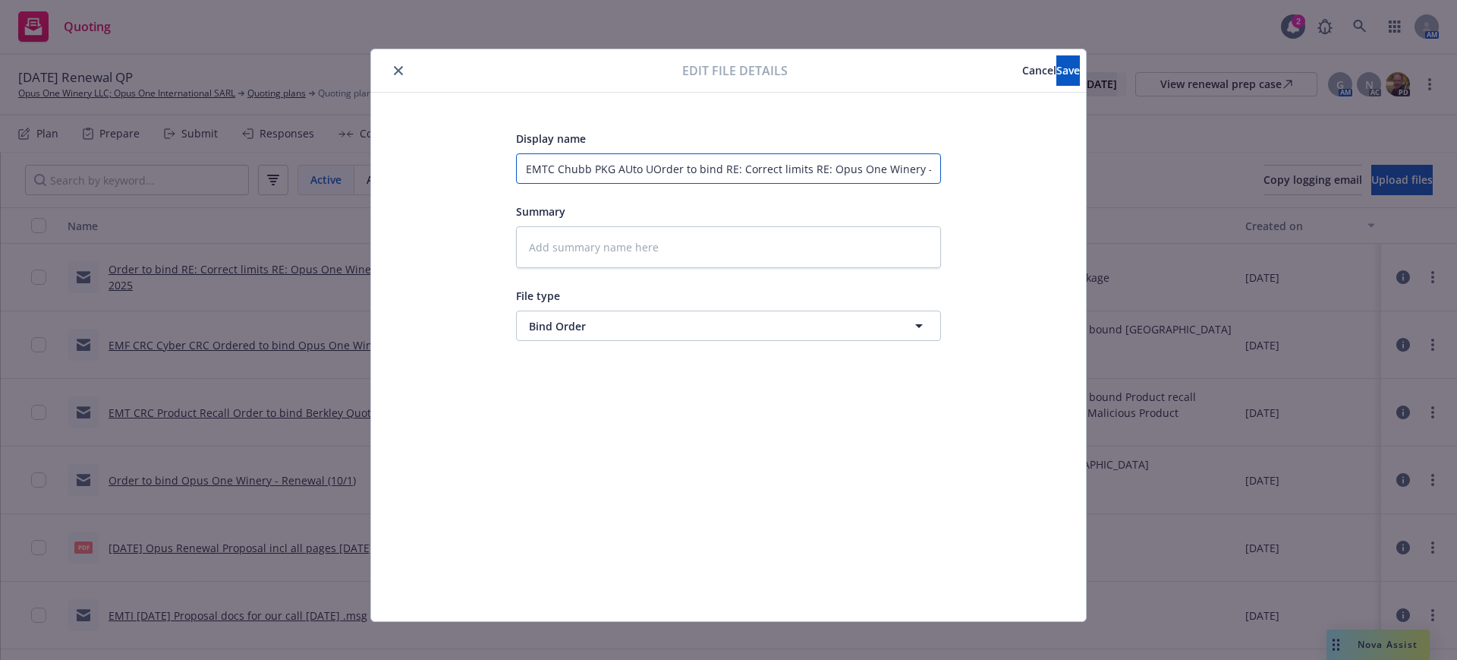
type textarea "x"
type input "EMTC Chubb PKG AUto UMOrder to bind RE: Correct limits RE: Opus One Winery - Ch…"
type textarea "x"
type input "EMTC Chubb PKG AUto UMBOrder to bind RE: Correct limits RE: Opus One Winery - C…"
type textarea "x"
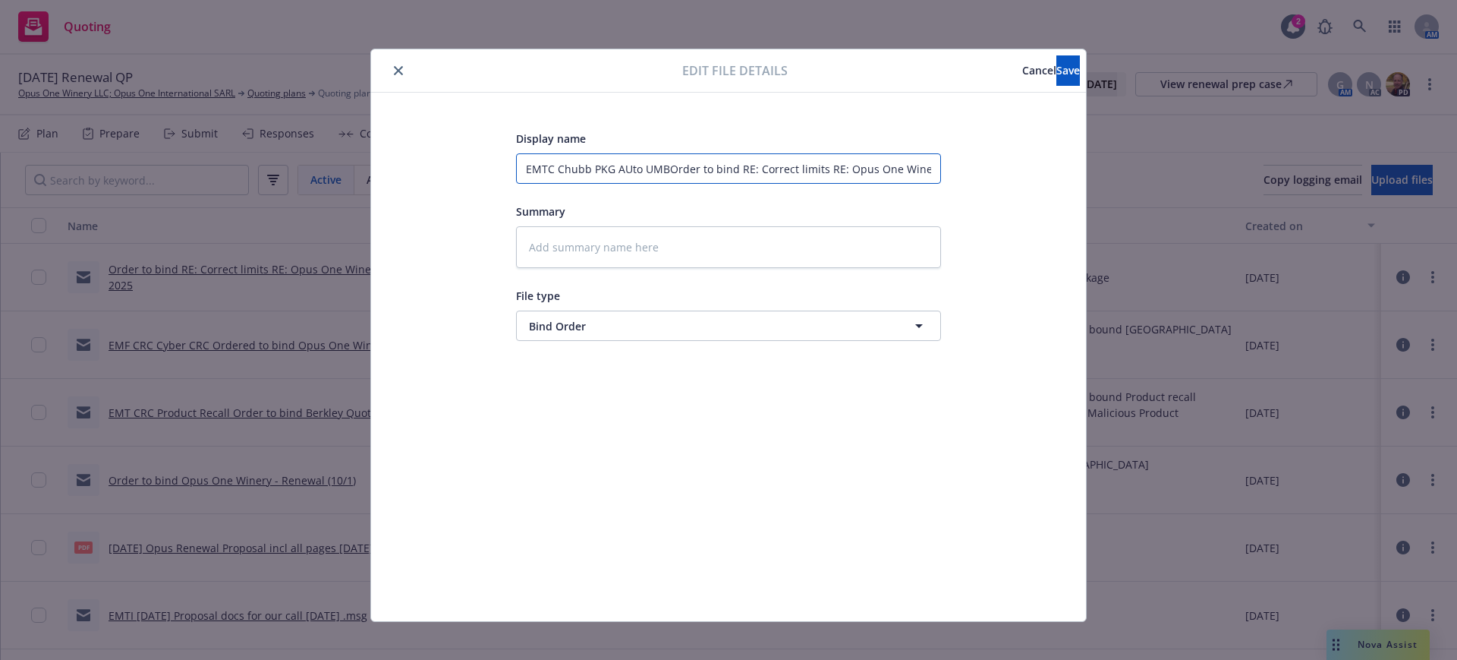
type input "EMTC Chubb PKG AUto UMB Order to bind RE: Correct limits RE: Opus One Winery - …"
type textarea "x"
type input "EMTC Chubb PKG Ato UMB Order to bind RE: Correct limits RE: Opus One Winery - C…"
type textarea "x"
type input "EMTC Chubb PKG Auto UMB Order to bind RE: Correct limits RE: Opus One Winery - …"
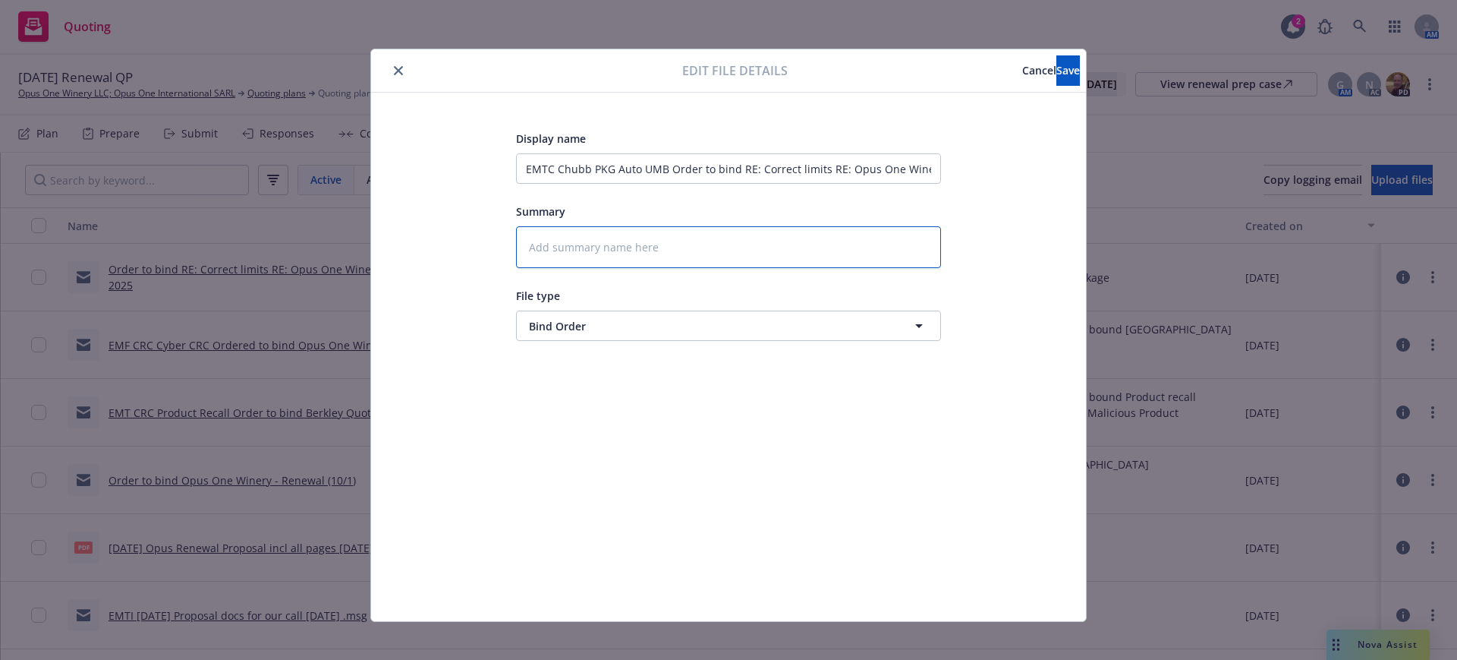
click at [529, 244] on textarea at bounding box center [728, 247] width 425 height 42
paste textarea "Hi Kade, Opus has given the order to bind per revised quote attached. Please co…"
type textarea "x"
type textarea "Hi Kade, Opus has given the order to bind per revised quote attached. Please co…"
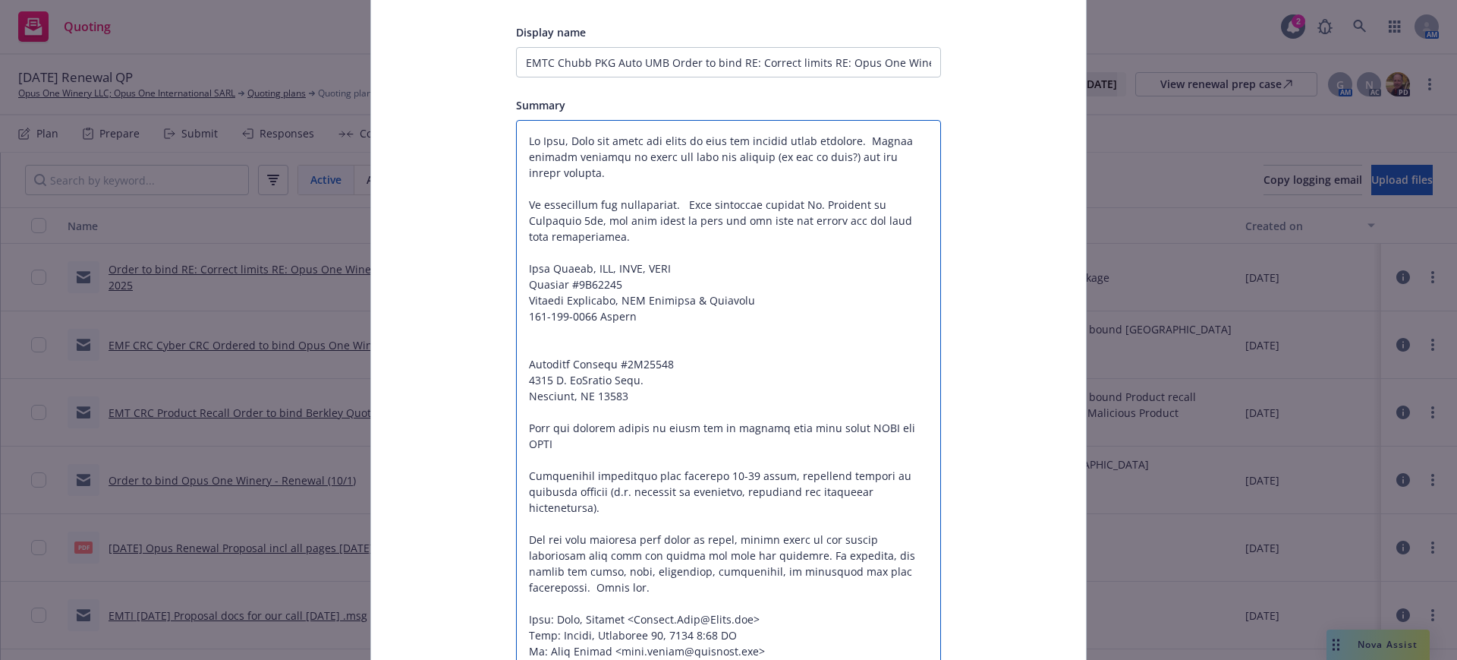
scroll to position [123, 0]
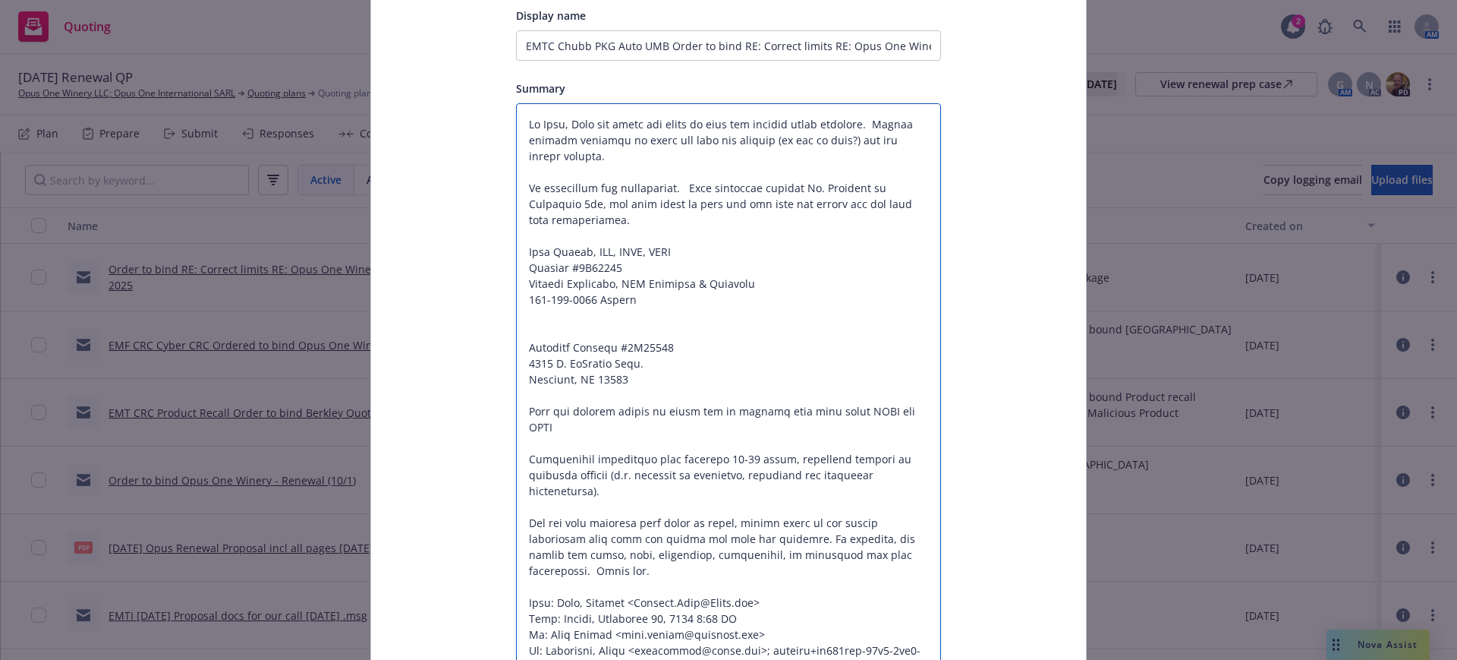
drag, startPoint x: 634, startPoint y: 422, endPoint x: 611, endPoint y: 580, distance: 159.5
click at [609, 581] on textarea at bounding box center [728, 538] width 425 height 871
type textarea "x"
type textarea "Hi Kade, Opus has given the order to bind per revised quote attached. Please co…"
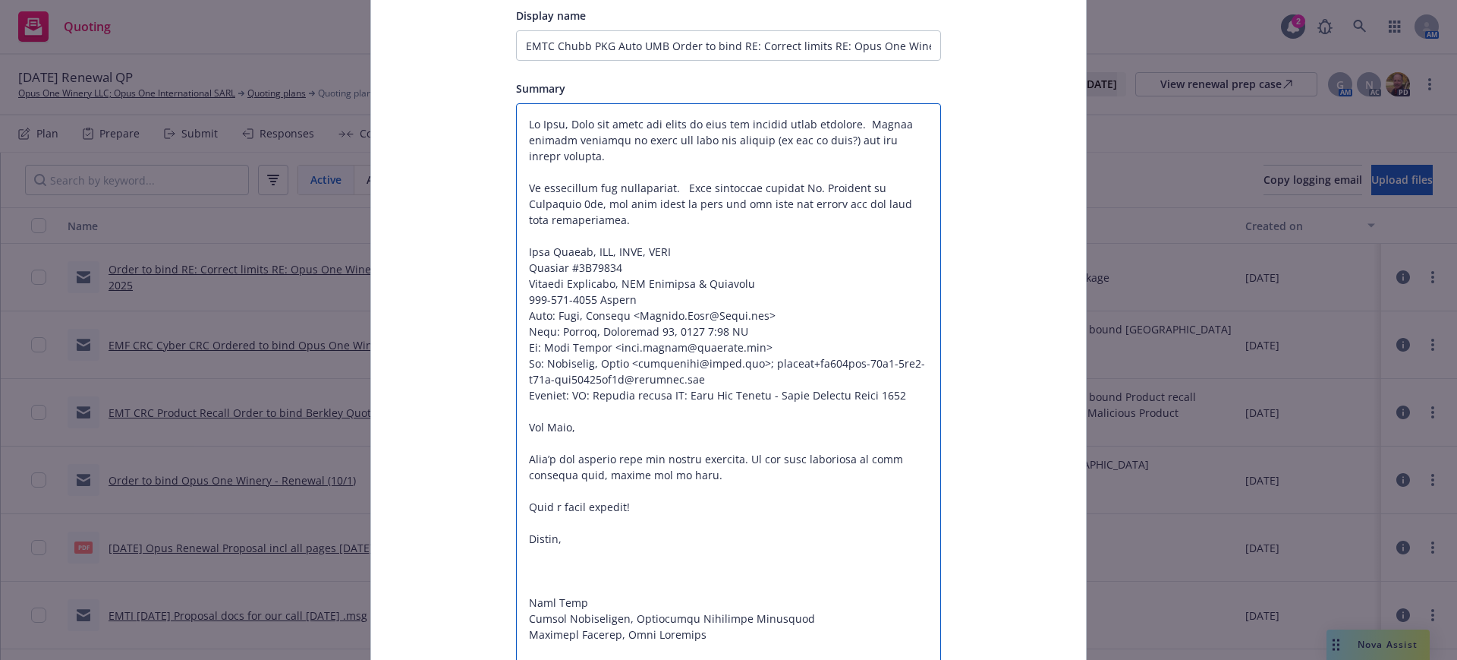
type textarea "x"
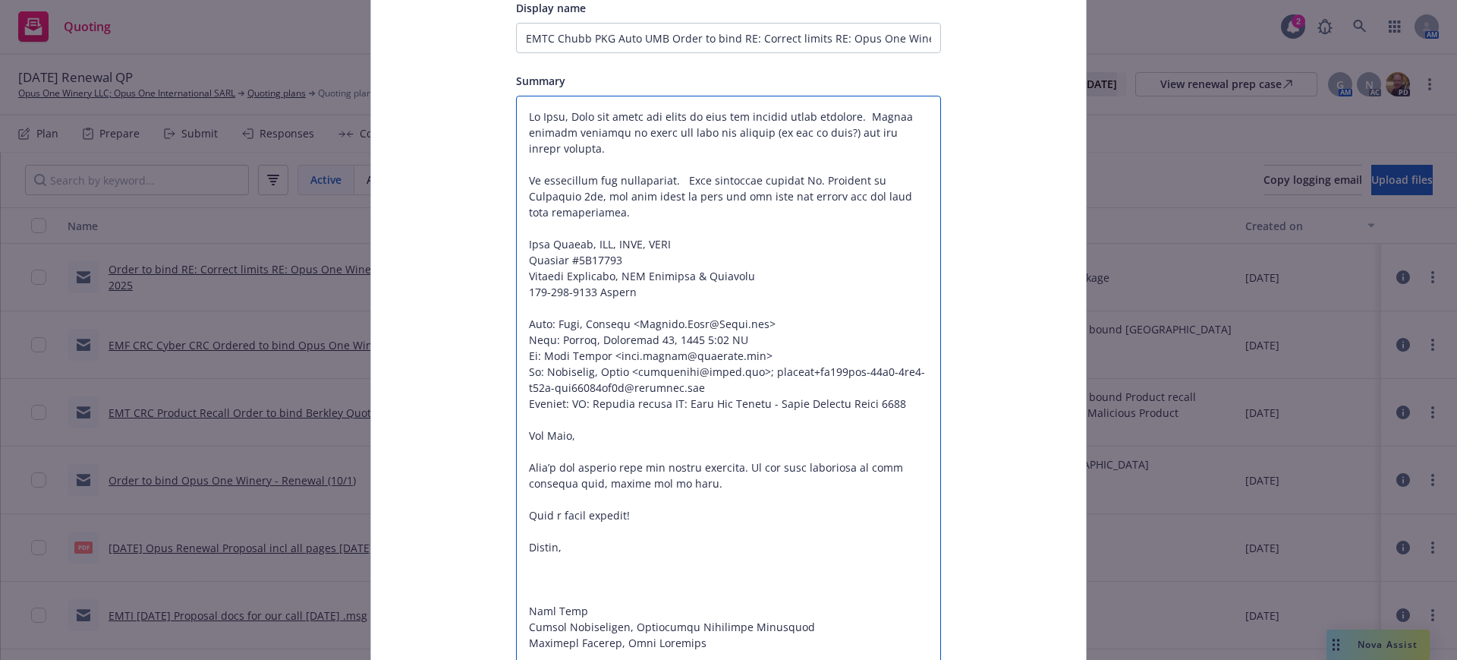
scroll to position [0, 0]
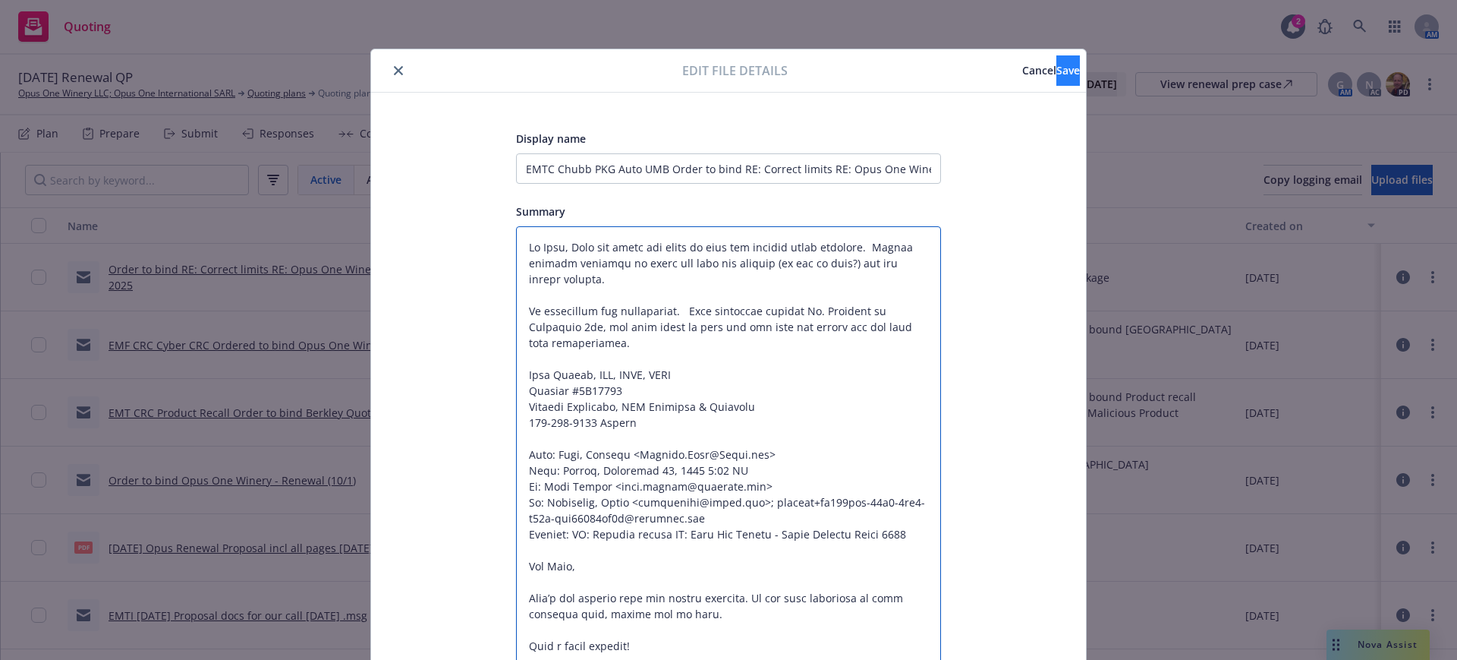
type textarea "Hi Kade, Opus has given the order to bind per revised quote attached. Please co…"
click at [1057, 70] on span "Save" at bounding box center [1069, 70] width 24 height 14
type textarea "x"
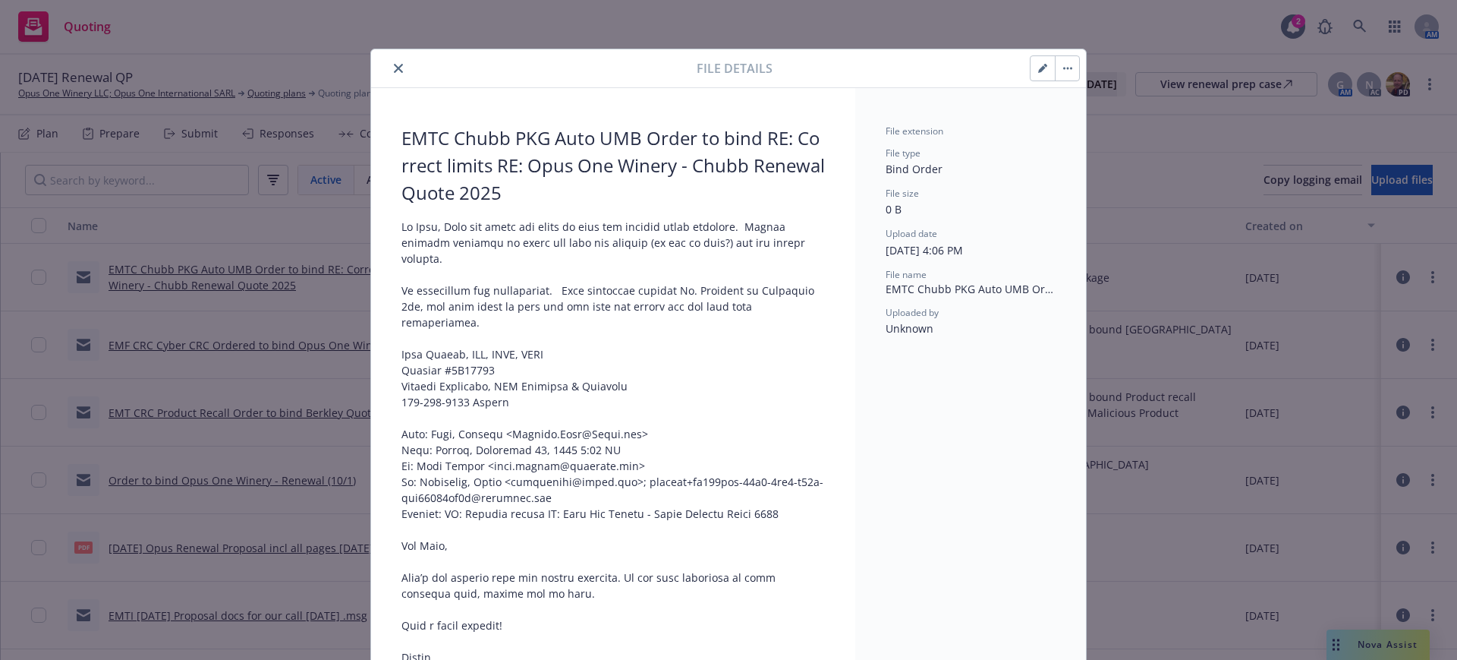
click at [394, 65] on icon "close" at bounding box center [398, 68] width 9 height 9
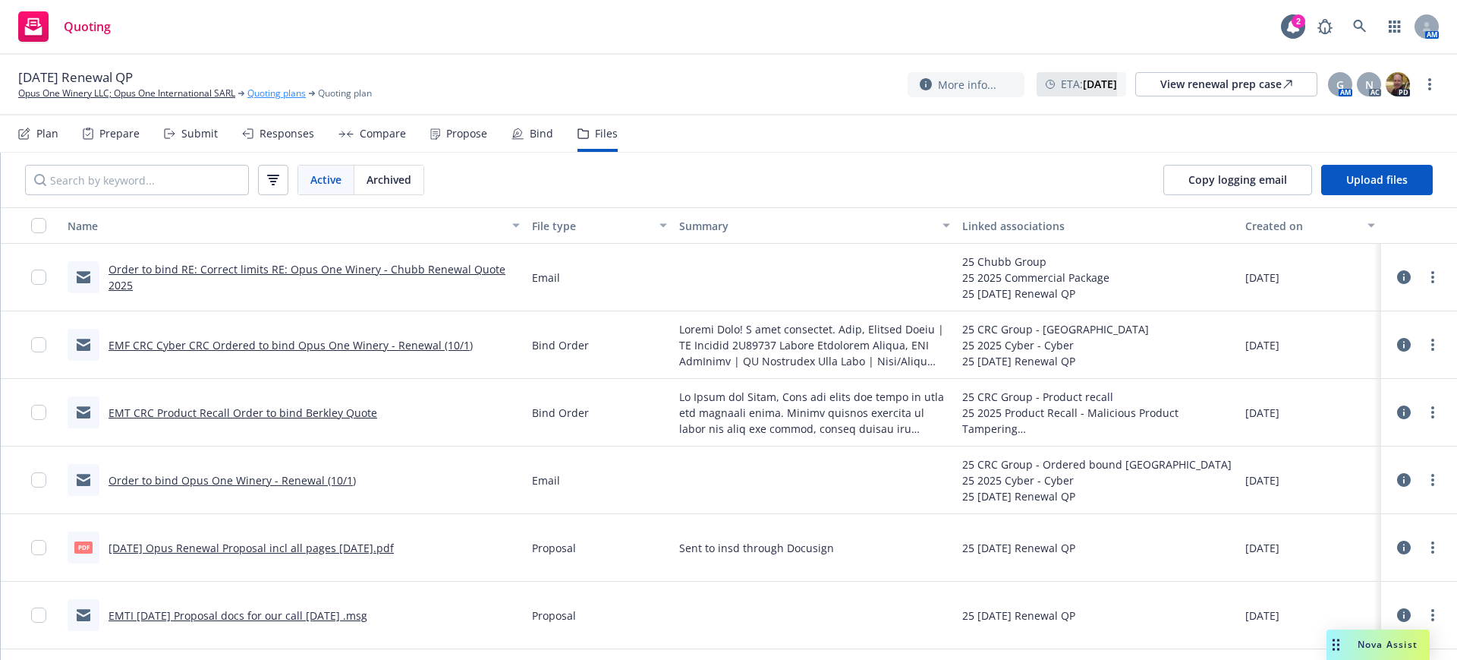
click at [276, 90] on link "Quoting plans" at bounding box center [276, 94] width 58 height 14
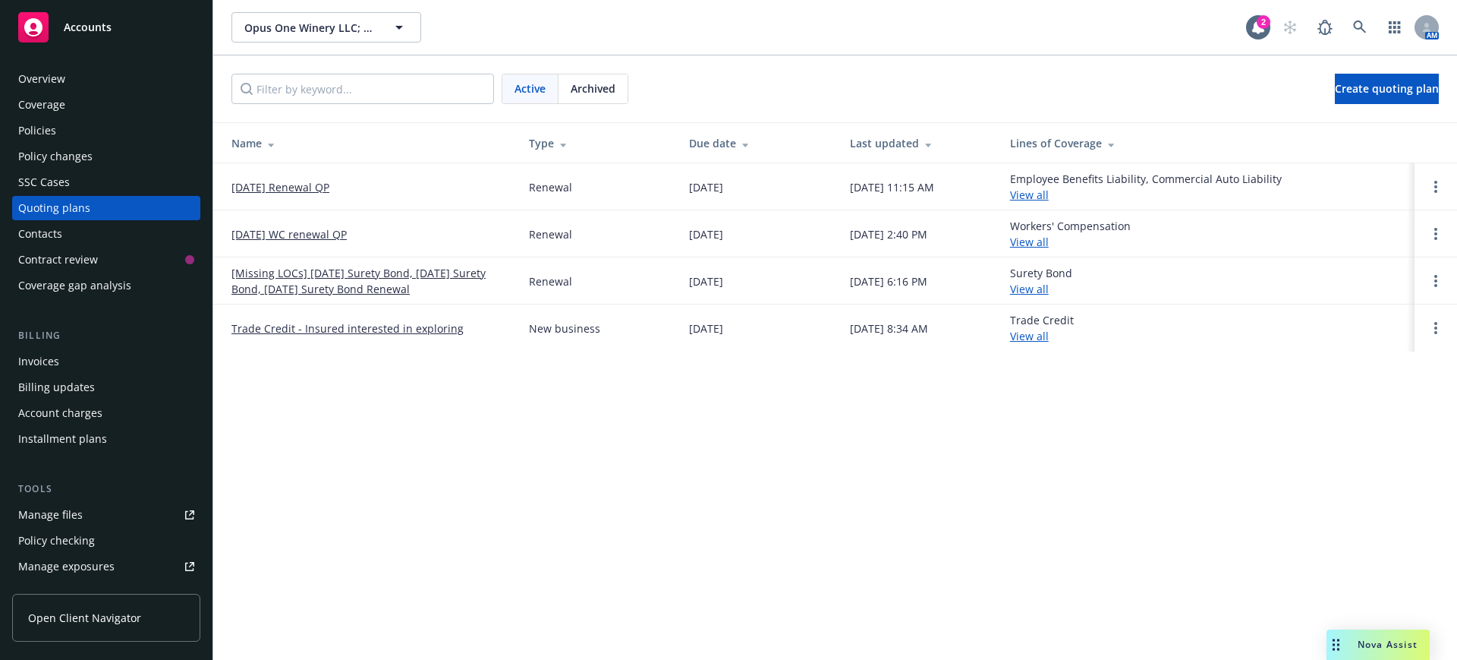
click at [272, 233] on link "[DATE] WC renewal QP" at bounding box center [288, 234] width 115 height 16
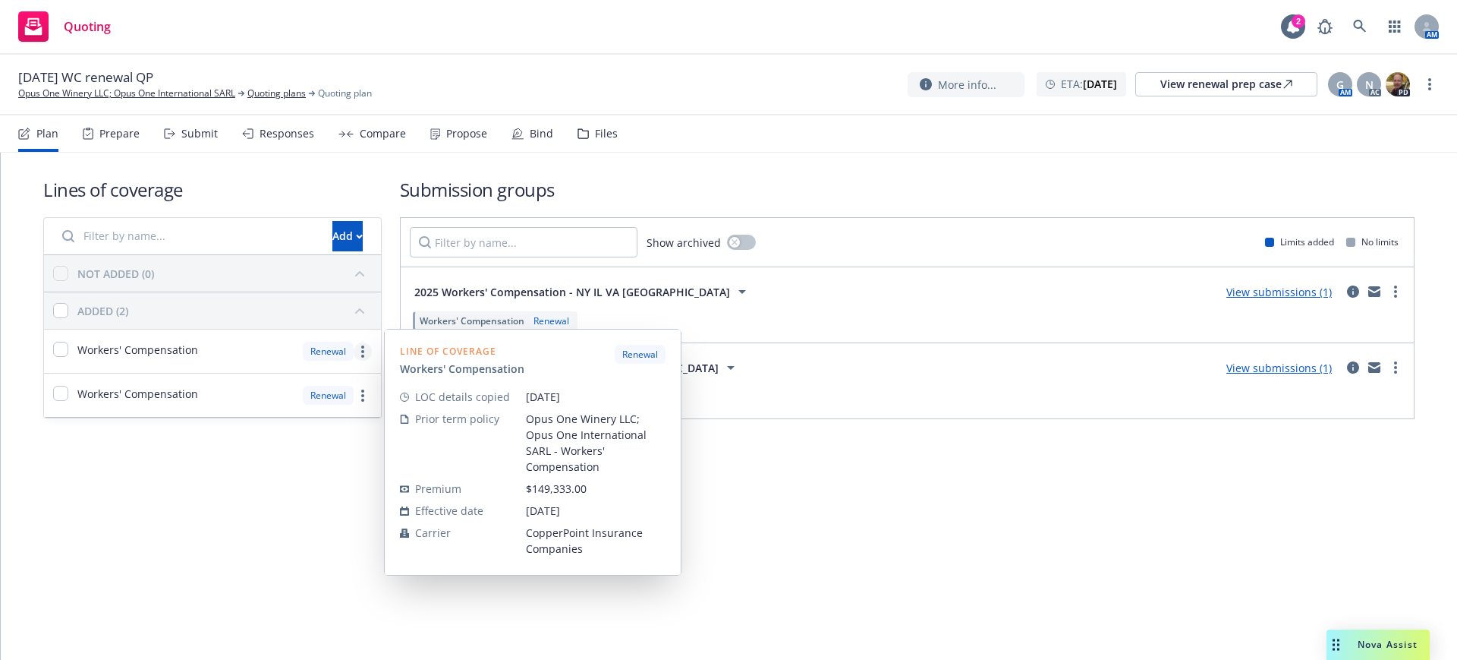
click at [361, 350] on icon "more" at bounding box center [362, 351] width 3 height 12
click at [309, 417] on span "Copy coverage details from prior term" at bounding box center [256, 418] width 230 height 14
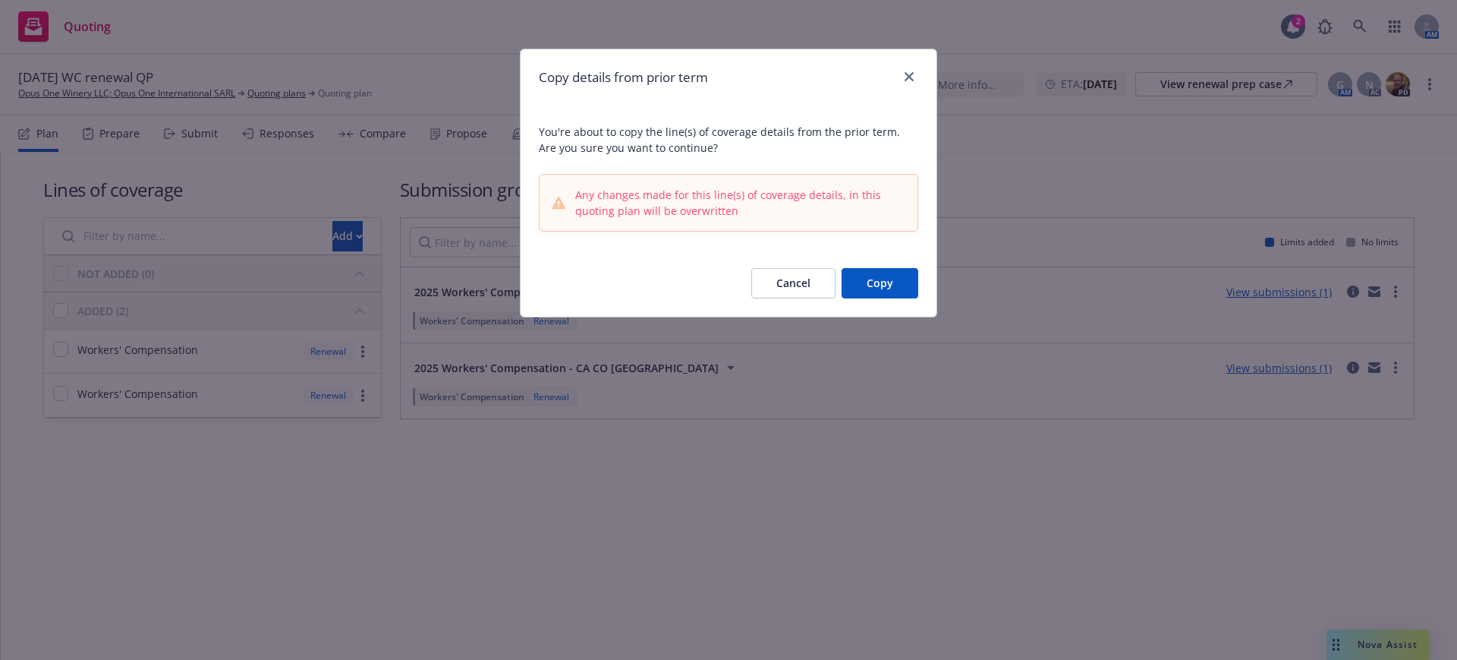
click at [886, 282] on button "Copy" at bounding box center [880, 283] width 77 height 30
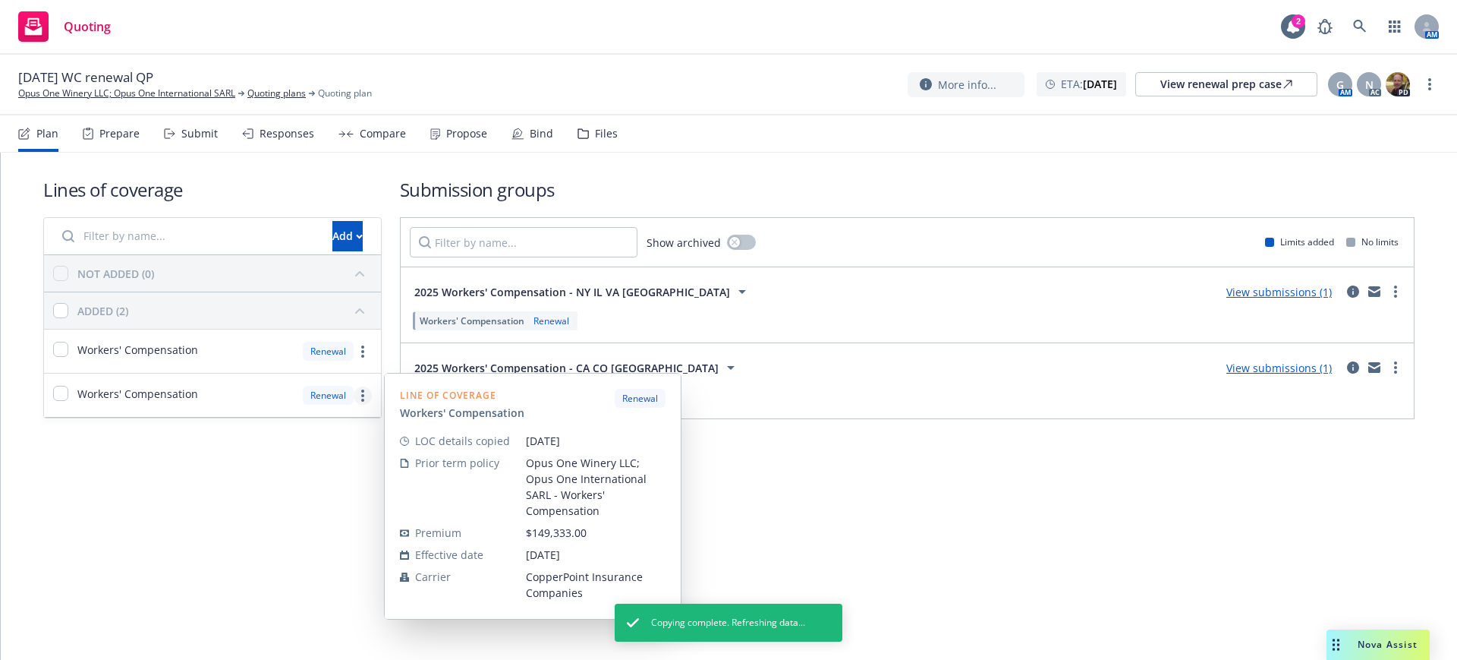
click at [364, 397] on link "more" at bounding box center [363, 395] width 18 height 18
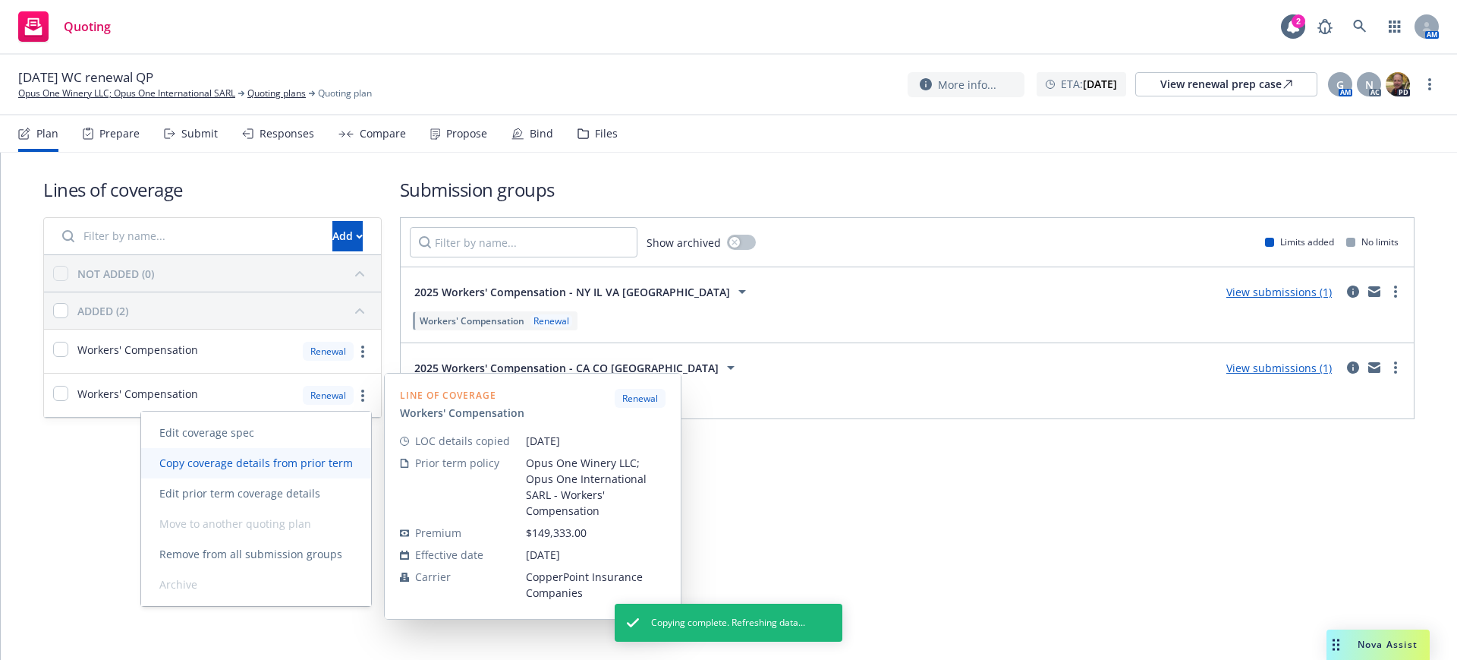
click at [335, 459] on span "Copy coverage details from prior term" at bounding box center [256, 462] width 230 height 14
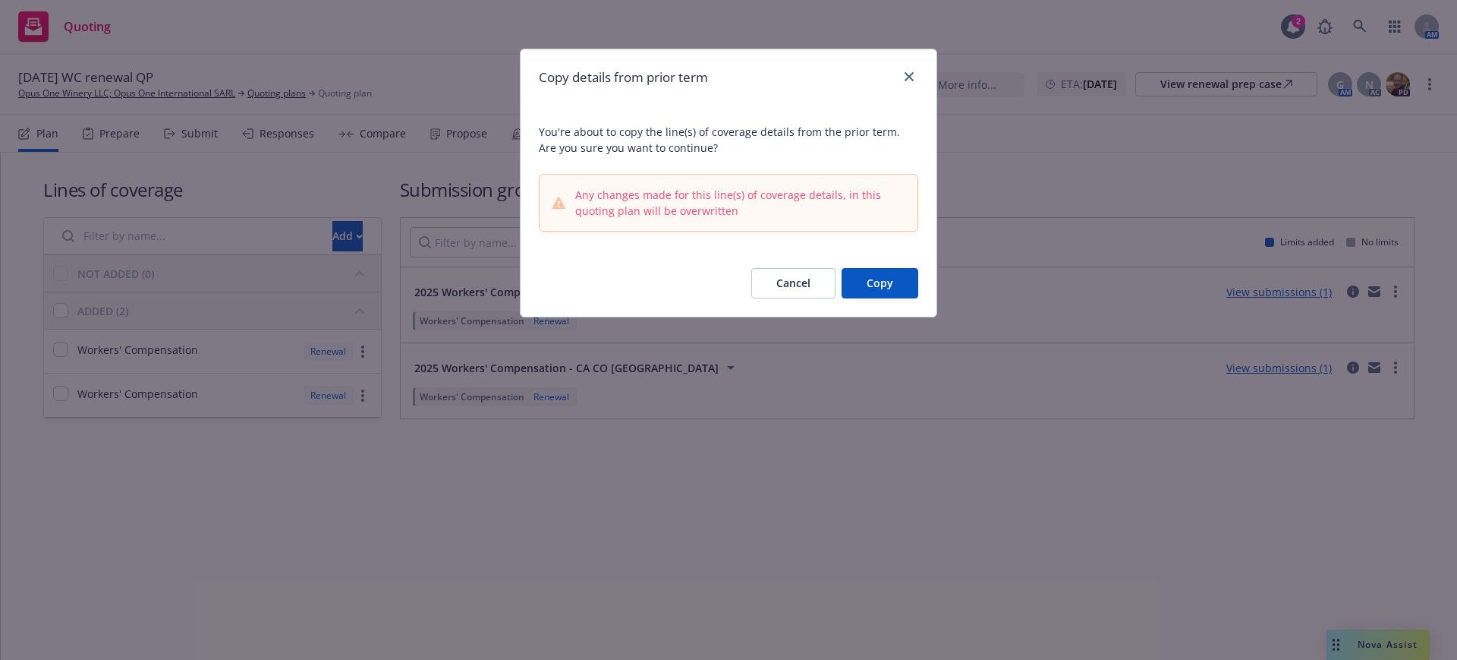
click at [880, 281] on button "Copy" at bounding box center [880, 283] width 77 height 30
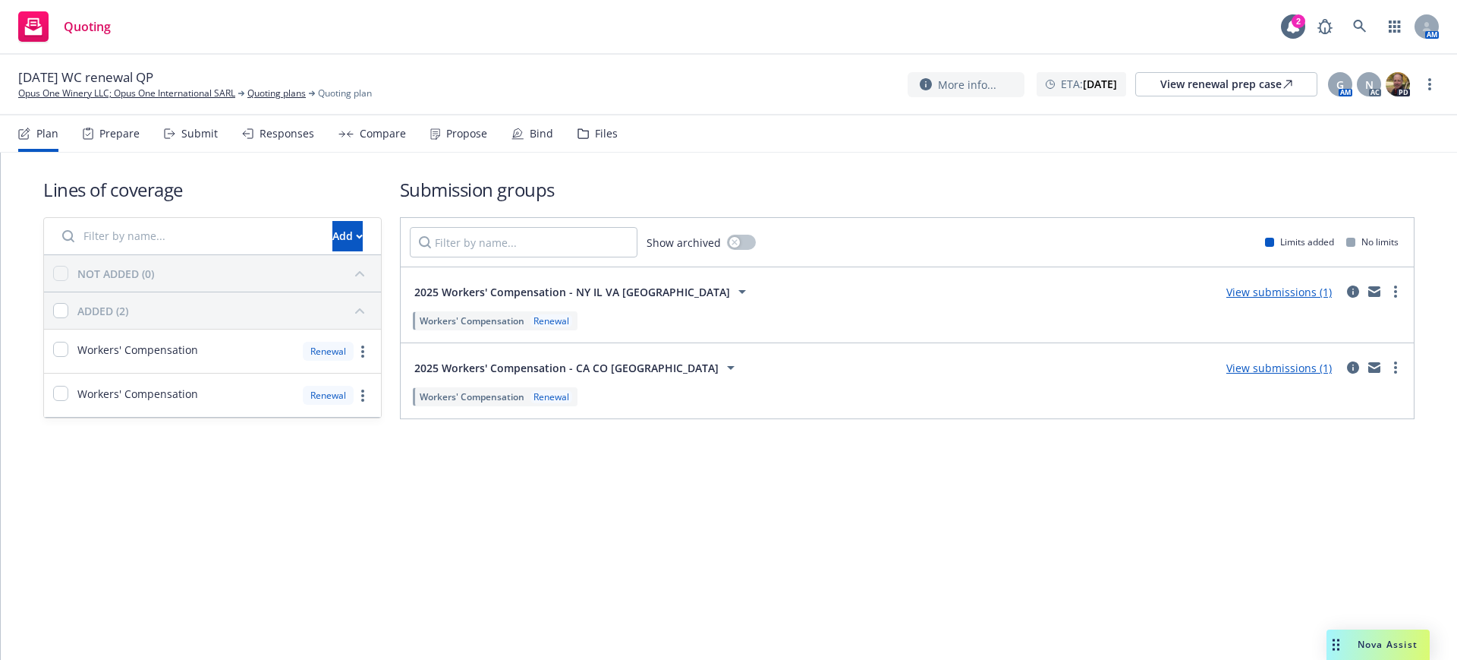
click at [124, 132] on div "Prepare" at bounding box center [119, 134] width 40 height 12
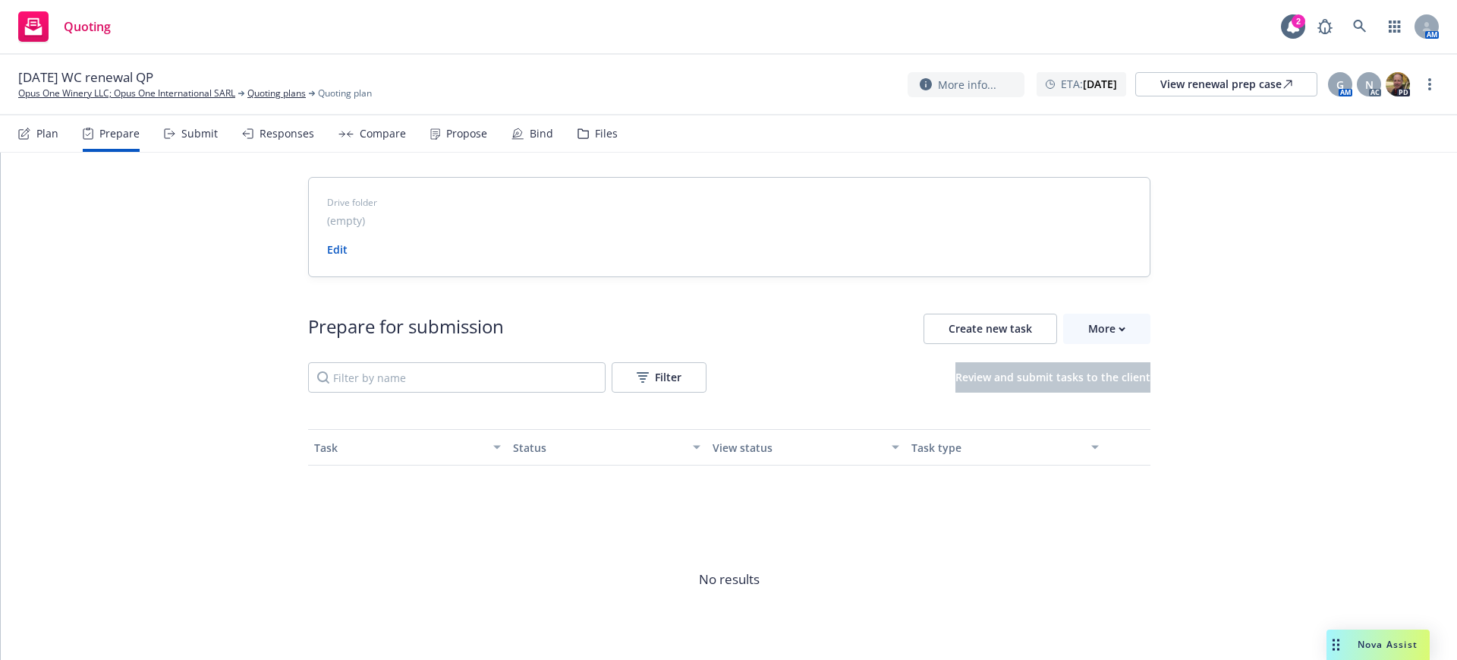
click at [47, 131] on div "Plan" at bounding box center [47, 134] width 22 height 12
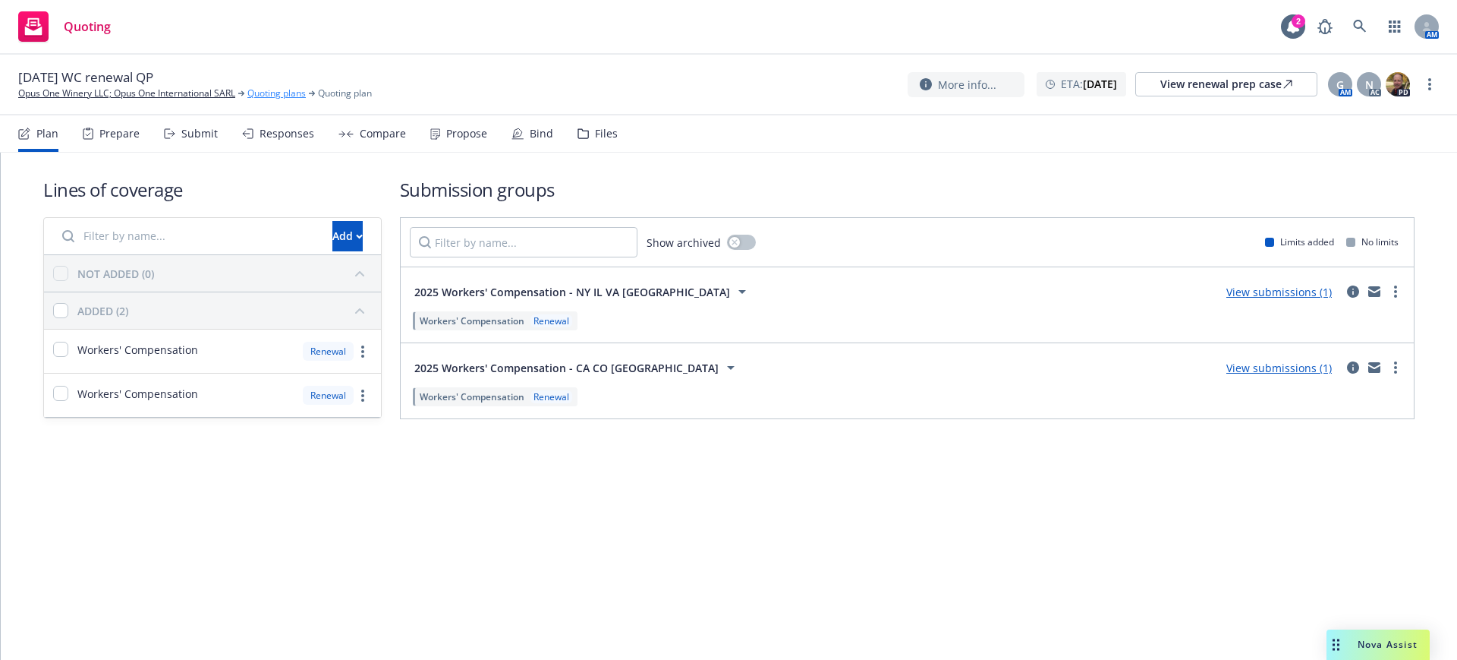
click at [286, 92] on link "Quoting plans" at bounding box center [276, 94] width 58 height 14
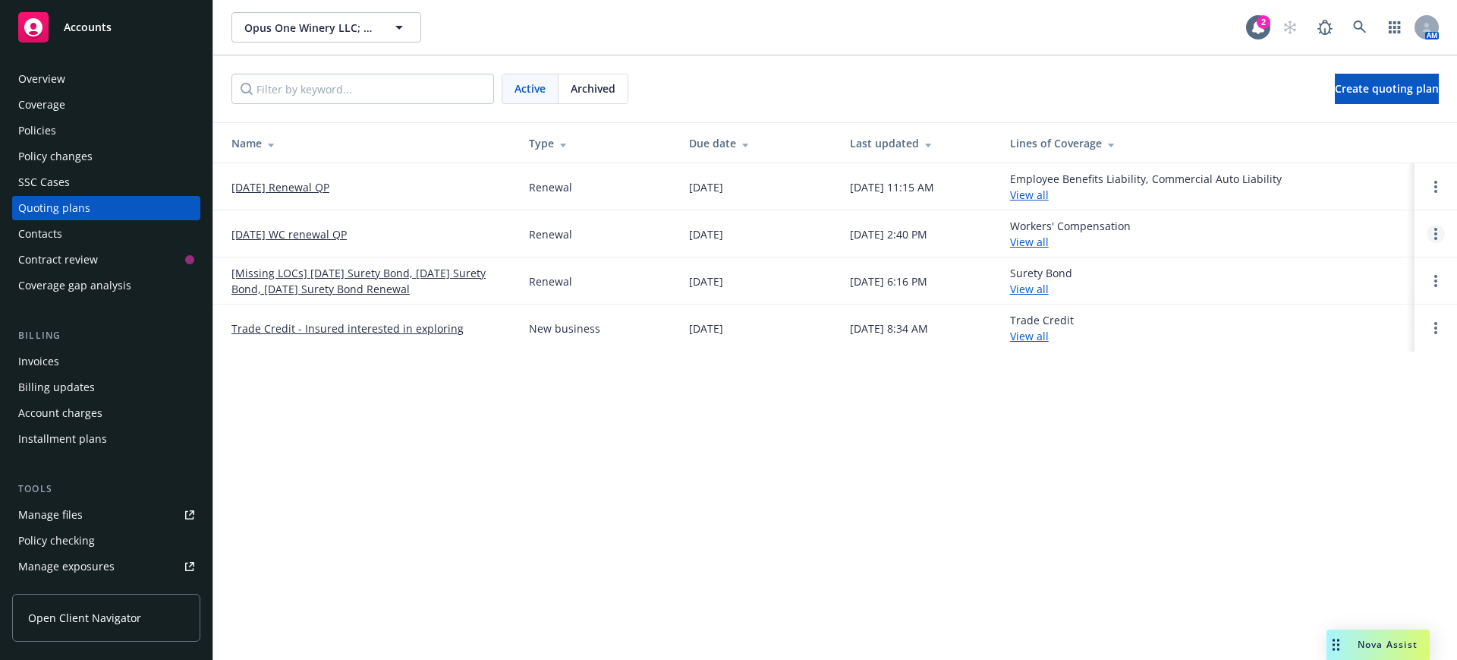
click at [1437, 231] on icon "Open options" at bounding box center [1436, 234] width 3 height 12
click at [1378, 124] on span "Copy logging email" at bounding box center [1358, 131] width 133 height 14
click at [310, 226] on link "[DATE] WC renewal QP" at bounding box center [288, 234] width 115 height 16
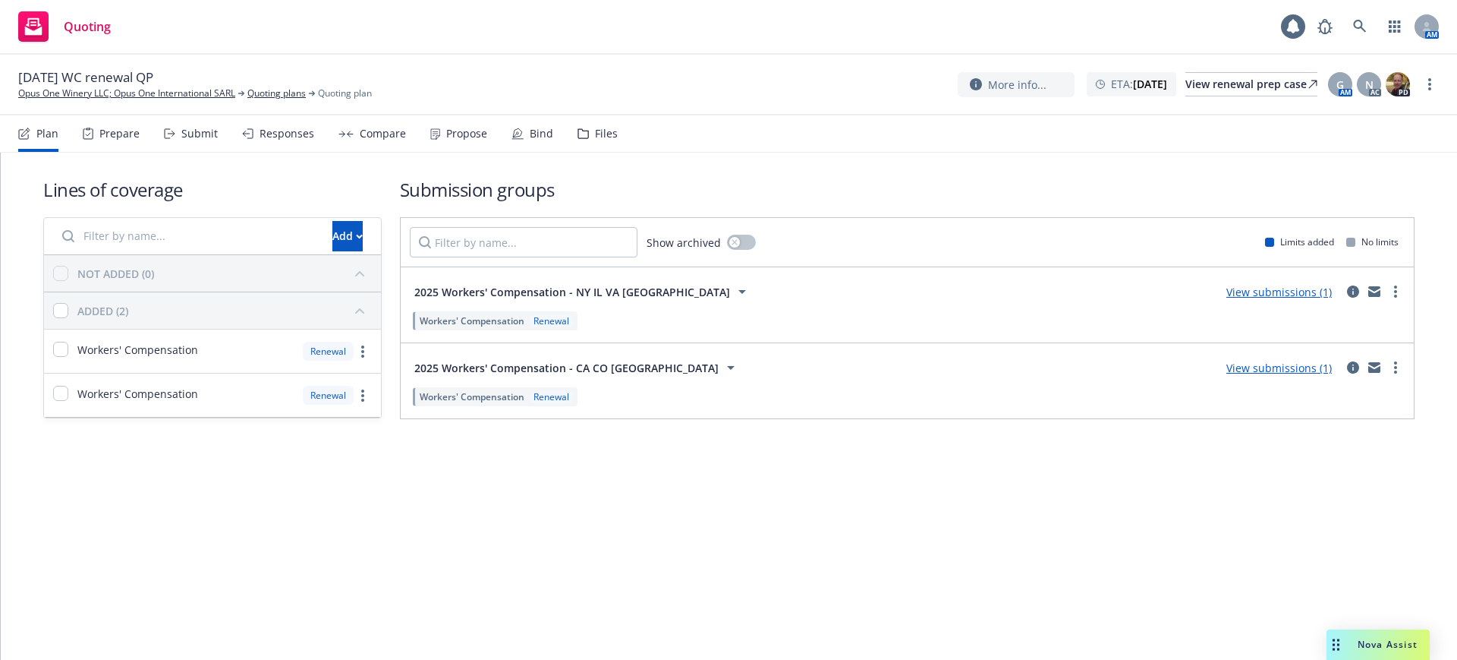
click at [595, 133] on div "Files" at bounding box center [606, 134] width 23 height 12
